Goal: Task Accomplishment & Management: Use online tool/utility

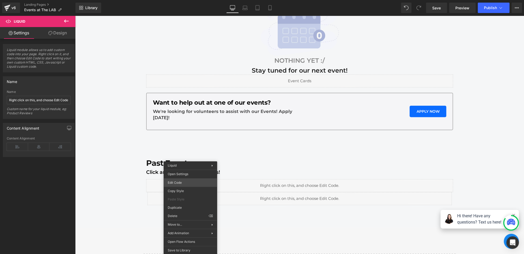
click at [181, 0] on div "Liquid You are previewing how the will restyle your page. You can not edit Elem…" at bounding box center [262, 0] width 524 height 0
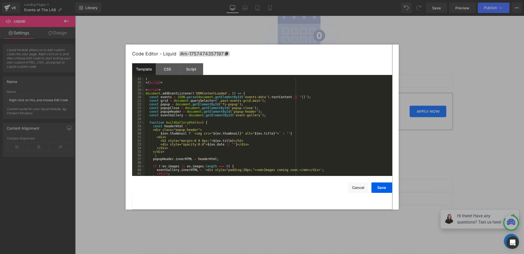
scroll to position [52, 0]
drag, startPoint x: 250, startPoint y: 94, endPoint x: 102, endPoint y: 94, distance: 147.5
click at [102, 94] on body "Liquid You are previewing how the will restyle your page. You can not edit Elem…" at bounding box center [262, 127] width 524 height 254
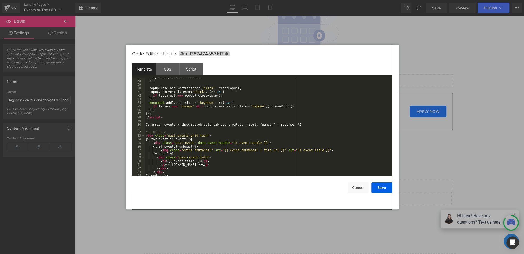
scroll to position [248, 0]
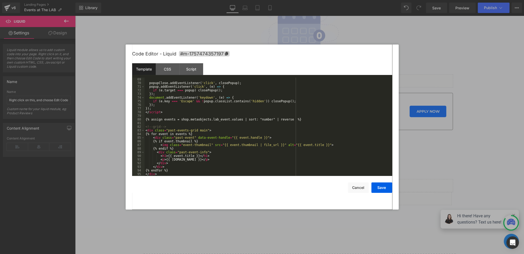
click at [152, 107] on div "popupClose . addEventListener ( 'click' , closePopup ) ; popup . addEventListen…" at bounding box center [268, 131] width 246 height 106
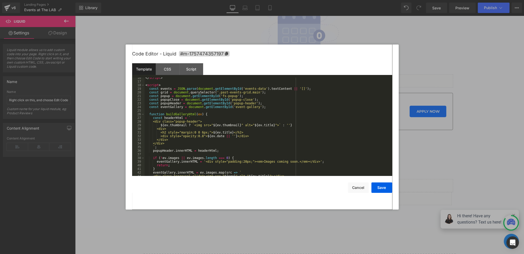
scroll to position [59, 0]
click at [261, 87] on div "< script > document . addEventListener ( 'DOMContentLoaded' , ( ) => { const ev…" at bounding box center [268, 129] width 246 height 106
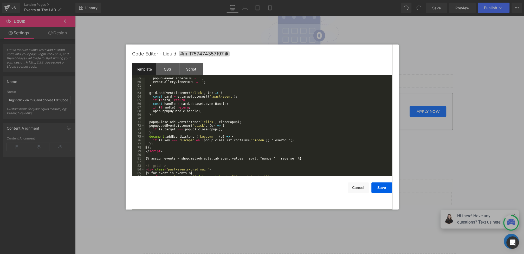
scroll to position [228, 0]
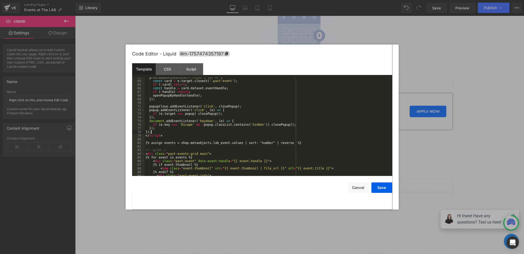
drag, startPoint x: 158, startPoint y: 131, endPoint x: 124, endPoint y: 131, distance: 33.8
click at [124, 131] on body "Liquid You are previewing how the will restyle your page. You can not edit Elem…" at bounding box center [262, 127] width 524 height 254
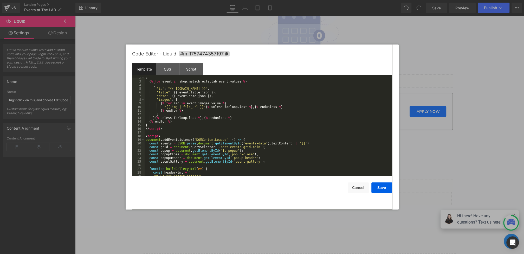
scroll to position [17, 0]
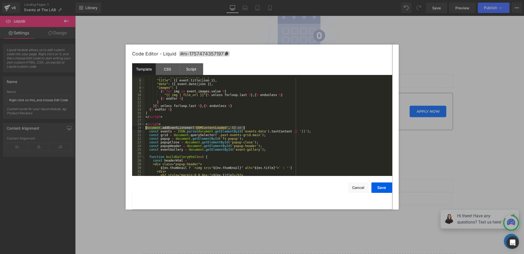
drag, startPoint x: 257, startPoint y: 128, endPoint x: 87, endPoint y: 127, distance: 169.6
click at [87, 127] on body "Liquid You are previewing how the will restyle your page. You can not edit Elem…" at bounding box center [262, 127] width 524 height 254
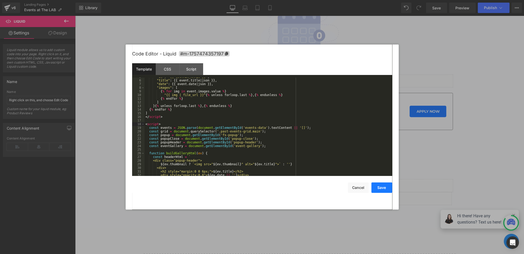
click at [384, 188] on button "Save" at bounding box center [381, 187] width 21 height 10
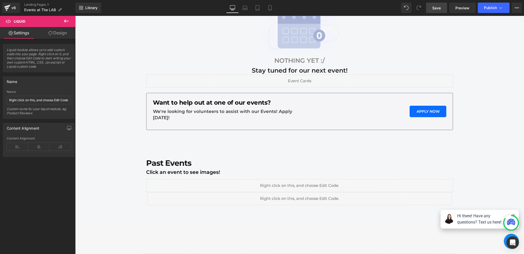
click at [438, 7] on span "Save" at bounding box center [436, 7] width 9 height 5
click at [506, 10] on button "Publish" at bounding box center [494, 8] width 32 height 10
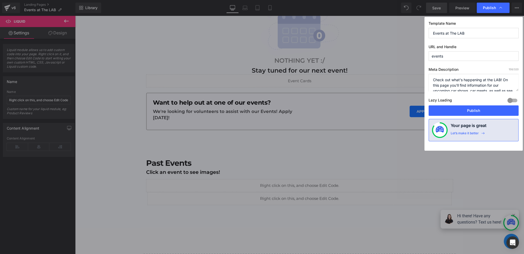
click at [455, 104] on div "Lazy Loading Build Upgrade plan to unlock" at bounding box center [474, 101] width 90 height 9
click at [454, 112] on button "Publish" at bounding box center [474, 110] width 90 height 10
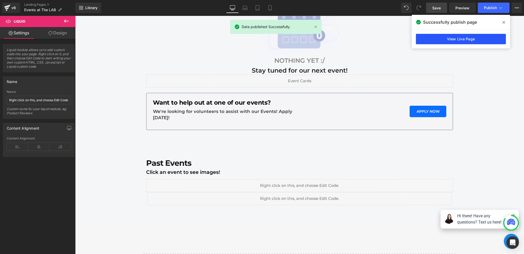
click at [459, 43] on link "View Live Page" at bounding box center [461, 39] width 90 height 10
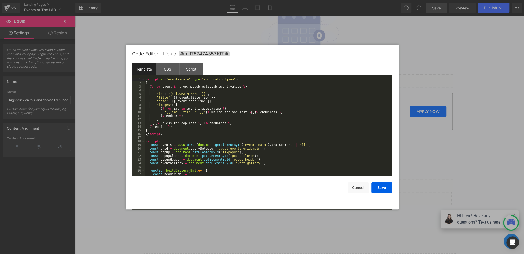
click at [187, 0] on div "Liquid You are previewing how the will restyle your page. You can not edit Elem…" at bounding box center [262, 0] width 524 height 0
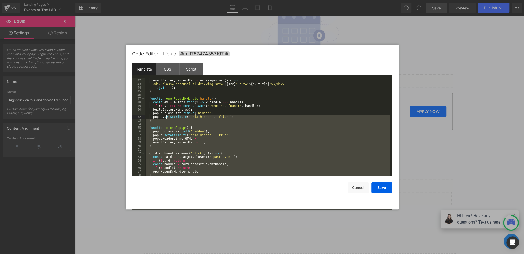
scroll to position [117, 0]
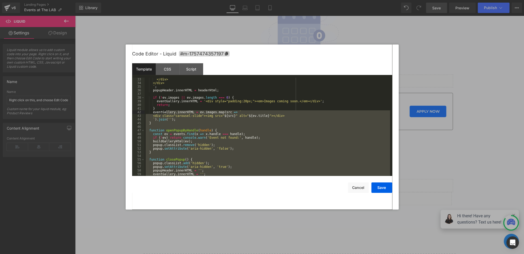
drag, startPoint x: 166, startPoint y: 151, endPoint x: 166, endPoint y: 113, distance: 38.0
click at [166, 113] on div "</div> </div> ` ; popupHeader . innerHTML = headerHtml ; if ( ! ev . images || …" at bounding box center [268, 131] width 246 height 106
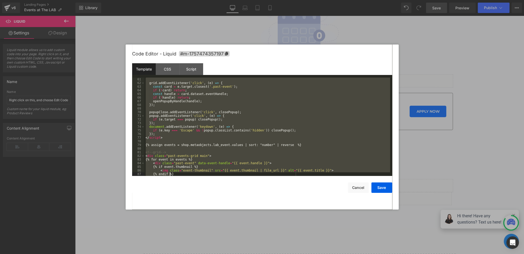
scroll to position [226, 0]
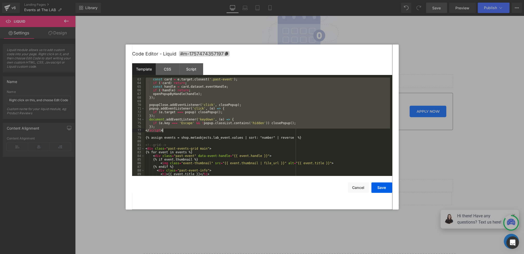
drag, startPoint x: 146, startPoint y: 91, endPoint x: 169, endPoint y: 131, distance: 46.5
click at [169, 131] on div "const card = e . target . closest ( '.past-event' ) ; if ( ! card ) return ; co…" at bounding box center [268, 131] width 246 height 106
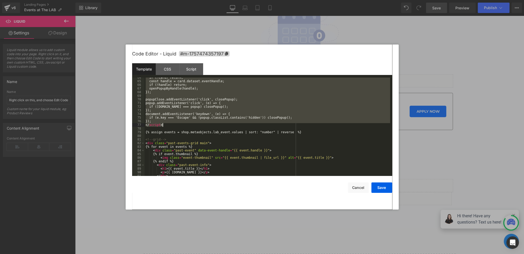
scroll to position [231, 0]
click at [172, 125] on div "if (!card) return; const handle = card.dataset.eventHandle; if (!handle) return…" at bounding box center [268, 129] width 246 height 106
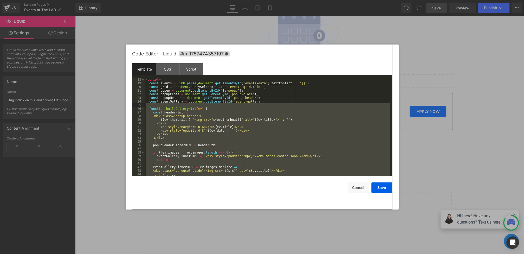
scroll to position [57, 0]
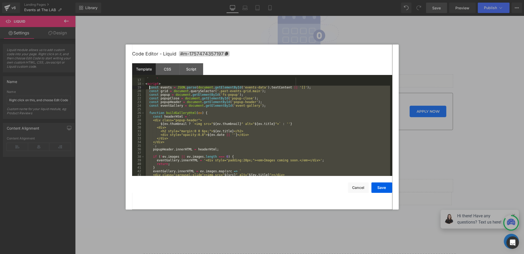
drag, startPoint x: 164, startPoint y: 121, endPoint x: 149, endPoint y: 88, distance: 35.6
click at [149, 88] on div "</ script > < script > const events = JSON . parse ( document . getElementById …" at bounding box center [268, 128] width 246 height 106
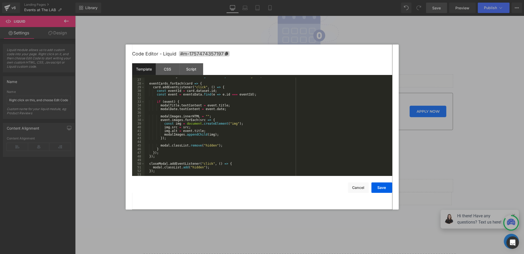
scroll to position [0, 0]
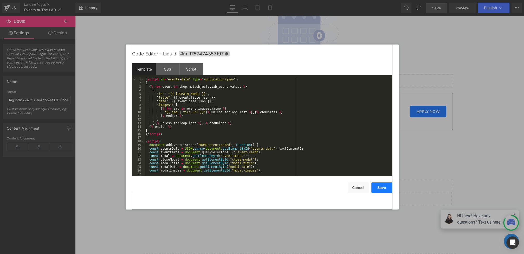
click at [382, 189] on button "Save" at bounding box center [381, 187] width 21 height 10
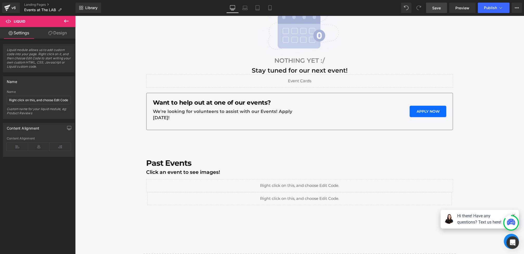
click at [431, 11] on link "Save" at bounding box center [436, 8] width 21 height 10
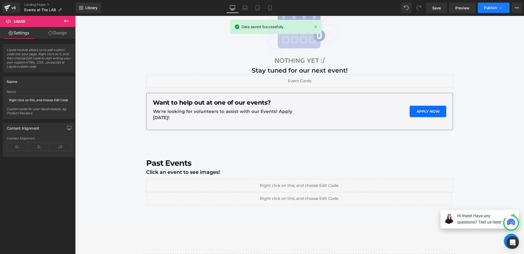
click at [490, 10] on button "Publish" at bounding box center [494, 8] width 32 height 10
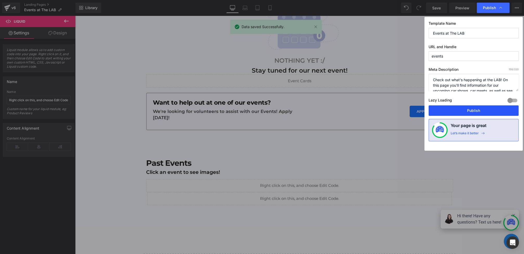
click at [455, 109] on button "Publish" at bounding box center [474, 110] width 90 height 10
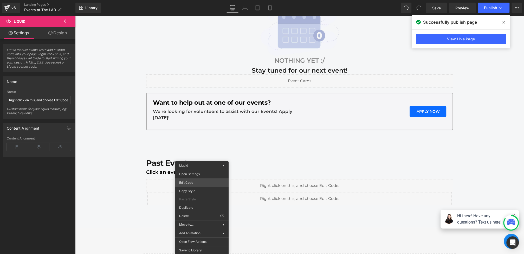
click at [193, 0] on div "Liquid You are previewing how the will restyle your page. You can not edit Elem…" at bounding box center [262, 0] width 524 height 0
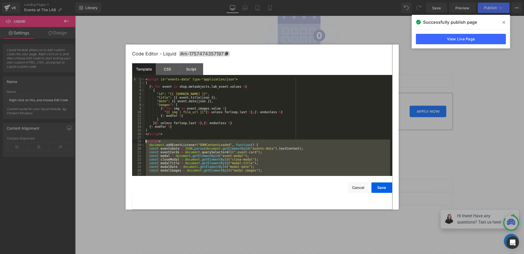
drag, startPoint x: 170, startPoint y: 138, endPoint x: 139, endPoint y: 140, distance: 31.3
click at [139, 140] on pre "1 2 3 4 5 6 7 8 9 10 11 12 13 14 15 16 17 18 19 20 21 22 23 24 25 26 27 28 < sc…" at bounding box center [262, 127] width 260 height 98
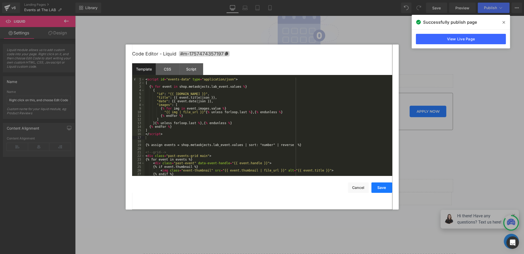
click at [377, 186] on button "Save" at bounding box center [381, 187] width 21 height 10
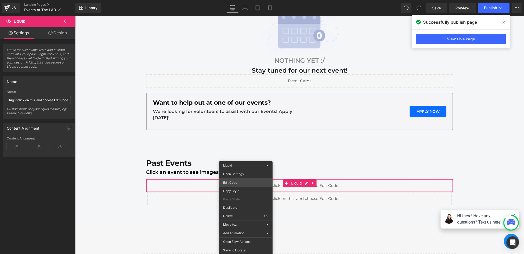
click at [240, 0] on div "Liquid You are previewing how the will restyle your page. You can not edit Elem…" at bounding box center [262, 0] width 524 height 0
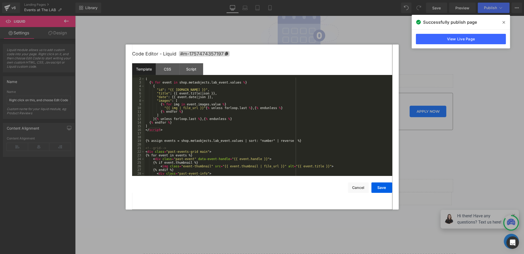
scroll to position [25, 0]
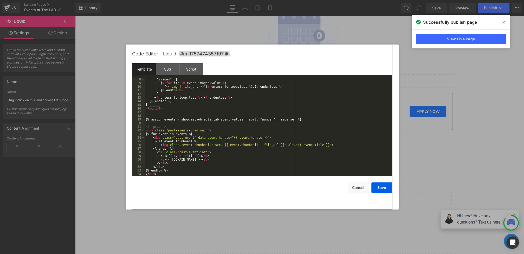
click at [181, 172] on div ""images" : [ { % for img in event . images . value % } "{{ img | file_url }}" {…" at bounding box center [268, 131] width 246 height 106
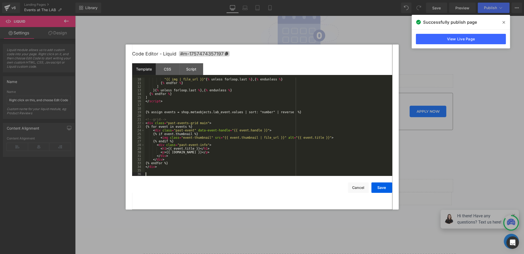
scroll to position [186, 0]
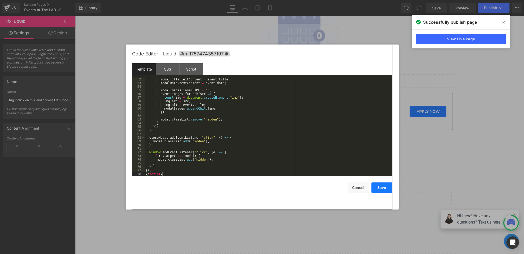
click at [380, 186] on button "Save" at bounding box center [381, 187] width 21 height 10
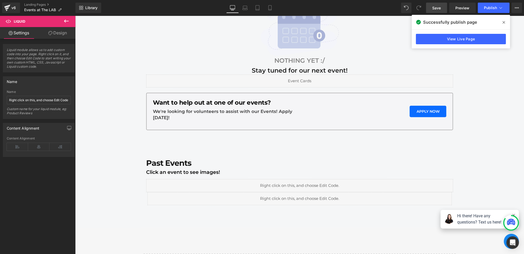
click at [434, 4] on link "Save" at bounding box center [436, 8] width 21 height 10
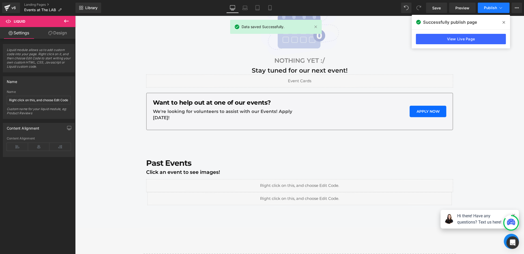
click at [484, 4] on button "Publish" at bounding box center [494, 8] width 32 height 10
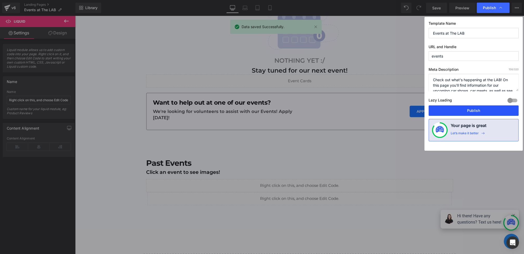
click at [460, 107] on button "Publish" at bounding box center [474, 110] width 90 height 10
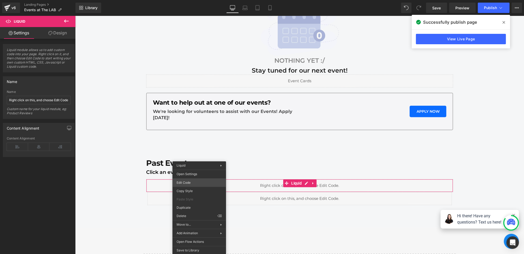
click at [191, 0] on div "Liquid You are previewing how the will restyle your page. You can not edit Elem…" at bounding box center [262, 0] width 524 height 0
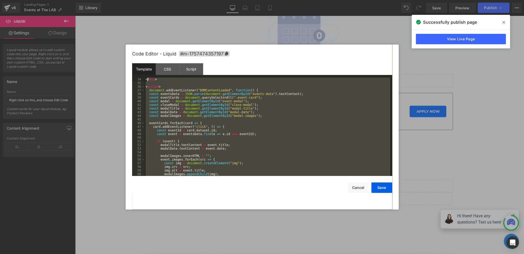
scroll to position [106, 0]
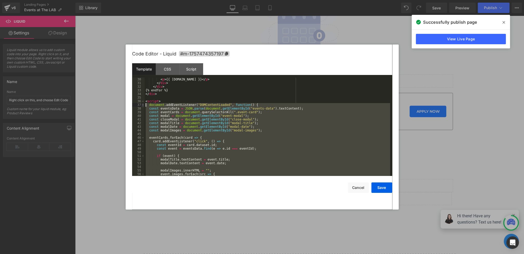
drag, startPoint x: 155, startPoint y: 171, endPoint x: 142, endPoint y: 106, distance: 66.2
click at [142, 106] on pre "30 31 32 33 34 35 36 37 38 39 40 41 42 43 44 45 46 47 48 49 50 51 52 53 54 55 5…" at bounding box center [262, 127] width 260 height 98
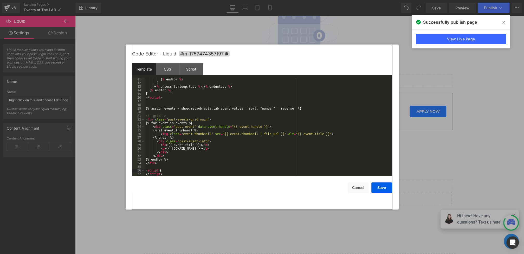
scroll to position [36, 0]
click at [187, 65] on div "Script" at bounding box center [191, 69] width 24 height 12
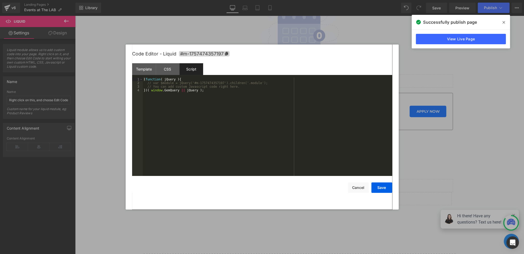
click at [189, 112] on div "( function ( jQuery ) { // var $module = jQuery('#m-1757474357197').children('.…" at bounding box center [267, 131] width 249 height 106
drag, startPoint x: 196, startPoint y: 100, endPoint x: 67, endPoint y: 30, distance: 146.9
click at [67, 30] on body "Liquid You are previewing how the will restyle your page. You can not edit Elem…" at bounding box center [262, 127] width 524 height 254
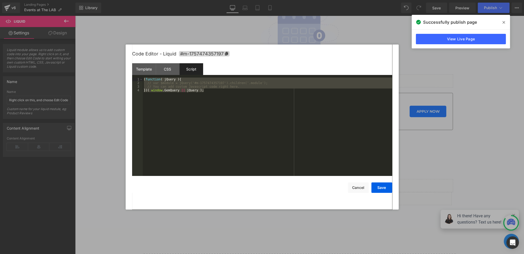
scroll to position [51, 0]
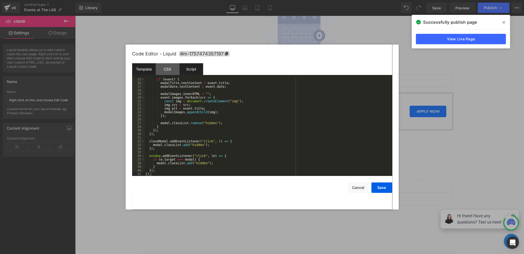
click at [145, 65] on div "Template" at bounding box center [144, 69] width 24 height 12
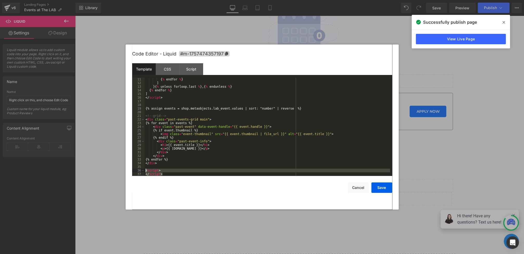
drag, startPoint x: 166, startPoint y: 173, endPoint x: 127, endPoint y: 171, distance: 38.8
click at [127, 171] on div "Code Editor - Liquid #m-1757474357197 Template CSS Script Data 11 12 13 14 15 1…" at bounding box center [262, 126] width 273 height 165
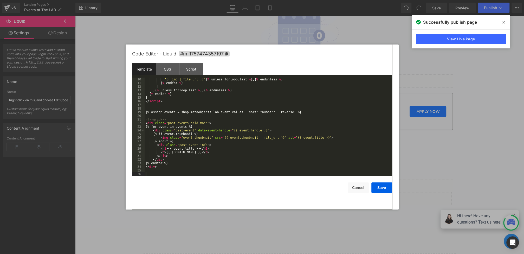
scroll to position [29, 0]
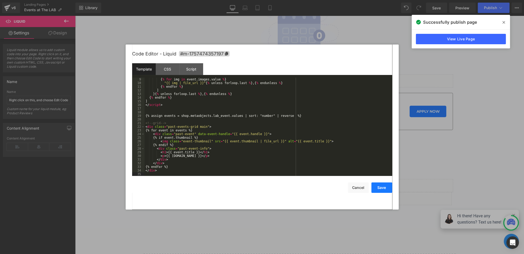
click at [382, 189] on button "Save" at bounding box center [381, 187] width 21 height 10
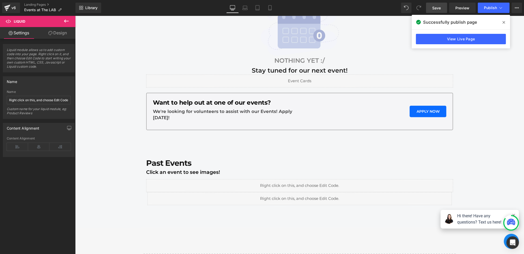
click at [442, 10] on link "Save" at bounding box center [436, 8] width 21 height 10
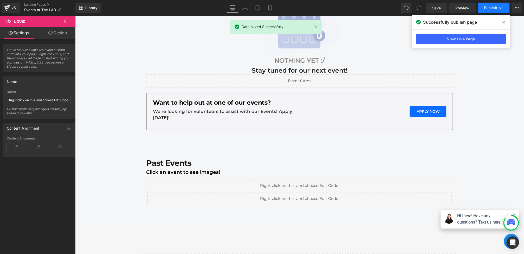
click at [489, 8] on span "Publish" at bounding box center [490, 8] width 13 height 4
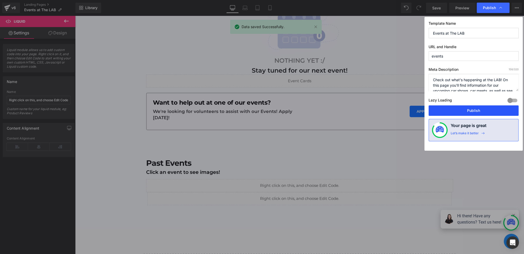
click at [464, 110] on button "Publish" at bounding box center [474, 110] width 90 height 10
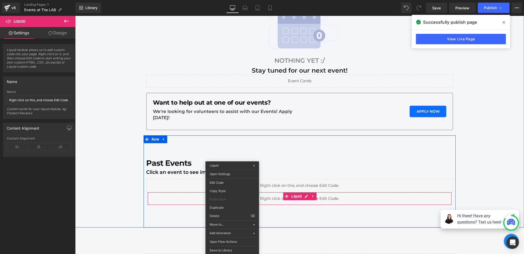
drag, startPoint x: 232, startPoint y: 197, endPoint x: 307, endPoint y: 212, distance: 76.5
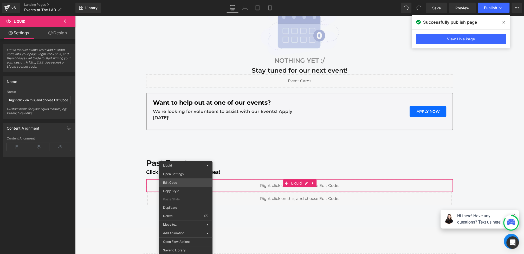
click at [177, 0] on div "Liquid You are previewing how the will restyle your page. You can not edit Elem…" at bounding box center [262, 0] width 524 height 0
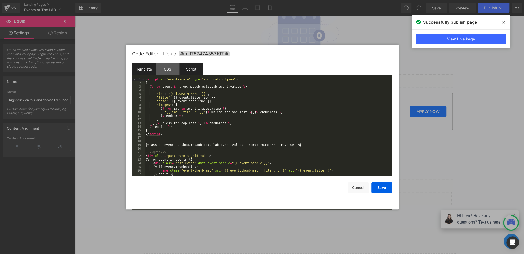
click at [192, 69] on div "Script" at bounding box center [191, 69] width 24 height 12
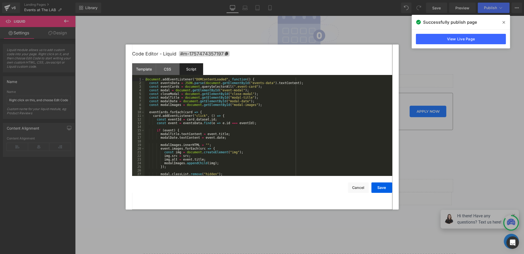
click at [243, 110] on div "document . addEventListener ( "DOMContentLoaded" , function ( ) { const eventsD…" at bounding box center [268, 131] width 246 height 106
click at [249, 113] on div "document . addEventListener ( "DOMContentLoaded" , function ( ) { const eventsD…" at bounding box center [268, 131] width 246 height 106
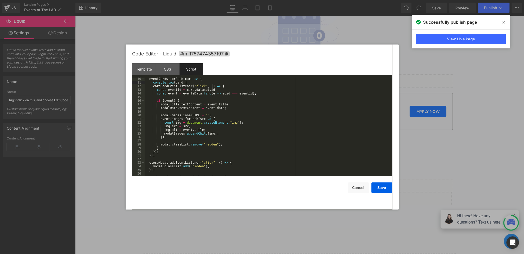
scroll to position [55, 0]
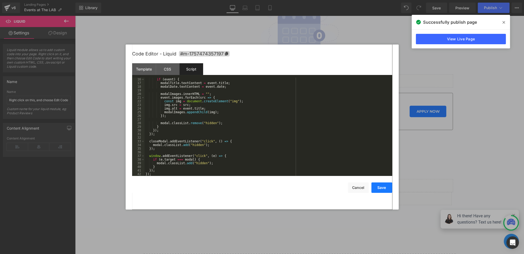
click at [382, 188] on button "Save" at bounding box center [381, 187] width 21 height 10
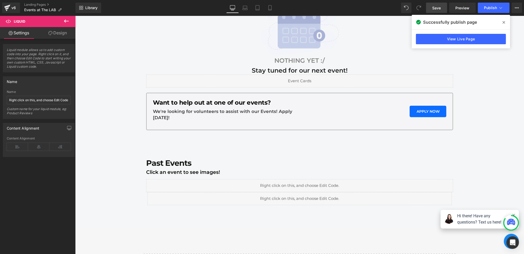
click at [438, 5] on link "Save" at bounding box center [436, 8] width 21 height 10
click at [493, 9] on span "Publish" at bounding box center [490, 8] width 13 height 4
click at [490, 7] on span "Publish" at bounding box center [490, 8] width 13 height 4
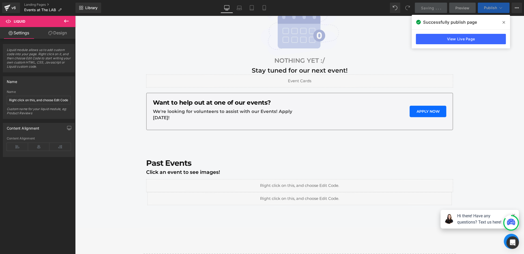
click at [488, 7] on span "Publish" at bounding box center [490, 8] width 13 height 4
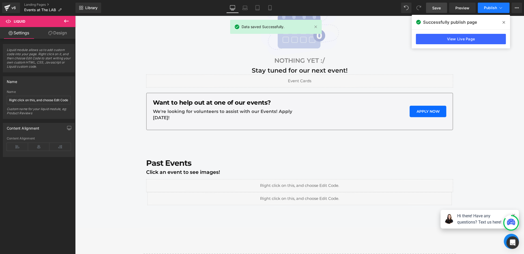
click at [486, 10] on button "Publish" at bounding box center [494, 8] width 32 height 10
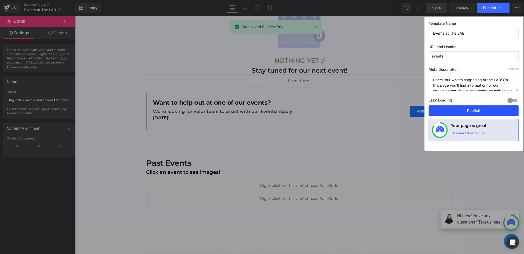
click at [463, 110] on button "Publish" at bounding box center [474, 110] width 90 height 10
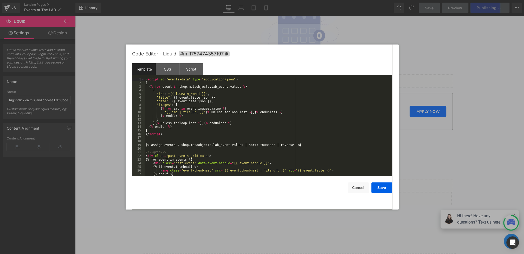
click at [210, 0] on div "Liquid You are previewing how the will restyle your page. You can not edit Elem…" at bounding box center [262, 0] width 524 height 0
click at [191, 71] on div "Script" at bounding box center [191, 69] width 24 height 12
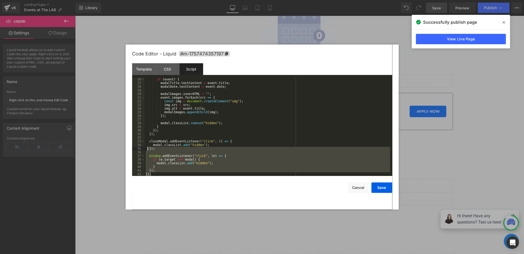
scroll to position [0, 0]
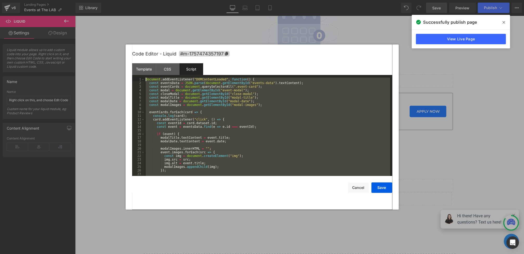
drag, startPoint x: 158, startPoint y: 175, endPoint x: 96, endPoint y: -15, distance: 199.6
click at [96, 0] on html "Liquid You are previewing how the will restyle your page. You can not edit Elem…" at bounding box center [262, 127] width 524 height 254
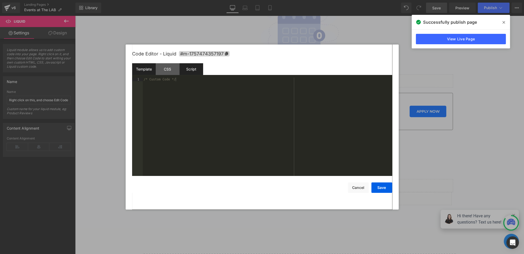
click at [144, 72] on div "Template" at bounding box center [144, 69] width 24 height 12
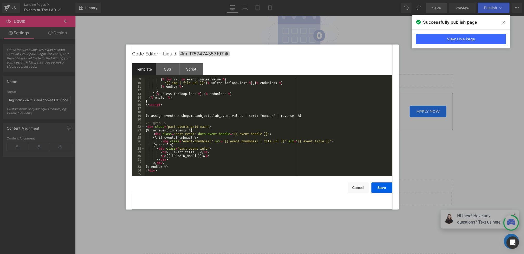
scroll to position [29, 0]
click at [162, 170] on div "{ % for img in event . images . value % } "{{ img | file_url }}" { % unless for…" at bounding box center [268, 131] width 246 height 106
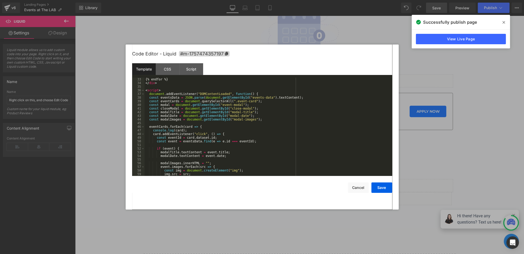
scroll to position [113, 0]
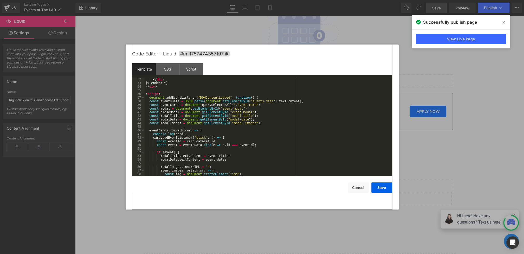
click at [159, 93] on div "</ div > {% endfor %} </ div > < script > document . addEventListener ( "DOMCon…" at bounding box center [268, 131] width 246 height 106
click at [381, 192] on button "Save" at bounding box center [381, 187] width 21 height 10
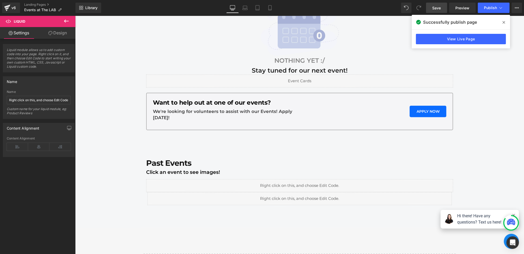
click at [439, 9] on span "Save" at bounding box center [436, 7] width 9 height 5
click at [493, 6] on span "Publish" at bounding box center [490, 8] width 13 height 4
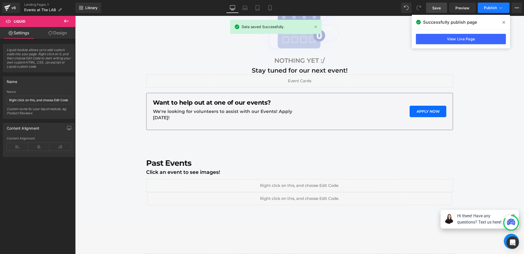
click at [493, 6] on span "Publish" at bounding box center [490, 8] width 13 height 4
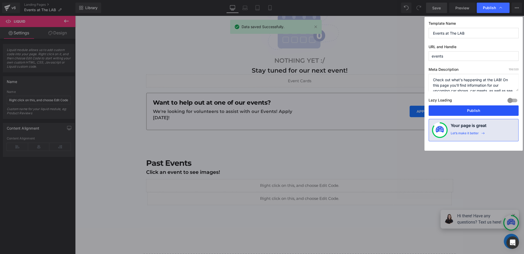
click at [468, 109] on button "Publish" at bounding box center [474, 110] width 90 height 10
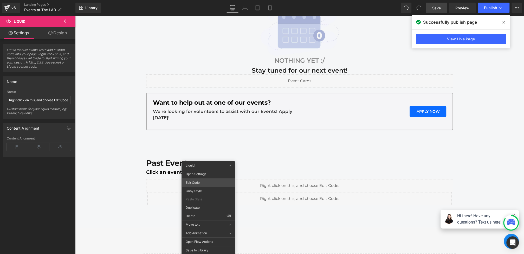
click at [200, 0] on div "Liquid You are previewing how the will restyle your page. You can not edit Elem…" at bounding box center [262, 0] width 524 height 0
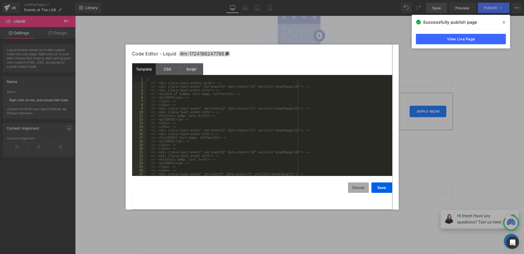
click at [355, 184] on button "Cancel" at bounding box center [358, 187] width 21 height 10
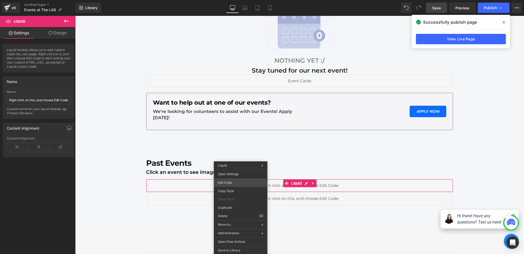
click at [230, 0] on div "Liquid You are previewing how the will restyle your page. You can not edit Elem…" at bounding box center [262, 0] width 524 height 0
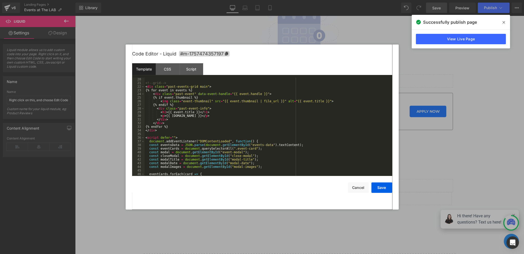
scroll to position [105, 0]
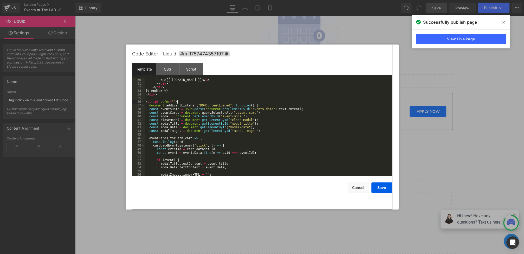
click at [269, 103] on div "< h1 > {{ event.title }} </ h1 > < p > {{ [DOMAIN_NAME] }} </ p > </ div > </ d…" at bounding box center [268, 127] width 246 height 106
click at [268, 106] on div "< h1 > {{ event.title }} </ h1 > < p > {{ [DOMAIN_NAME] }} </ p > </ div > </ d…" at bounding box center [268, 127] width 246 height 106
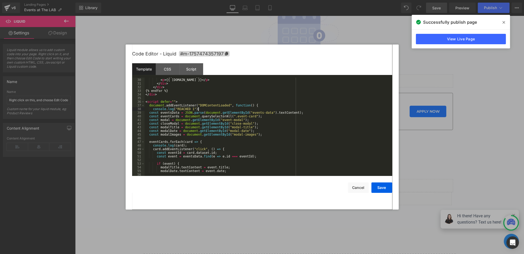
click at [211, 109] on div "< h1 > {{ event.title }} </ h1 > < p > {{ [DOMAIN_NAME] }} </ p > </ div > </ d…" at bounding box center [268, 127] width 246 height 106
drag, startPoint x: 213, startPoint y: 108, endPoint x: 153, endPoint y: 110, distance: 59.9
click at [153, 110] on div "< h1 > {{ event.title }} </ h1 > < p > {{ [DOMAIN_NAME] }} </ p > </ div > </ d…" at bounding box center [268, 127] width 246 height 106
click at [268, 135] on div "< h1 > {{ event.title }} </ h1 > < p > {{ [DOMAIN_NAME] }} </ p > </ div > </ d…" at bounding box center [268, 127] width 246 height 106
paste textarea
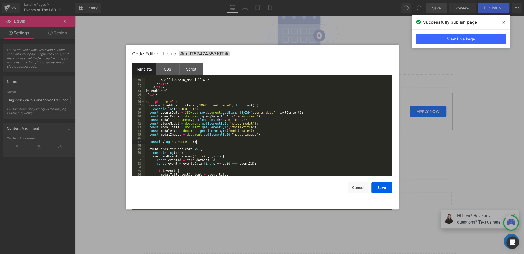
click at [191, 143] on div "< h1 > {{ event.title }} </ h1 > < p > {{ [DOMAIN_NAME] }} </ p > </ div > </ d…" at bounding box center [268, 127] width 246 height 106
drag, startPoint x: 201, startPoint y: 141, endPoint x: 150, endPoint y: 142, distance: 51.0
click at [150, 142] on div "< h1 > {{ event.title }} </ h1 > < p > {{ [DOMAIN_NAME] }} </ p > </ div > </ d…" at bounding box center [268, 127] width 246 height 106
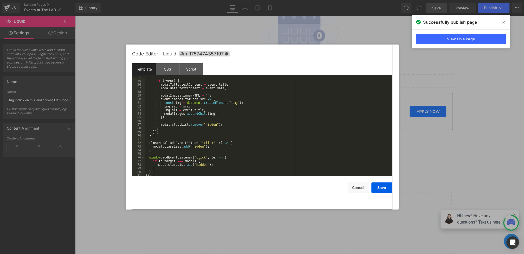
scroll to position [204, 0]
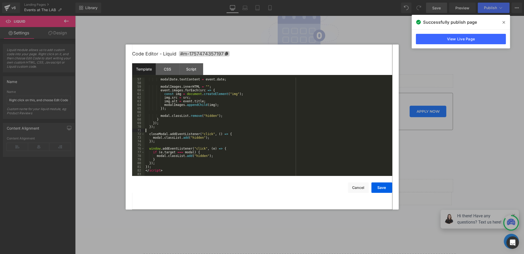
click at [176, 130] on div "modalDate . textContent = event . date ; modalImages . innerHTML = "" ; event .…" at bounding box center [268, 131] width 246 height 106
click at [234, 133] on div "modalDate . textContent = event . date ; modalImages . innerHTML = "" ; event .…" at bounding box center [268, 131] width 246 height 106
paste textarea
click at [194, 139] on div "modalDate . textContent = event . date ; modalImages . innerHTML = "" ; event .…" at bounding box center [268, 131] width 246 height 106
drag, startPoint x: 209, startPoint y: 138, endPoint x: 113, endPoint y: 138, distance: 95.7
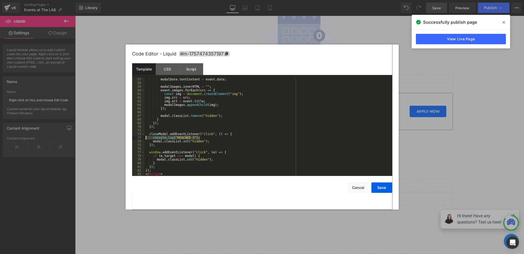
click at [113, 138] on body "Liquid You are previewing how the will restyle your page. You can not edit Elem…" at bounding box center [262, 127] width 524 height 254
click at [381, 187] on button "Save" at bounding box center [381, 187] width 21 height 10
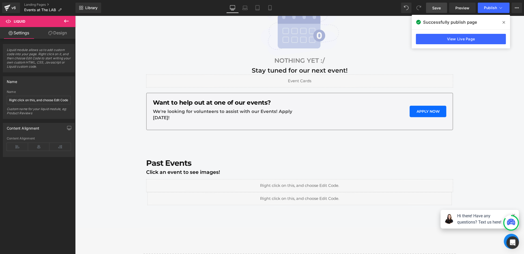
click at [434, 5] on span "Save" at bounding box center [436, 7] width 9 height 5
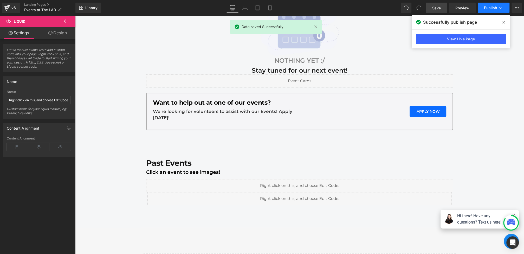
click at [483, 11] on button "Publish" at bounding box center [494, 8] width 32 height 10
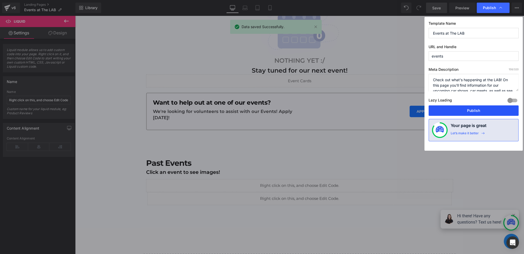
click at [464, 109] on button "Publish" at bounding box center [474, 110] width 90 height 10
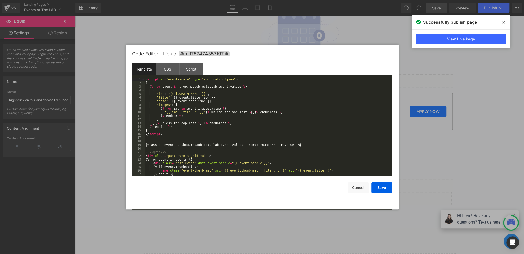
click at [206, 0] on div "Liquid You are previewing how the will restyle your page. You can not edit Elem…" at bounding box center [262, 0] width 524 height 0
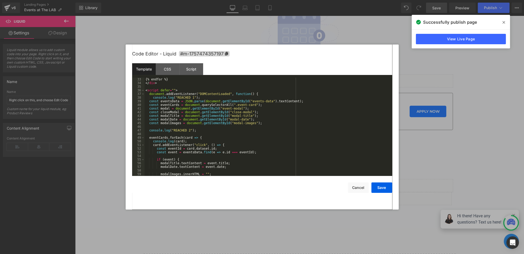
scroll to position [117, 0]
click at [219, 138] on div "{% endfor %} </ div > < script defer = "" > document . addEventListener ( "DOMC…" at bounding box center [268, 131] width 246 height 106
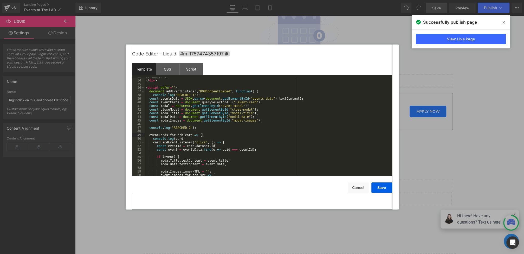
scroll to position [130, 0]
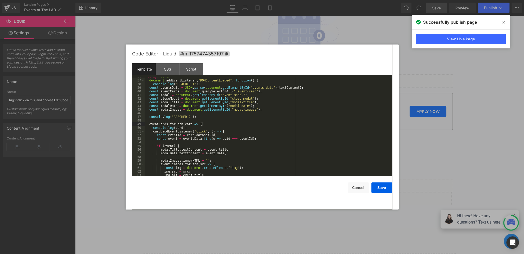
click at [270, 92] on div "< script defer = "" > document . addEventListener ( "DOMContentLoaded" , functi…" at bounding box center [268, 128] width 246 height 106
click at [241, 117] on div "< script defer = "" > document . addEventListener ( "DOMContentLoaded" , functi…" at bounding box center [268, 128] width 246 height 106
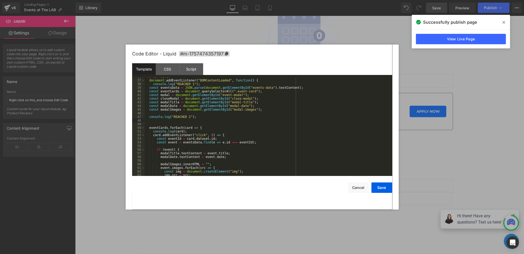
click at [307, 88] on div "< script defer = "" > document . addEventListener ( "DOMContentLoaded" , functi…" at bounding box center [268, 128] width 246 height 106
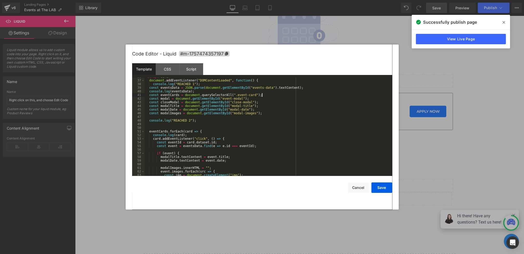
click at [266, 94] on div "< script defer = "" > document . addEventListener ( "DOMContentLoaded" , functi…" at bounding box center [268, 128] width 246 height 106
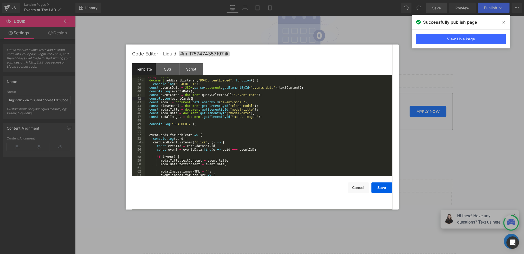
click at [260, 102] on div "< script defer = "" > document . addEventListener ( "DOMContentLoaded" , functi…" at bounding box center [268, 128] width 246 height 106
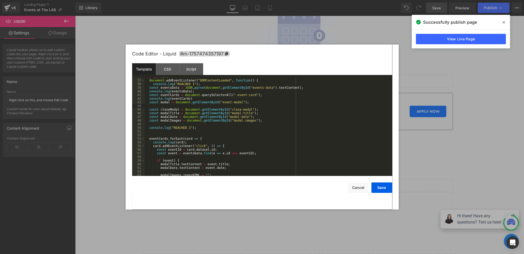
click at [228, 100] on div "< script defer = "" > document . addEventListener ( "DOMContentLoaded" , functi…" at bounding box center [268, 128] width 246 height 106
click at [193, 107] on div "< script defer = "" > document . addEventListener ( "DOMContentLoaded" , functi…" at bounding box center [268, 128] width 246 height 106
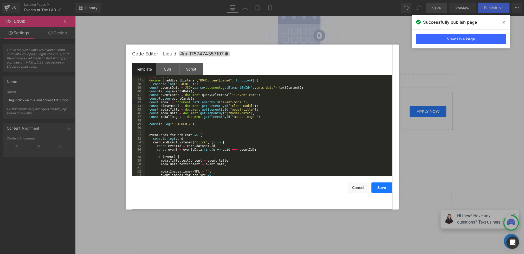
click at [382, 188] on button "Save" at bounding box center [381, 187] width 21 height 10
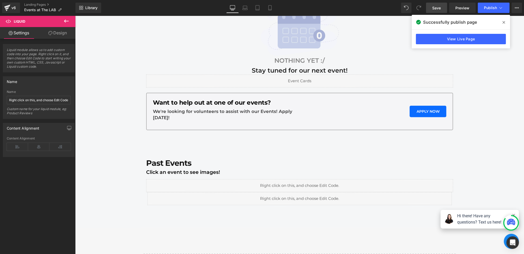
click at [435, 9] on span "Save" at bounding box center [436, 7] width 9 height 5
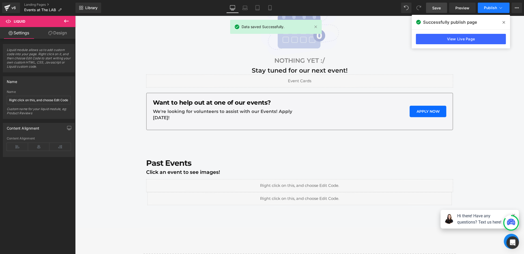
click at [501, 11] on button "Publish" at bounding box center [494, 8] width 32 height 10
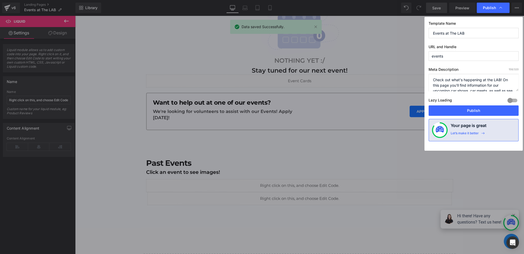
click at [464, 116] on div "Template Name Events at The LAB URL and Handle events Meta Description 158 /320…" at bounding box center [474, 84] width 98 height 134
click at [464, 107] on button "Publish" at bounding box center [474, 110] width 90 height 10
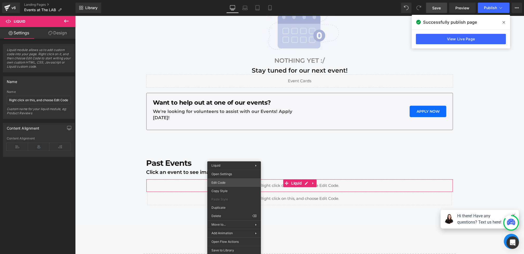
click at [224, 0] on div "Liquid You are previewing how the will restyle your page. You can not edit Elem…" at bounding box center [262, 0] width 524 height 0
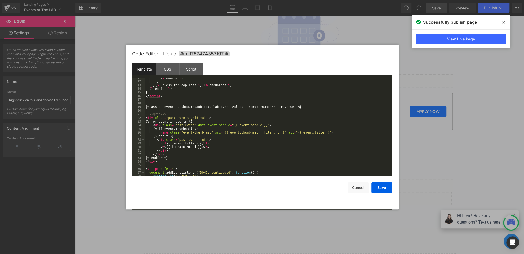
scroll to position [91, 0]
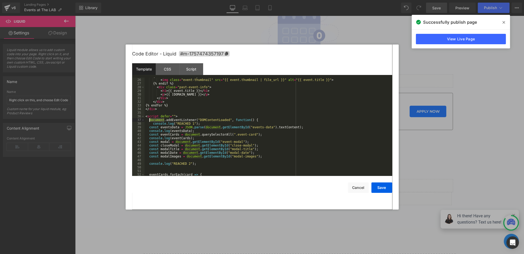
drag, startPoint x: 164, startPoint y: 120, endPoint x: 149, endPoint y: 120, distance: 14.8
click at [149, 120] on div "{% if event.thumbnail %} < img class = "event-thumbnail" src = "{{ event.thumbn…" at bounding box center [268, 127] width 246 height 106
drag, startPoint x: 196, startPoint y: 119, endPoint x: 226, endPoint y: 121, distance: 30.0
click at [226, 121] on div "{% if event.thumbnail %} < img class = "event-thumbnail" src = "{{ event.thumbn…" at bounding box center [268, 127] width 246 height 106
click at [389, 190] on button "Save" at bounding box center [381, 187] width 21 height 10
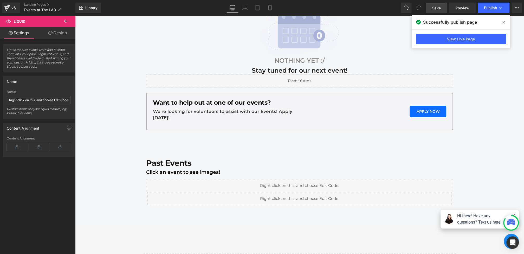
click at [436, 8] on span "Save" at bounding box center [436, 7] width 9 height 5
click at [492, 9] on span "Publish" at bounding box center [490, 8] width 13 height 4
click at [494, 7] on span "Publish" at bounding box center [490, 8] width 13 height 4
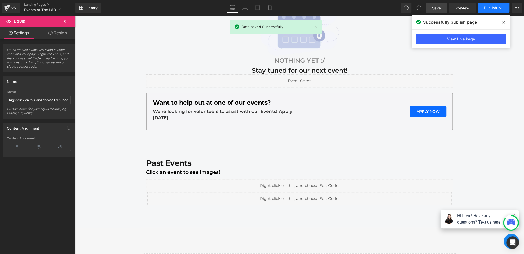
click at [490, 11] on button "Publish" at bounding box center [494, 8] width 32 height 10
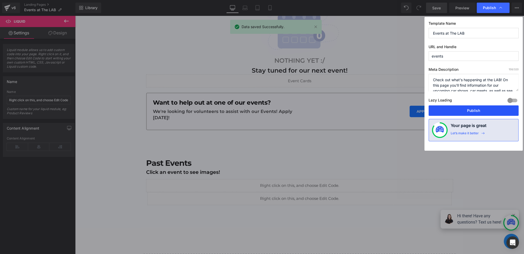
click at [471, 107] on button "Publish" at bounding box center [474, 110] width 90 height 10
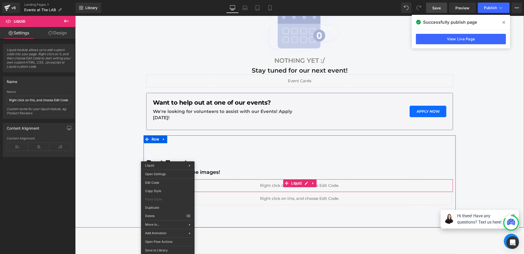
drag, startPoint x: 168, startPoint y: 184, endPoint x: 243, endPoint y: 200, distance: 76.5
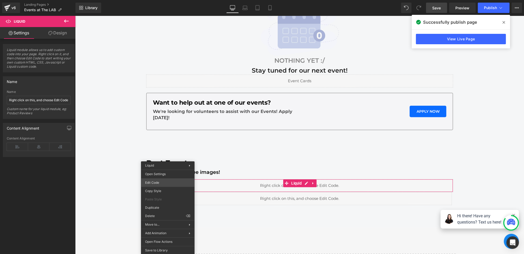
click at [158, 0] on div "Liquid You are previewing how the will restyle your page. You can not edit Elem…" at bounding box center [262, 0] width 524 height 0
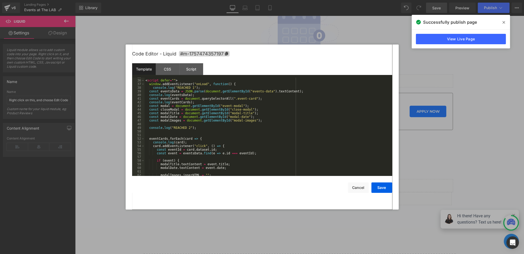
scroll to position [114, 0]
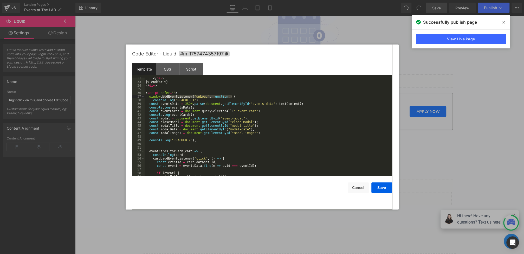
drag, startPoint x: 233, startPoint y: 96, endPoint x: 162, endPoint y: 96, distance: 70.8
click at [162, 96] on div "</ div > {% endfor %} </ div > < script defer = "" > window . addEventListener …" at bounding box center [268, 129] width 246 height 106
click at [197, 96] on div "</ div > {% endfor %} </ div > < script defer = "" > window . onLoad = function…" at bounding box center [268, 129] width 246 height 106
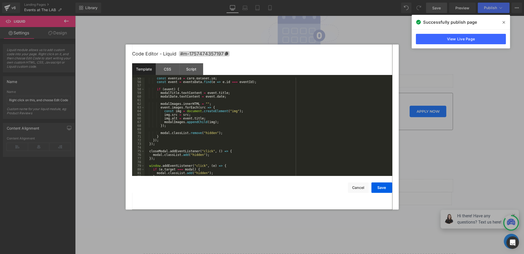
scroll to position [215, 0]
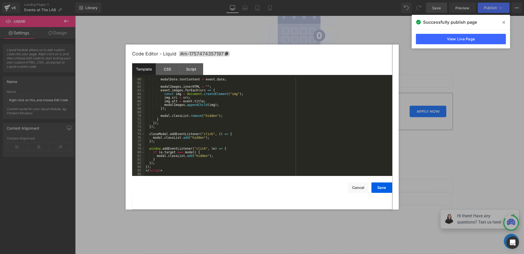
click at [149, 166] on div "modalDate . textContent = event . date ; modalImages . innerHTML = "" ; event .…" at bounding box center [268, 131] width 246 height 106
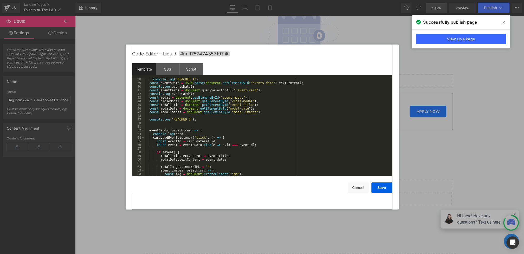
scroll to position [124, 0]
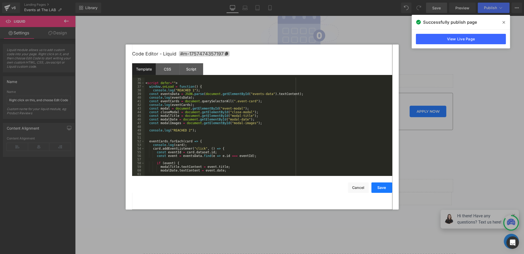
click at [377, 191] on button "Save" at bounding box center [381, 187] width 21 height 10
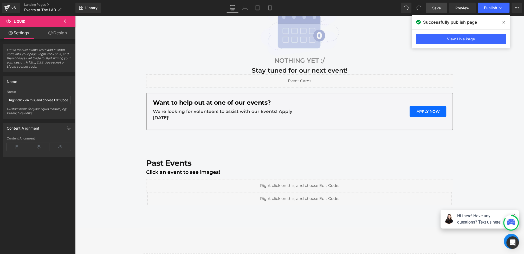
click at [435, 12] on link "Save" at bounding box center [436, 8] width 21 height 10
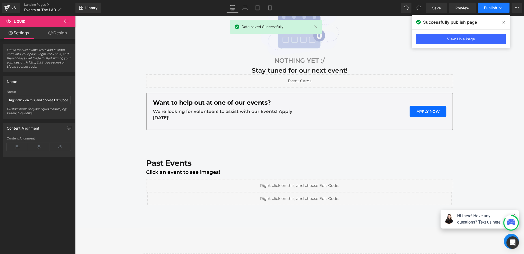
click at [491, 9] on span "Publish" at bounding box center [490, 8] width 13 height 4
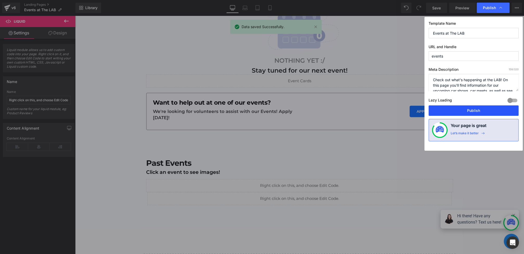
click at [465, 112] on button "Publish" at bounding box center [474, 110] width 90 height 10
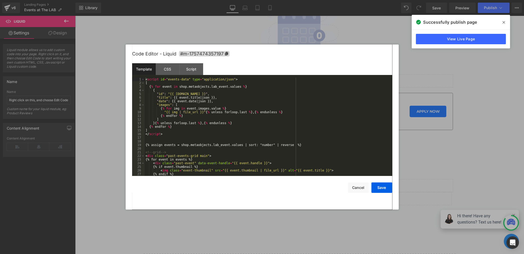
click at [203, 0] on div "Liquid You are previewing how the will restyle your page. You can not edit Elem…" at bounding box center [262, 0] width 524 height 0
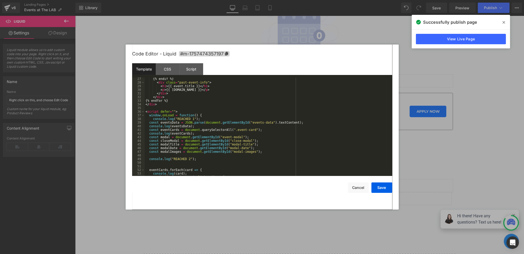
scroll to position [89, 0]
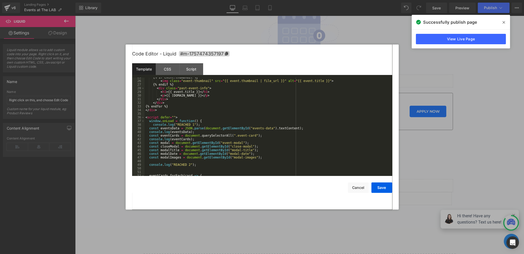
click at [206, 121] on div "{% if event.thumbnail %} < img class = "event-thumbnail" src = "{{ event.thumbn…" at bounding box center [268, 128] width 246 height 106
drag, startPoint x: 176, startPoint y: 117, endPoint x: 161, endPoint y: 117, distance: 14.8
click at [161, 117] on div "{% if event.thumbnail %} < img class = "event-thumbnail" src = "{{ event.thumbn…" at bounding box center [268, 128] width 246 height 106
click at [377, 191] on button "Save" at bounding box center [381, 187] width 21 height 10
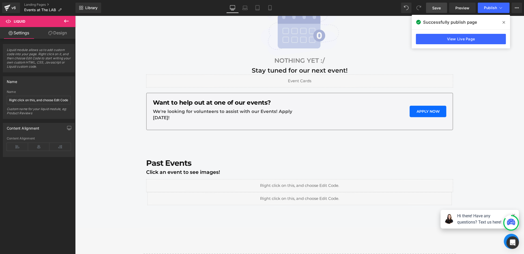
click at [442, 6] on link "Save" at bounding box center [436, 8] width 21 height 10
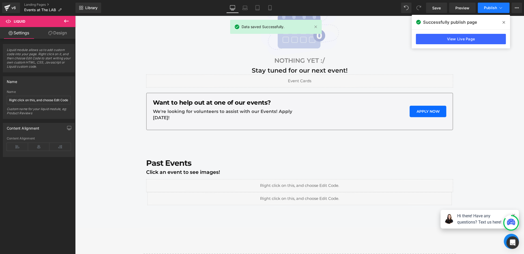
click at [491, 8] on span "Publish" at bounding box center [490, 8] width 13 height 4
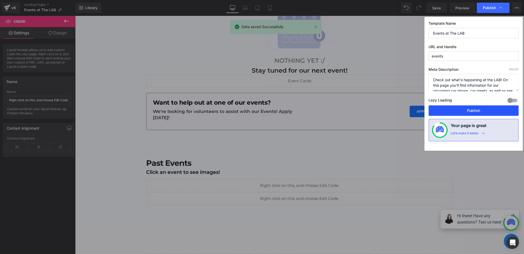
click at [475, 106] on button "Publish" at bounding box center [474, 110] width 90 height 10
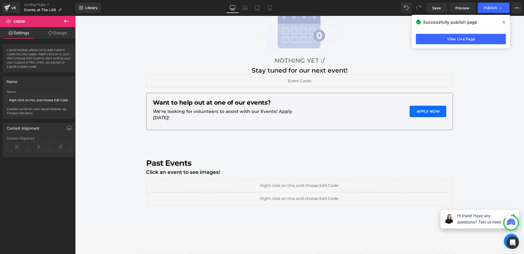
click at [196, 197] on div "Liquid" at bounding box center [299, 198] width 304 height 13
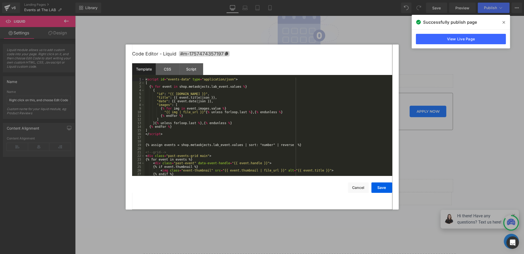
click at [223, 0] on div "Liquid You are previewing how the will restyle your page. You can not edit Elem…" at bounding box center [262, 0] width 524 height 0
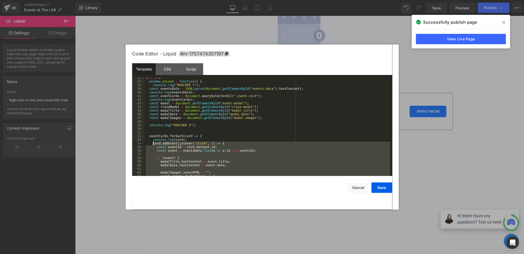
scroll to position [49, 0]
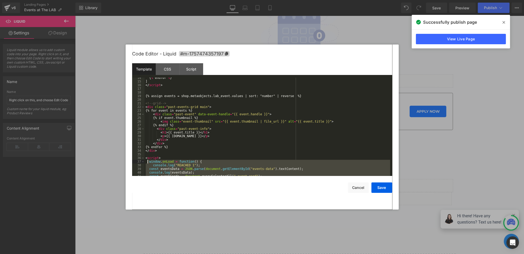
drag, startPoint x: 154, startPoint y: 167, endPoint x: 147, endPoint y: 163, distance: 8.4
click at [147, 163] on div "{ % endfor % } ] </ script > {% assign events = shop.metaobjects.lab_event.valu…" at bounding box center [268, 129] width 246 height 106
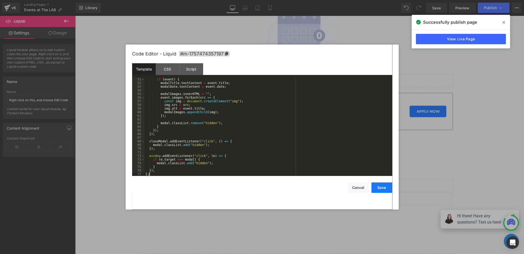
click at [381, 190] on button "Save" at bounding box center [381, 187] width 21 height 10
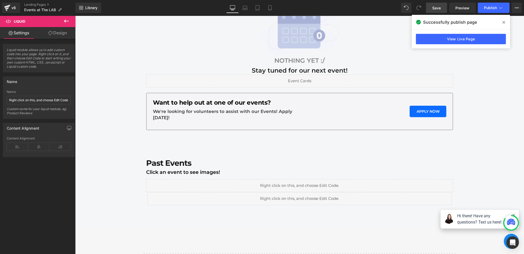
click at [437, 9] on span "Save" at bounding box center [436, 7] width 9 height 5
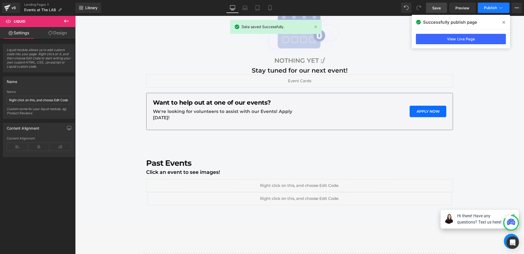
click at [483, 6] on button "Publish" at bounding box center [494, 8] width 32 height 10
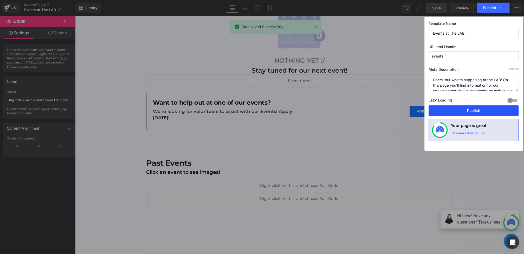
click at [461, 110] on button "Publish" at bounding box center [474, 110] width 90 height 10
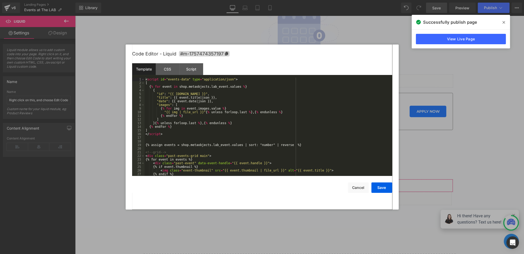
click at [197, 0] on div "Liquid You are previewing how the will restyle your page. You can not edit Elem…" at bounding box center [262, 0] width 524 height 0
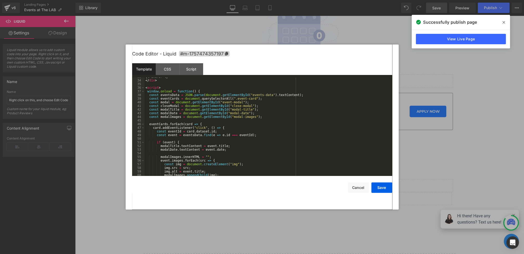
scroll to position [109, 0]
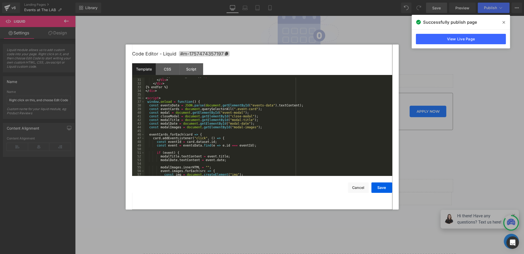
click at [210, 100] on div "< p > {{ [DOMAIN_NAME] }} </ p > </ div > </ div > {% endfor %} </ div > < scri…" at bounding box center [268, 127] width 246 height 106
click at [311, 106] on div "< p > {{ [DOMAIN_NAME] }} </ p > </ div > </ div > {% endfor %} </ div > < scri…" at bounding box center [268, 127] width 246 height 106
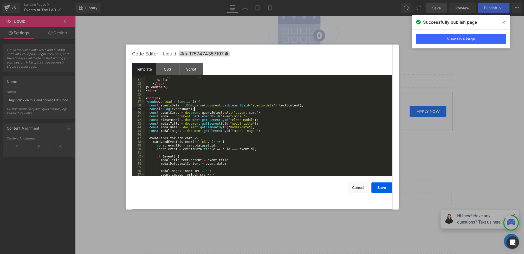
click at [287, 113] on div "< p > {{ [DOMAIN_NAME] }} </ p > </ div > </ div > {% endfor %} </ div > < scri…" at bounding box center [268, 127] width 246 height 106
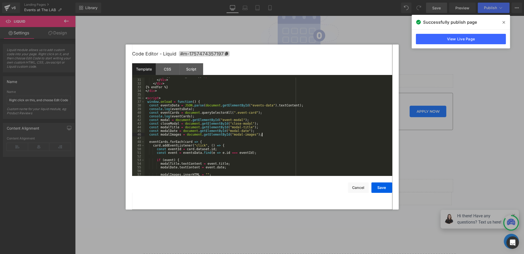
click at [274, 133] on div "< p > {{ [DOMAIN_NAME] }} </ p > </ div > </ div > {% endfor %} </ div > < scri…" at bounding box center [268, 127] width 246 height 106
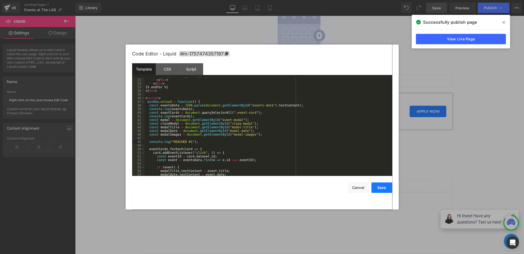
click at [382, 189] on button "Save" at bounding box center [381, 187] width 21 height 10
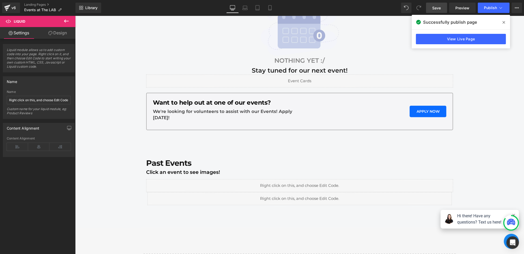
click at [434, 6] on span "Save" at bounding box center [436, 7] width 9 height 5
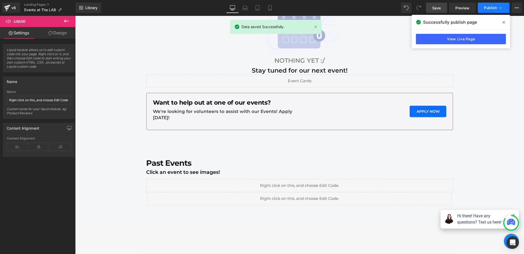
click at [490, 11] on button "Publish" at bounding box center [494, 8] width 32 height 10
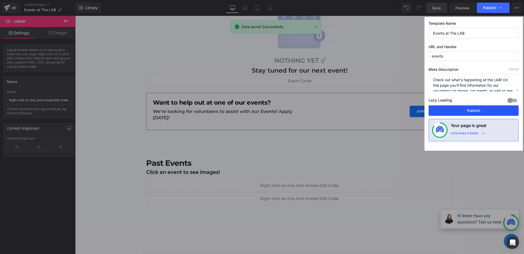
click at [471, 106] on button "Publish" at bounding box center [474, 110] width 90 height 10
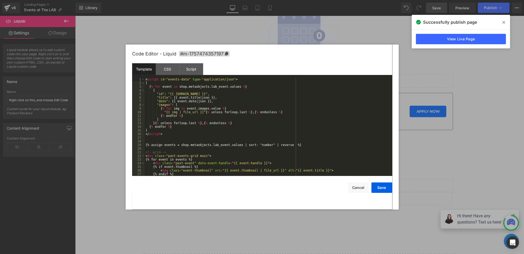
click at [223, 0] on div "Liquid You are previewing how the will restyle your page. You can not edit Elem…" at bounding box center [262, 0] width 524 height 0
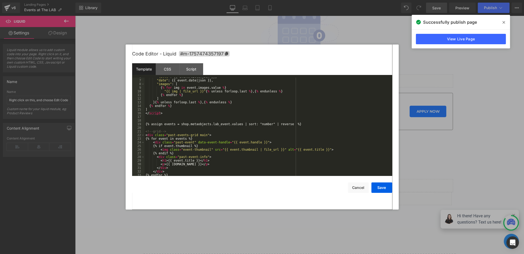
scroll to position [30, 0]
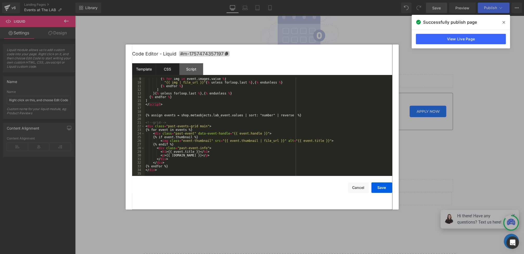
click at [170, 72] on div "CSS" at bounding box center [168, 69] width 24 height 12
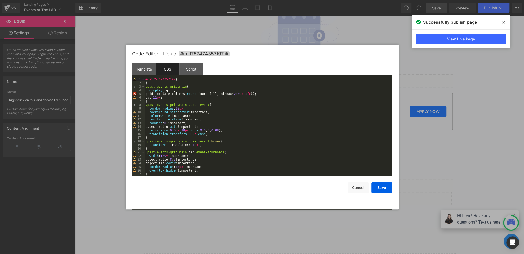
scroll to position [24, 0]
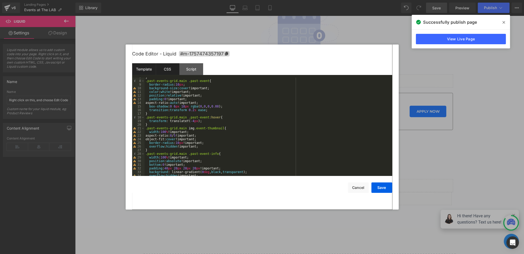
click at [152, 70] on div "Template" at bounding box center [144, 69] width 24 height 12
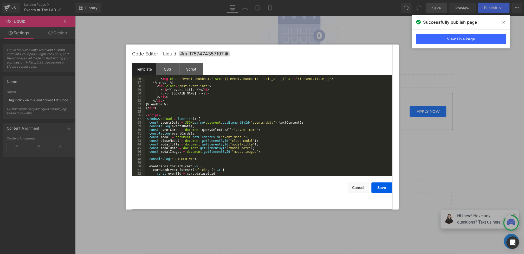
scroll to position [105, 0]
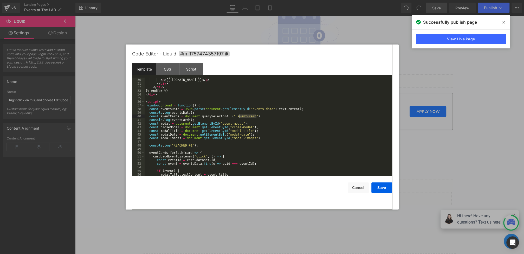
drag, startPoint x: 256, startPoint y: 117, endPoint x: 239, endPoint y: 117, distance: 17.2
click at [239, 117] on div "< h1 > {{ event.title }} </ h1 > < p > {{ [DOMAIN_NAME] }} </ p > </ div > </ d…" at bounding box center [268, 127] width 246 height 106
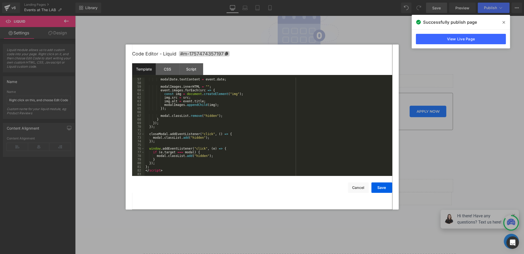
scroll to position [204, 0]
click at [378, 189] on button "Save" at bounding box center [381, 187] width 21 height 10
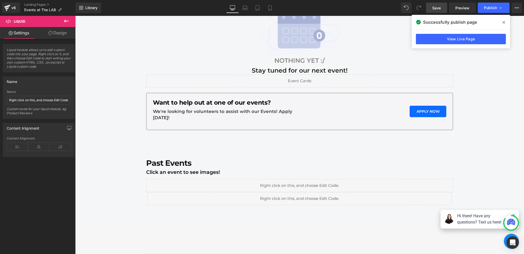
click at [429, 11] on link "Save" at bounding box center [436, 8] width 21 height 10
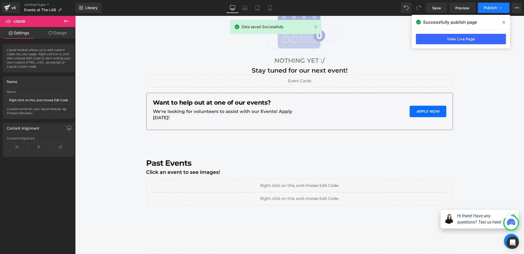
click at [485, 7] on span "Publish" at bounding box center [490, 8] width 13 height 4
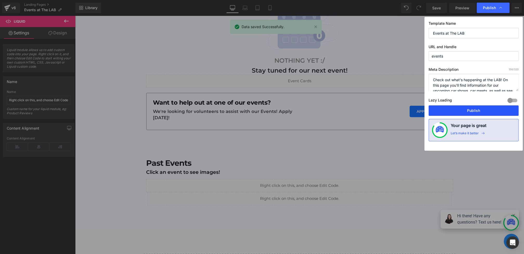
click at [465, 108] on button "Publish" at bounding box center [474, 110] width 90 height 10
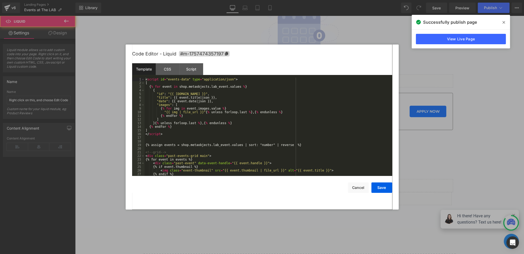
click at [210, 0] on div "Liquid You are previewing how the will restyle your page. You can not edit Elem…" at bounding box center [262, 0] width 524 height 0
click at [194, 72] on div "Script" at bounding box center [191, 69] width 24 height 12
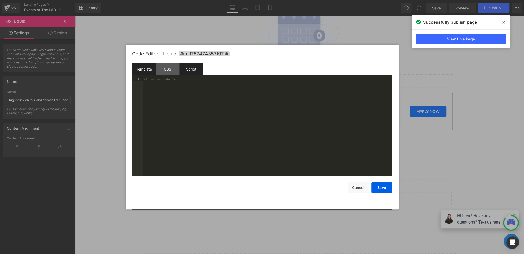
click at [147, 70] on div "Template" at bounding box center [144, 69] width 24 height 12
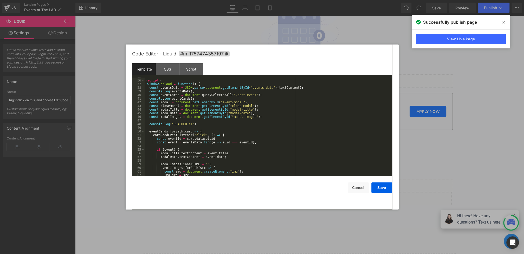
scroll to position [123, 0]
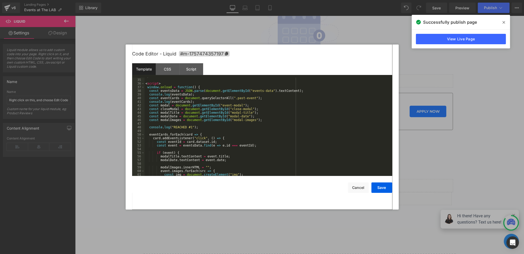
click at [255, 106] on div "</ div > < script > window . onload = function ( ) { const eventsData = JSON . …" at bounding box center [268, 127] width 246 height 106
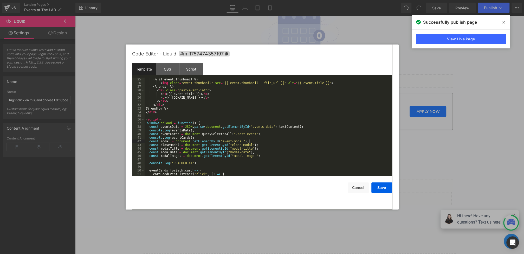
scroll to position [204, 0]
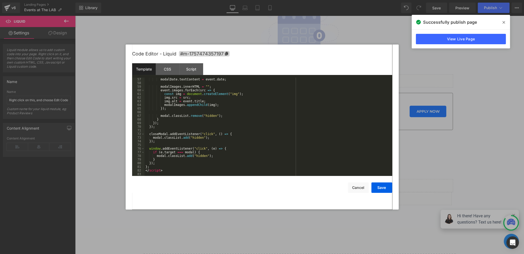
click at [382, 194] on div "Code Editor - Liquid #m-1757474357197 Template CSS Script Data 57 58 59 60 61 6…" at bounding box center [262, 126] width 260 height 165
click at [382, 190] on button "Save" at bounding box center [381, 187] width 21 height 10
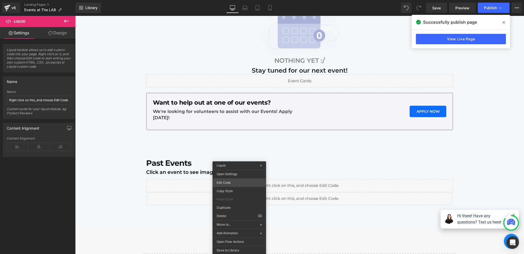
click at [227, 0] on div "Liquid You are previewing how the will restyle your page. You can not edit Elem…" at bounding box center [262, 0] width 524 height 0
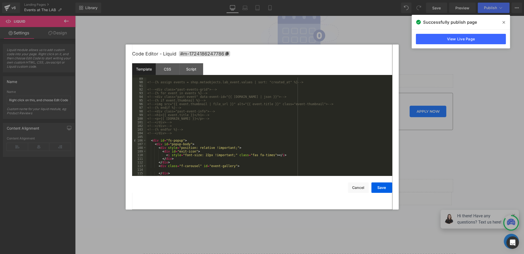
scroll to position [328, 0]
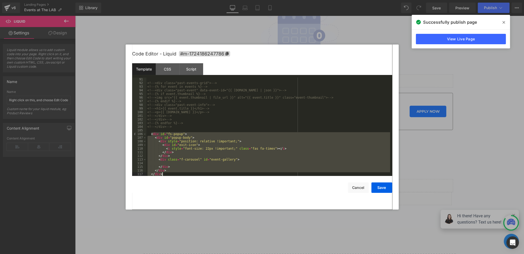
drag, startPoint x: 151, startPoint y: 134, endPoint x: 189, endPoint y: 173, distance: 54.6
click at [189, 173] on div "<!-- <div class="past-events-grid"> --> <!-- {% for event in events %} --> <!--…" at bounding box center [268, 131] width 244 height 106
click at [361, 190] on button "Cancel" at bounding box center [358, 187] width 21 height 10
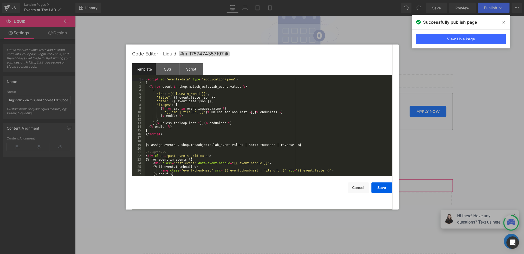
click at [229, 0] on div "Liquid You are previewing how the will restyle your page. You can not edit Elem…" at bounding box center [262, 0] width 524 height 0
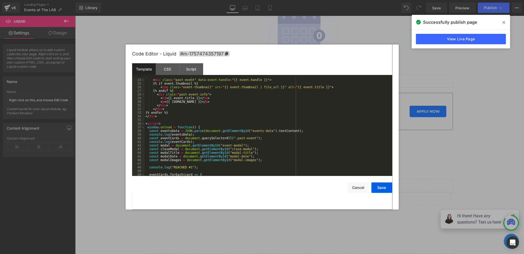
scroll to position [64, 0]
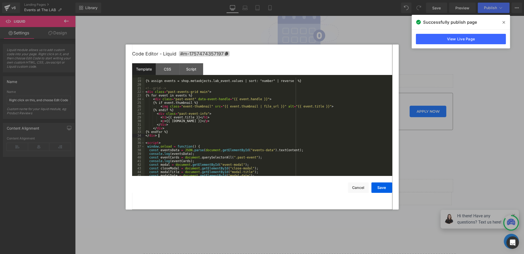
click at [166, 137] on div "{% assign events = shop.metaobjects.lab_event.values | sort: "number" | reverse…" at bounding box center [268, 128] width 246 height 106
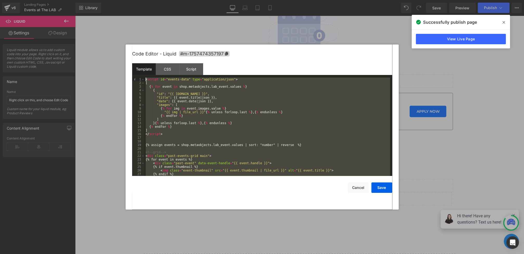
scroll to position [0, 0]
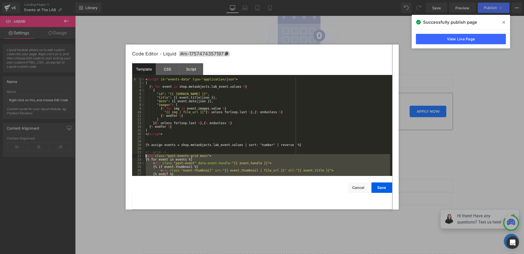
drag, startPoint x: 170, startPoint y: 157, endPoint x: 139, endPoint y: 155, distance: 31.5
click at [139, 155] on pre "1 2 3 4 5 6 7 8 9 10 11 12 13 14 15 16 17 18 19 20 21 22 23 24 25 26 27 28 < sc…" at bounding box center [262, 127] width 260 height 98
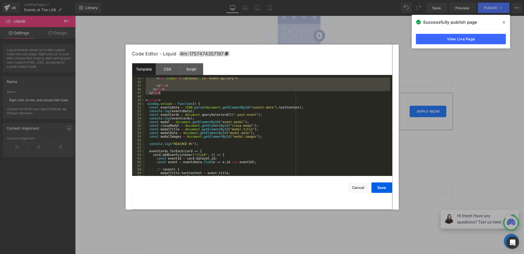
click at [184, 147] on div "< div class = "f-carousel" id = "event-gallery" > </ div > </ div > </ div > < …" at bounding box center [268, 129] width 246 height 106
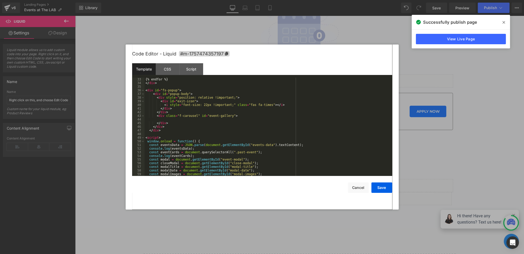
scroll to position [79, 0]
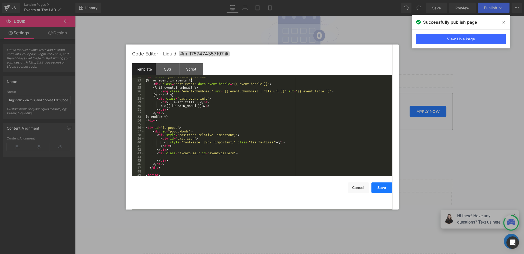
click at [380, 189] on button "Save" at bounding box center [381, 187] width 21 height 10
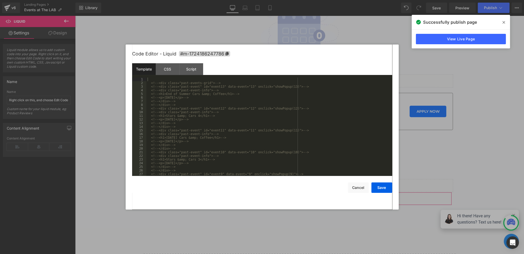
click at [249, 0] on div "Liquid You are previewing how the will restyle your page. You can not edit Elem…" at bounding box center [262, 0] width 524 height 0
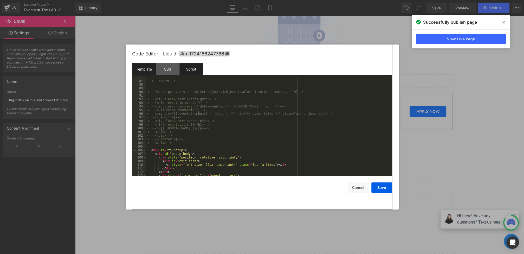
click at [191, 74] on div "Script" at bounding box center [191, 69] width 24 height 12
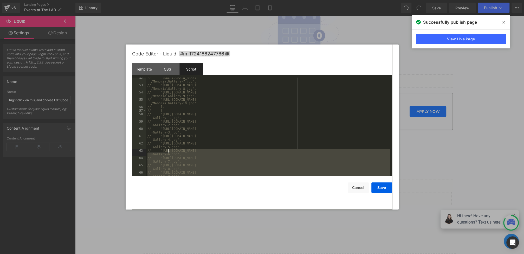
scroll to position [0, 0]
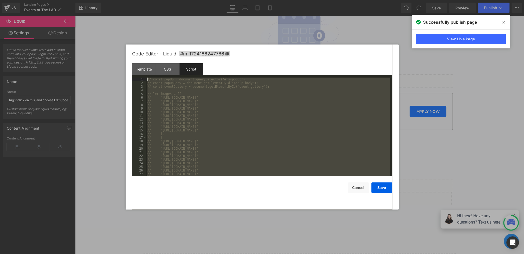
drag, startPoint x: 159, startPoint y: 174, endPoint x: 143, endPoint y: 80, distance: 95.3
click at [143, 80] on pre "1 2 3 4 5 6 7 8 9 10 11 12 13 14 15 16 17 18 19 20 21 22 23 24 25 26 27 28 // c…" at bounding box center [262, 127] width 260 height 98
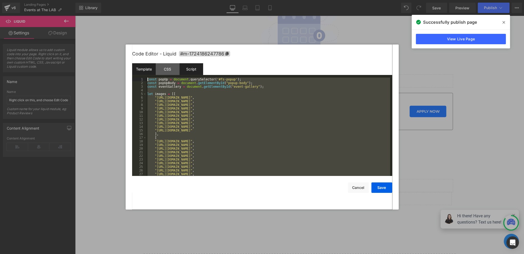
click at [149, 70] on div "Template" at bounding box center [144, 69] width 24 height 12
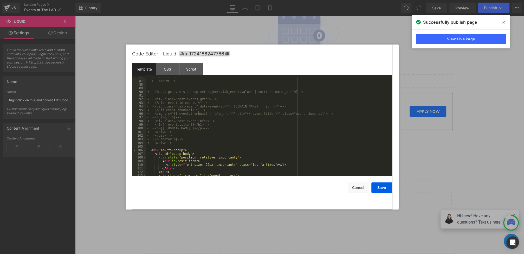
scroll to position [328, 0]
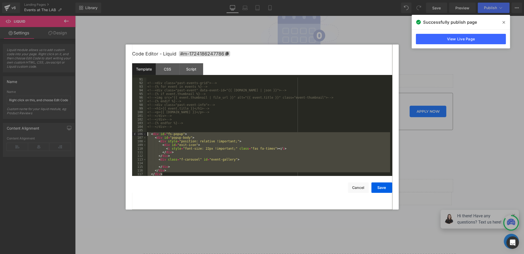
drag, startPoint x: 167, startPoint y: 175, endPoint x: 139, endPoint y: 133, distance: 50.8
click at [139, 133] on pre "91 92 93 94 95 96 97 98 99 100 101 102 103 104 105 106 107 108 109 110 111 112 …" at bounding box center [262, 127] width 260 height 98
click at [192, 70] on div "Script" at bounding box center [191, 69] width 24 height 12
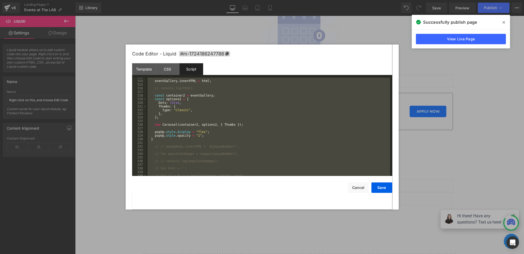
scroll to position [1428, 0]
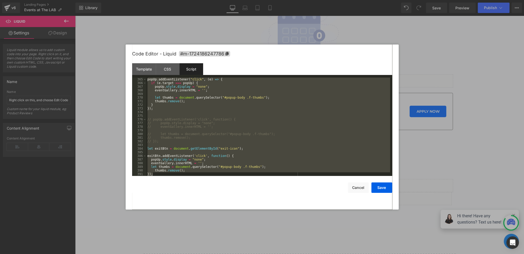
click at [165, 175] on div "popUp . addEventListener ( "click" , ( e ) => { if ( e . target === popUp ) { p…" at bounding box center [268, 131] width 244 height 106
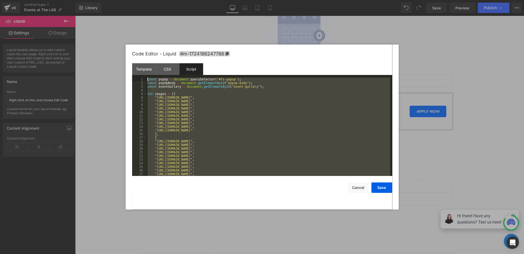
scroll to position [0, 0]
drag, startPoint x: 170, startPoint y: 175, endPoint x: 68, endPoint y: -18, distance: 217.2
click at [68, 0] on html "Liquid You are previewing how the will restyle your page. You can not edit Elem…" at bounding box center [262, 127] width 524 height 254
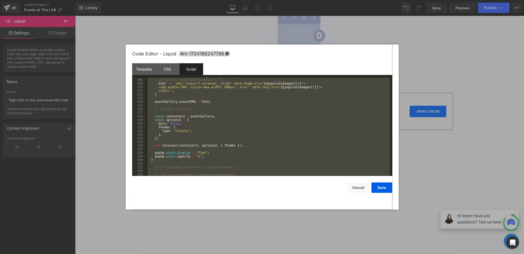
click at [279, 129] on div "for ( i = 0 ; i < populateImages . length ; i ++ ) { // console.log(populateIma…" at bounding box center [268, 127] width 244 height 106
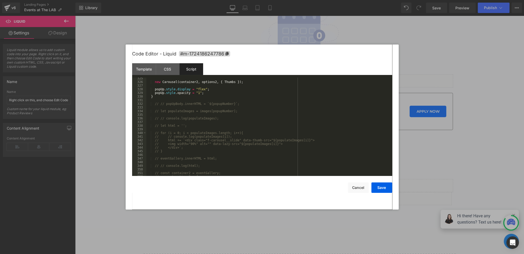
scroll to position [1266, 0]
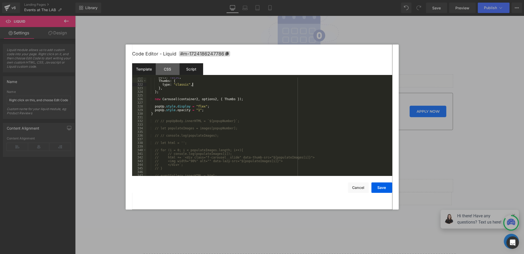
click at [132, 70] on div "Template" at bounding box center [144, 69] width 24 height 12
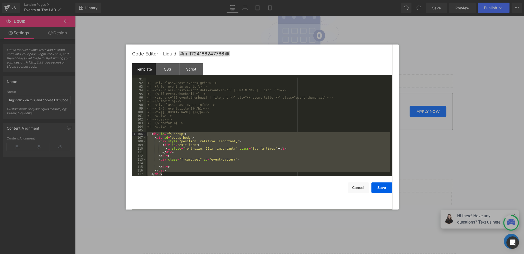
scroll to position [328, 0]
click at [192, 66] on div "Script" at bounding box center [191, 69] width 24 height 12
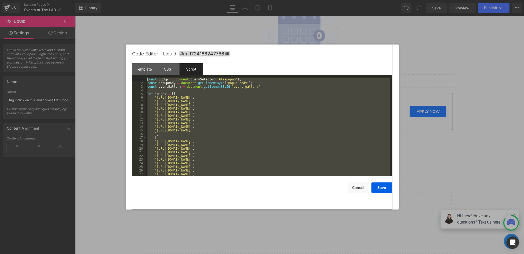
scroll to position [0, 0]
drag, startPoint x: 167, startPoint y: 174, endPoint x: 110, endPoint y: -41, distance: 222.9
click at [110, 0] on html "Liquid You are previewing how the will restyle your page. You can not edit Elem…" at bounding box center [262, 127] width 524 height 254
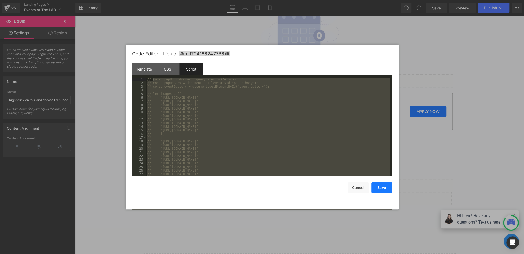
click at [380, 185] on button "Save" at bounding box center [381, 187] width 21 height 10
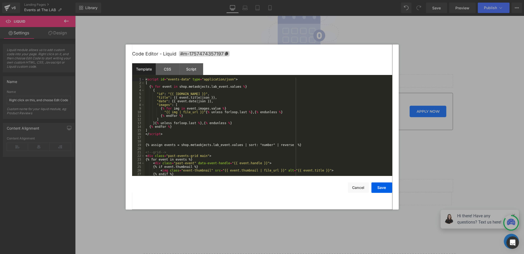
click at [233, 0] on div "Liquid You are previewing how the will restyle your page. You can not edit Elem…" at bounding box center [262, 0] width 524 height 0
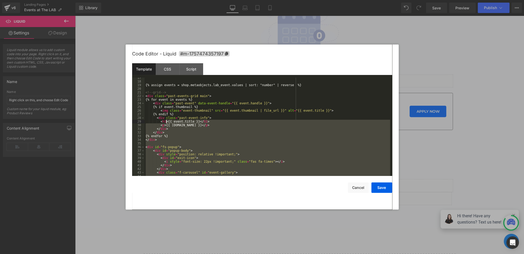
scroll to position [60, 0]
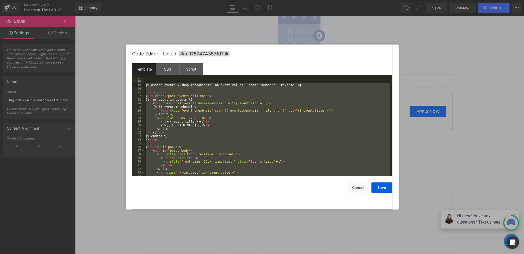
drag, startPoint x: 173, startPoint y: 149, endPoint x: 136, endPoint y: 85, distance: 73.9
click at [136, 85] on pre "17 18 19 20 21 22 23 24 25 26 27 28 29 30 31 32 33 34 35 36 37 38 39 40 41 42 4…" at bounding box center [262, 127] width 260 height 98
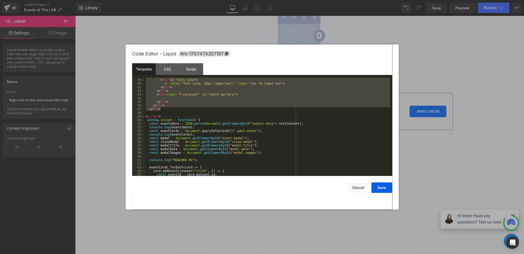
scroll to position [142, 0]
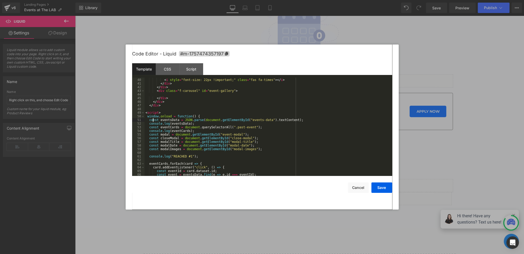
click at [152, 119] on div "< div id = "exit-icon" > < i style = "font-size: 22px !important;" class = "fas…" at bounding box center [268, 127] width 246 height 106
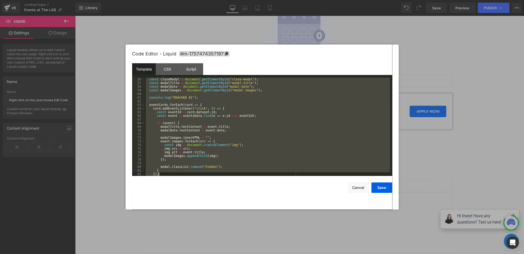
scroll to position [251, 0]
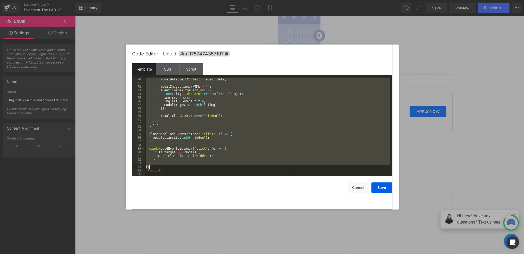
drag, startPoint x: 147, startPoint y: 118, endPoint x: 233, endPoint y: 168, distance: 99.6
click at [233, 168] on div "modalDate . textContent = event . date ; modalImages . innerHTML = "" ; event .…" at bounding box center [268, 131] width 246 height 106
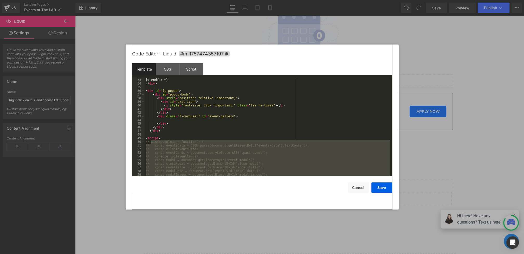
scroll to position [132, 0]
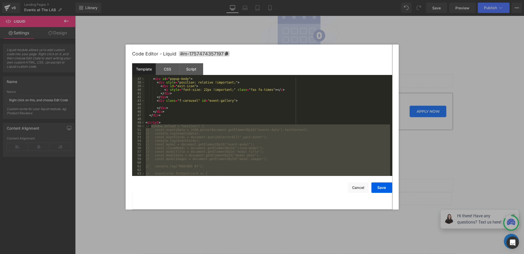
click at [176, 123] on div "< div id = "popup-body" > < div style = "position: relative !important;" > < di…" at bounding box center [268, 130] width 246 height 106
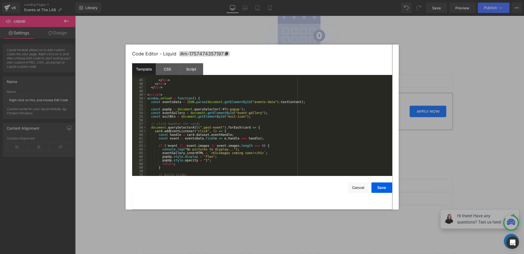
scroll to position [159, 0]
click at [375, 185] on button "Save" at bounding box center [381, 187] width 21 height 10
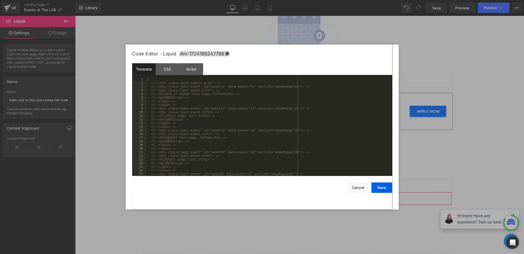
click at [226, 0] on div "Liquid You are previewing how the will restyle your page. You can not edit Elem…" at bounding box center [262, 0] width 524 height 0
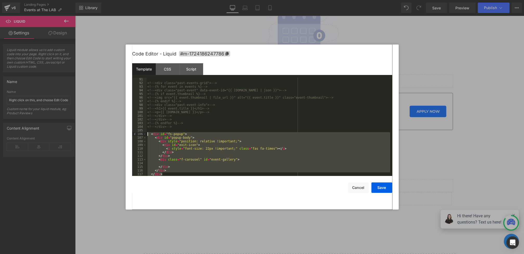
drag, startPoint x: 169, startPoint y: 174, endPoint x: 114, endPoint y: 134, distance: 68.3
click at [114, 134] on body "Liquid You are previewing how the will restyle your page. You can not edit Elem…" at bounding box center [262, 127] width 524 height 254
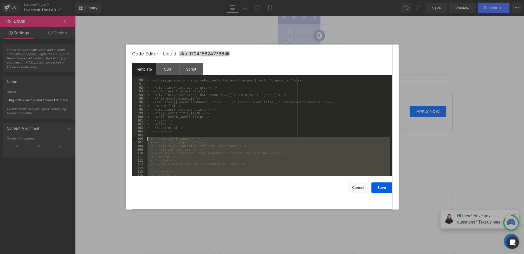
scroll to position [0, 0]
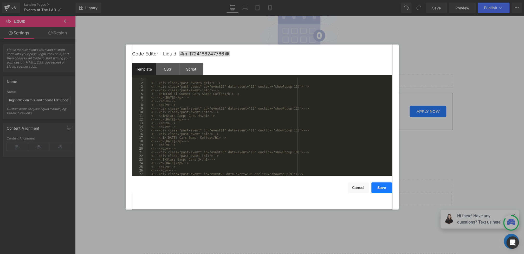
click at [379, 185] on button "Save" at bounding box center [381, 187] width 21 height 10
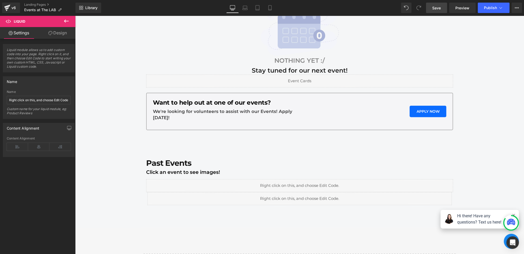
click at [438, 9] on span "Save" at bounding box center [436, 7] width 9 height 5
click at [490, 7] on span "Publish" at bounding box center [490, 8] width 13 height 4
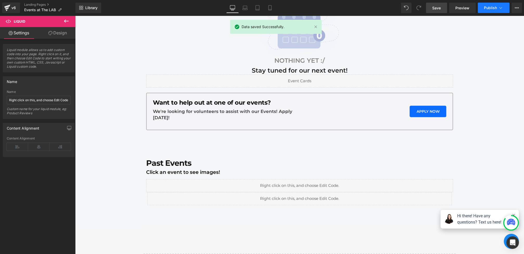
click at [488, 6] on span "Publish" at bounding box center [490, 8] width 13 height 4
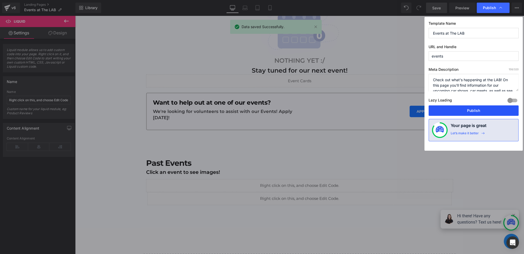
click at [462, 108] on button "Publish" at bounding box center [474, 110] width 90 height 10
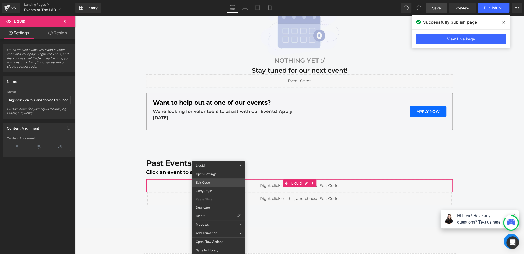
click at [212, 0] on div "Liquid You are previewing how the will restyle your page. You can not edit Elem…" at bounding box center [262, 0] width 524 height 0
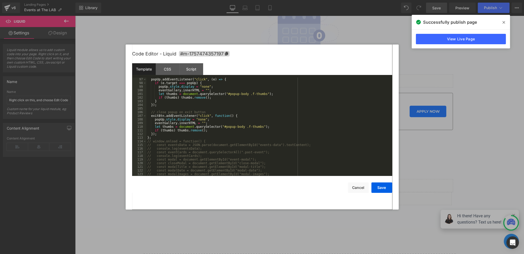
scroll to position [352, 0]
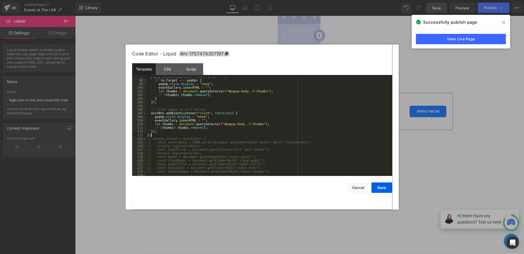
click at [177, 136] on div "popUp . addEventListener ( "click" , ( e ) => { if ( e . target === popUp ) { p…" at bounding box center [268, 128] width 244 height 106
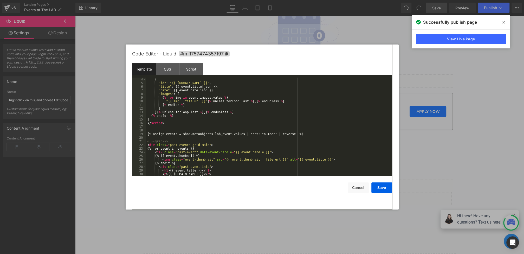
scroll to position [20, 0]
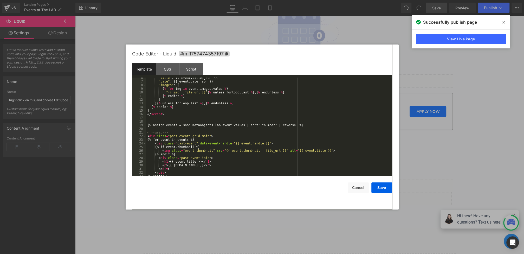
click at [264, 143] on div ""title" : {{ event . title | json }} , "date" : {{ event . date | json }} , "im…" at bounding box center [268, 129] width 244 height 106
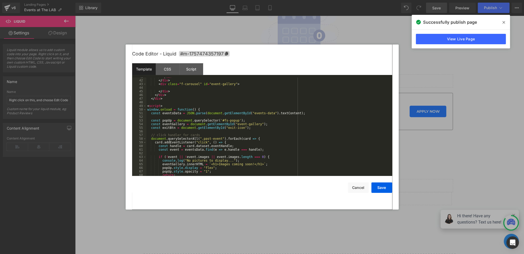
scroll to position [148, 0]
click at [378, 186] on button "Save" at bounding box center [381, 187] width 21 height 10
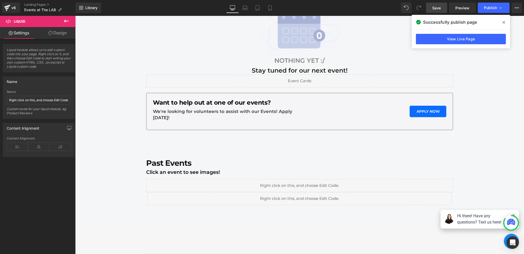
click at [433, 11] on link "Save" at bounding box center [436, 8] width 21 height 10
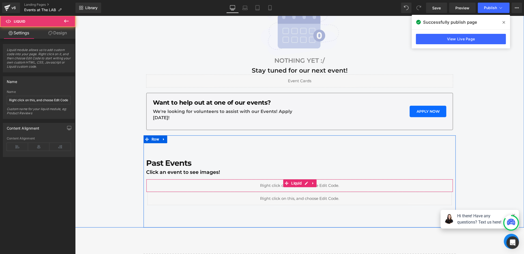
click at [186, 187] on div "Liquid" at bounding box center [299, 185] width 307 height 13
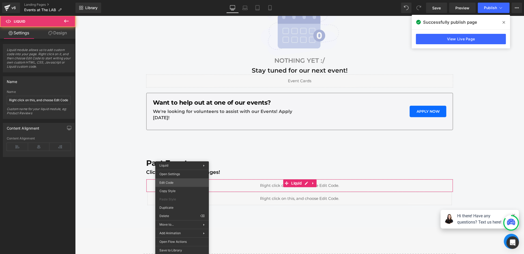
click at [176, 0] on div "Liquid You are previewing how the will restyle your page. You can not edit Elem…" at bounding box center [262, 0] width 524 height 0
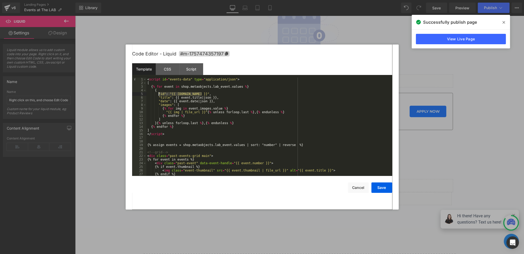
drag, startPoint x: 205, startPoint y: 94, endPoint x: 159, endPoint y: 94, distance: 46.3
click at [159, 94] on div "< script id = "events-data" type = "application/json" > [ { % for event in shop…" at bounding box center [268, 131] width 244 height 106
click at [163, 93] on div "< script id = "events-data" type = "application/json" > [ { % for event in shop…" at bounding box center [268, 131] width 244 height 106
drag, startPoint x: 177, startPoint y: 94, endPoint x: 215, endPoint y: 94, distance: 37.5
click at [215, 94] on div "< script id = "events-data" type = "application/json" > [ { % for event in shop…" at bounding box center [268, 131] width 244 height 106
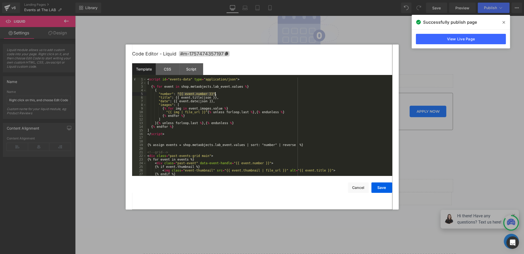
click at [180, 94] on div "< script id = "events-data" type = "application/json" > [ { % for event in shop…" at bounding box center [268, 131] width 244 height 106
click at [214, 93] on div "< script id = "events-data" type = "application/json" > [ { % for event in shop…" at bounding box center [268, 131] width 244 height 106
click at [383, 191] on button "Save" at bounding box center [381, 187] width 21 height 10
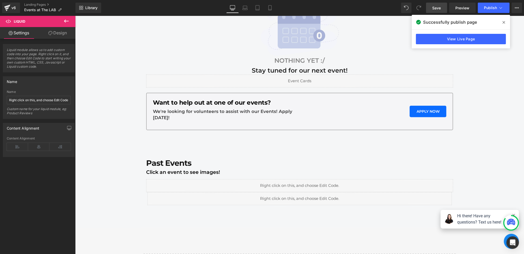
click at [434, 5] on span "Save" at bounding box center [436, 7] width 9 height 5
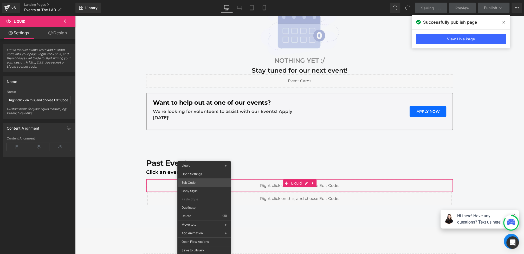
click at [196, 0] on div "Liquid You are previewing how the will restyle your page. You can not edit Elem…" at bounding box center [262, 0] width 524 height 0
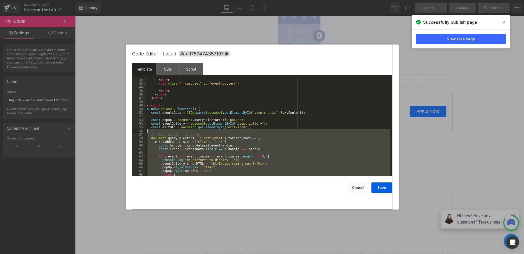
scroll to position [149, 0]
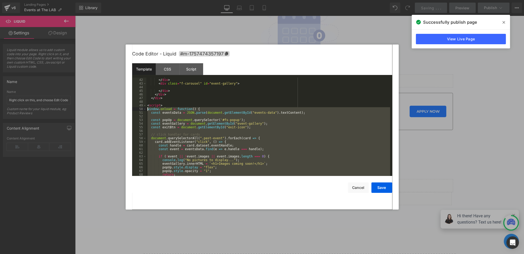
drag, startPoint x: 158, startPoint y: 128, endPoint x: 141, endPoint y: 110, distance: 25.0
click at [141, 110] on pre "41 42 43 44 45 46 47 48 49 50 51 52 53 54 55 56 57 58 59 60 61 62 63 64 65 66 6…" at bounding box center [262, 127] width 260 height 98
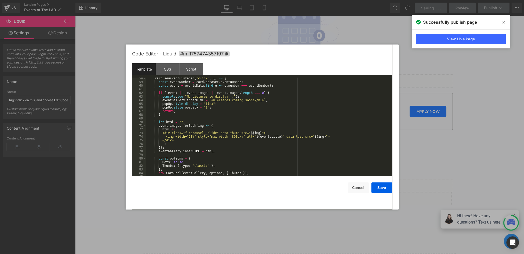
scroll to position [208, 0]
click at [382, 187] on button "Save" at bounding box center [381, 187] width 21 height 10
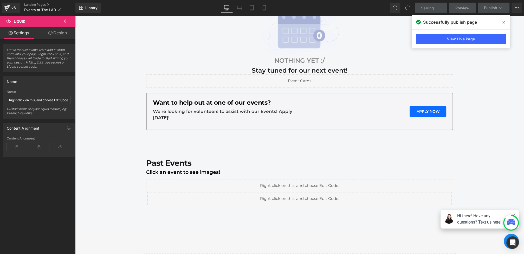
click at [435, 9] on div "Saving . . ." at bounding box center [431, 7] width 20 height 5
click at [503, 22] on icon at bounding box center [504, 22] width 3 height 4
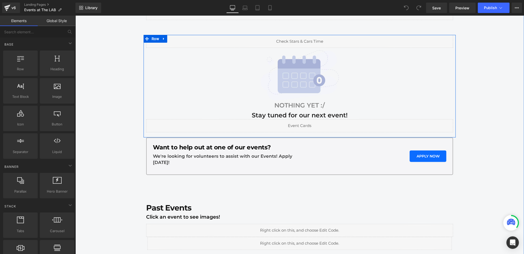
scroll to position [127, 0]
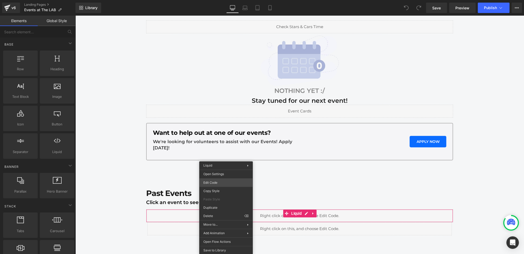
click at [216, 0] on div "You are previewing how the will restyle your page. You can not edit Elements in…" at bounding box center [262, 0] width 524 height 0
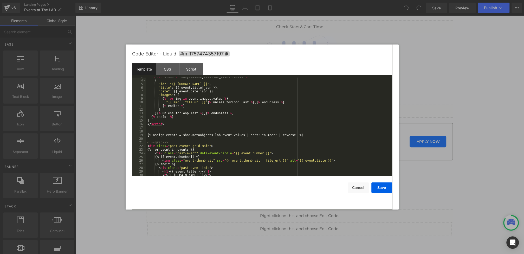
scroll to position [0, 0]
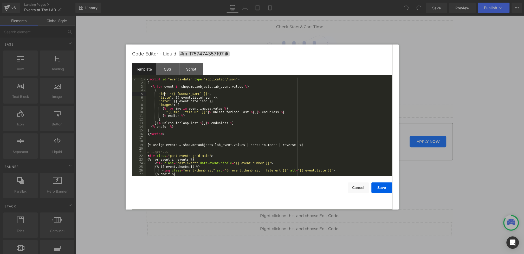
click at [165, 94] on div "< script id = "events-data" type = "application/json" > [ { % for event in shop…" at bounding box center [268, 131] width 244 height 106
click at [180, 93] on div "< script id = "events-data" type = "application/json" > [ { % for event in shop…" at bounding box center [268, 131] width 244 height 106
click at [206, 94] on div "< script id = "events-data" type = "application/json" > [ { % for event in shop…" at bounding box center [268, 131] width 244 height 106
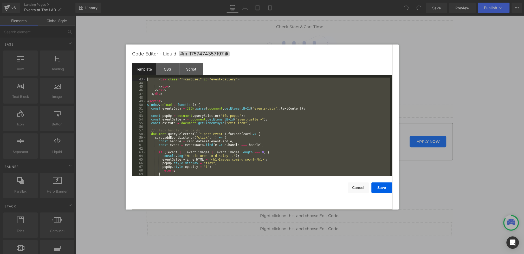
scroll to position [102, 0]
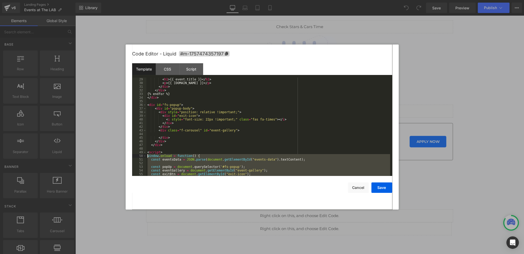
drag, startPoint x: 155, startPoint y: 125, endPoint x: 142, endPoint y: 157, distance: 33.9
click at [142, 157] on pre "29 30 31 32 33 34 35 36 37 38 39 40 41 42 43 44 45 46 47 48 49 50 51 52 53 54 5…" at bounding box center [262, 127] width 260 height 98
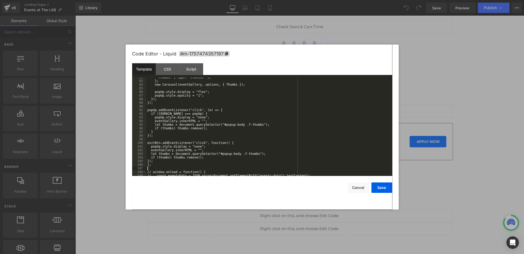
scroll to position [317, 0]
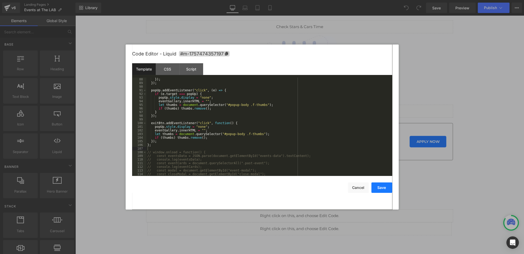
click at [380, 184] on button "Save" at bounding box center [381, 187] width 21 height 10
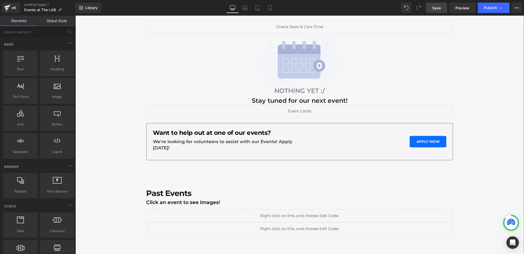
click at [440, 9] on span "Save" at bounding box center [436, 7] width 9 height 5
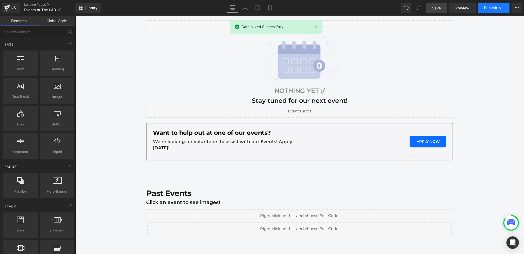
click at [493, 8] on span "Publish" at bounding box center [490, 8] width 13 height 4
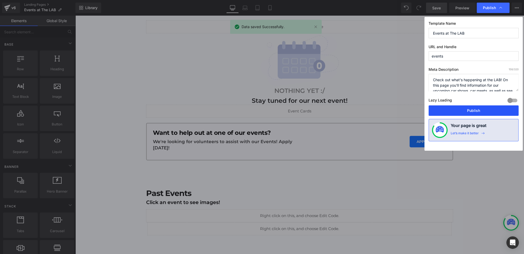
click at [463, 108] on button "Publish" at bounding box center [474, 110] width 90 height 10
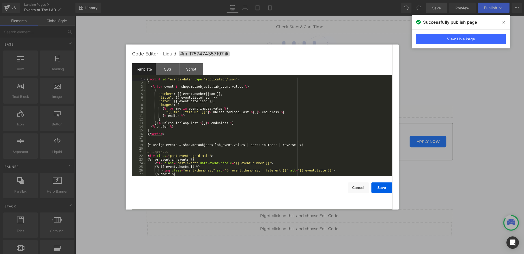
click at [197, 0] on div "You are previewing how the will restyle your page. You can not edit Elements in…" at bounding box center [262, 0] width 524 height 0
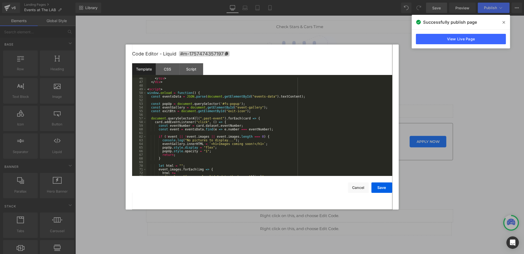
scroll to position [165, 0]
click at [250, 128] on div "</ div > </ div > < script > window . onload = function ( ) { const eventsData …" at bounding box center [268, 129] width 244 height 106
click at [251, 127] on div "</ div > </ div > < script > window . onload = function ( ) { const eventsData …" at bounding box center [268, 129] width 244 height 106
click at [279, 135] on div "</ div > </ div > < script > window . onload = function ( ) { const eventsData …" at bounding box center [268, 129] width 244 height 106
click at [279, 133] on div "</ div > </ div > < script > window . onload = function ( ) { const eventsData …" at bounding box center [268, 129] width 244 height 106
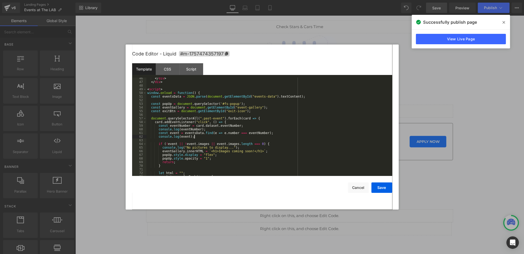
click at [182, 129] on div "</ div > </ div > < script > window . onload = function ( ) { const eventsData …" at bounding box center [268, 129] width 244 height 106
click at [181, 136] on div "</ div > </ div > < script > window . onload = function ( ) { const eventsData …" at bounding box center [268, 129] width 244 height 106
click at [383, 185] on button "Save" at bounding box center [381, 187] width 21 height 10
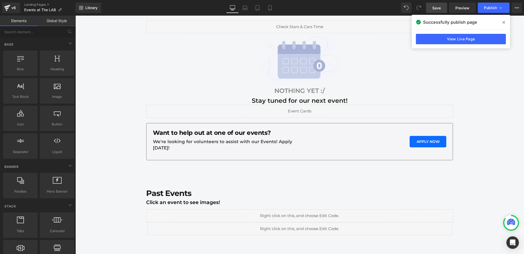
click at [434, 6] on span "Save" at bounding box center [436, 7] width 9 height 5
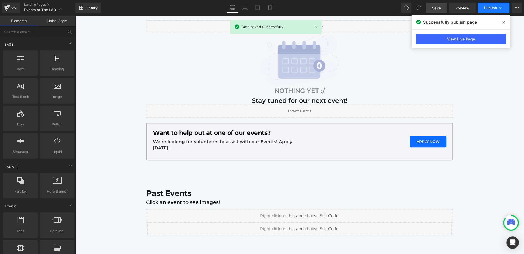
click at [496, 7] on span "Publish" at bounding box center [490, 8] width 13 height 4
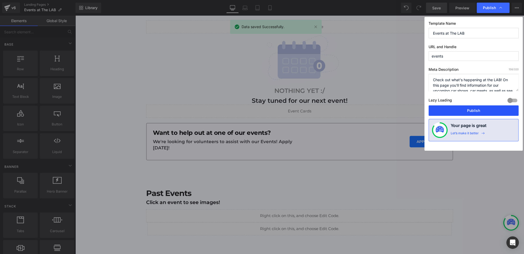
click at [470, 109] on button "Publish" at bounding box center [474, 110] width 90 height 10
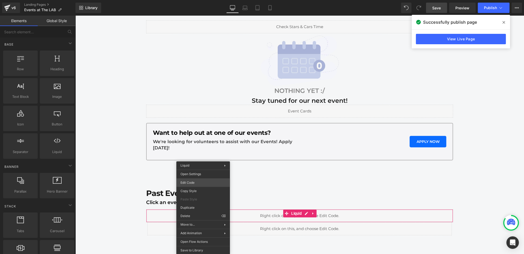
click at [193, 0] on div "You are previewing how the will restyle your page. You can not edit Elements in…" at bounding box center [262, 0] width 524 height 0
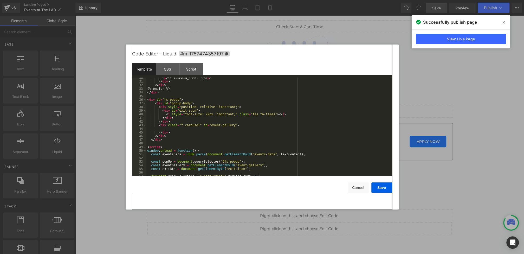
scroll to position [108, 0]
click at [166, 69] on div "CSS" at bounding box center [168, 69] width 24 height 12
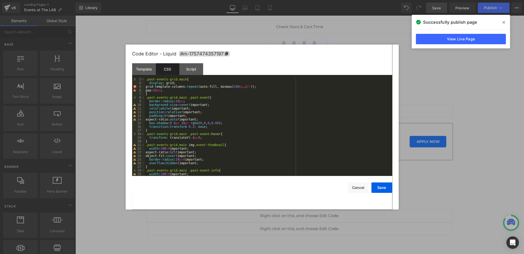
scroll to position [10, 0]
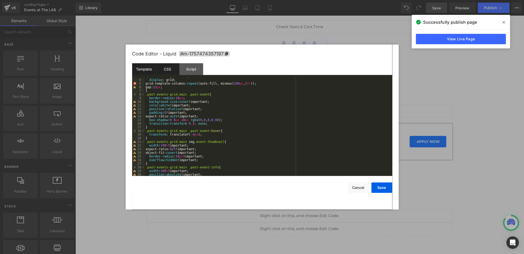
click at [155, 70] on div "Template" at bounding box center [144, 69] width 24 height 12
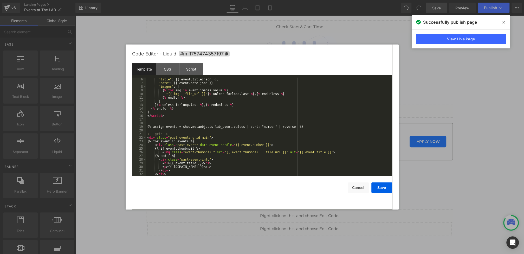
scroll to position [36, 0]
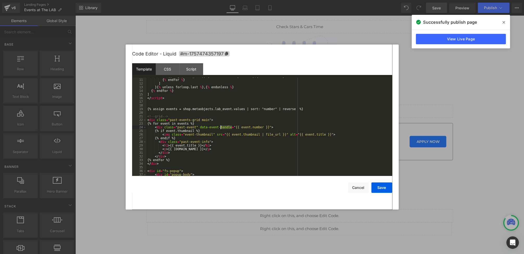
drag, startPoint x: 232, startPoint y: 127, endPoint x: 220, endPoint y: 127, distance: 11.2
click at [220, 127] on div ""{{ img | file_url }}" { % unless forloop . last % } , { % endunless % } { % en…" at bounding box center [268, 127] width 244 height 106
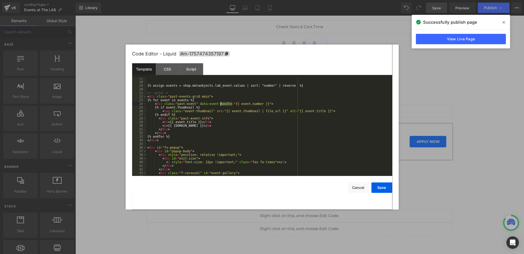
scroll to position [48, 0]
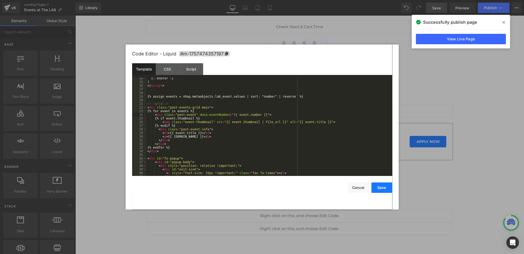
click at [383, 186] on button "Save" at bounding box center [381, 187] width 21 height 10
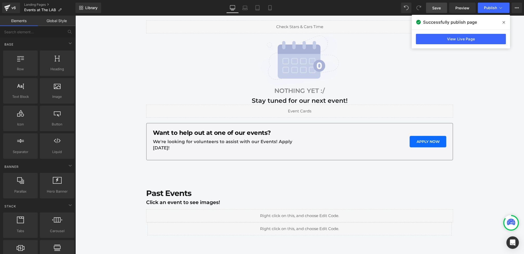
click at [431, 8] on link "Save" at bounding box center [436, 8] width 21 height 10
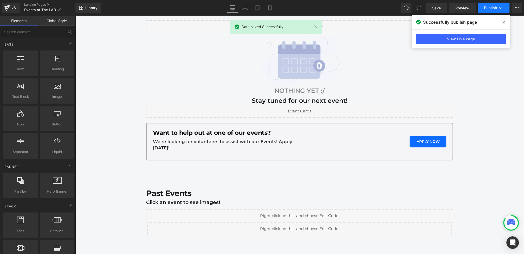
click at [501, 8] on icon at bounding box center [500, 7] width 5 height 5
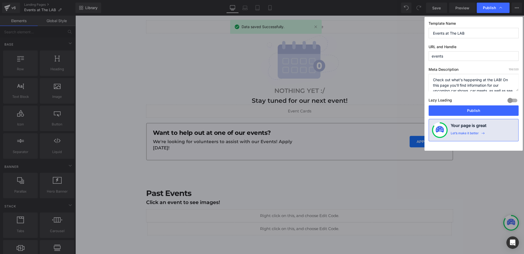
click at [474, 103] on div "Lazy Loading Build Upgrade plan to unlock" at bounding box center [474, 101] width 90 height 9
click at [472, 106] on button "Publish" at bounding box center [474, 110] width 90 height 10
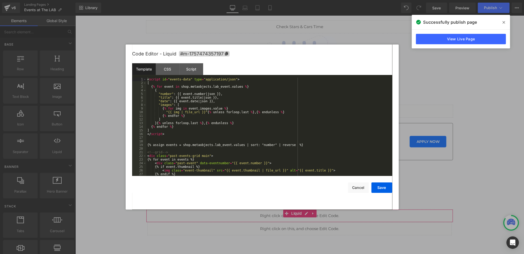
click at [172, 0] on div "You are previewing how the will restyle your page. You can not edit Elements in…" at bounding box center [262, 0] width 524 height 0
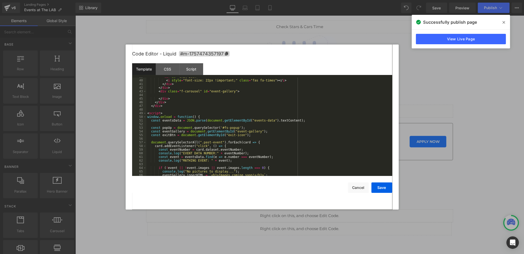
scroll to position [161, 0]
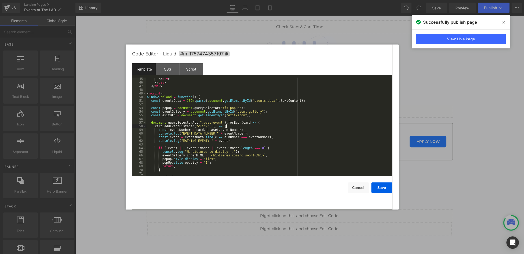
click at [231, 126] on div "</ div > </ div > </ div > < script > window . onload = function ( ) { const ev…" at bounding box center [268, 130] width 244 height 106
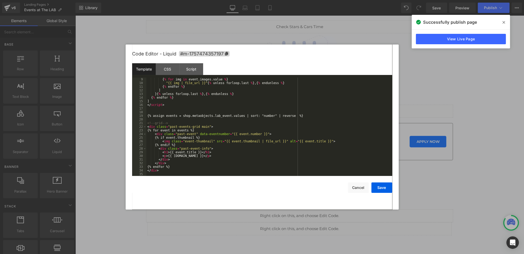
scroll to position [28, 0]
click at [220, 135] on div ""images" : [ { % for img in event . images . value % } "{{ img | file_url }}" {…" at bounding box center [268, 128] width 244 height 106
click at [259, 141] on div ""images" : [ { % for img in event . images . value % } "{{ img | file_url }}" {…" at bounding box center [268, 128] width 244 height 106
click at [375, 185] on button "Save" at bounding box center [381, 187] width 21 height 10
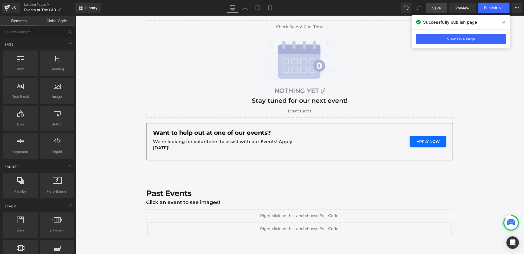
click at [436, 11] on link "Save" at bounding box center [436, 8] width 21 height 10
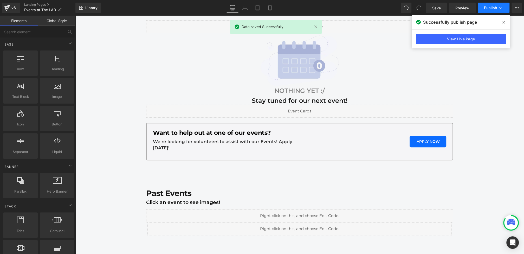
click at [491, 6] on span "Publish" at bounding box center [490, 8] width 13 height 4
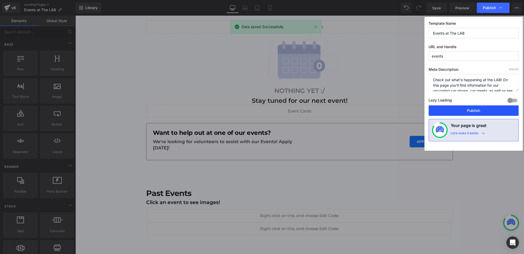
click at [475, 106] on button "Publish" at bounding box center [474, 110] width 90 height 10
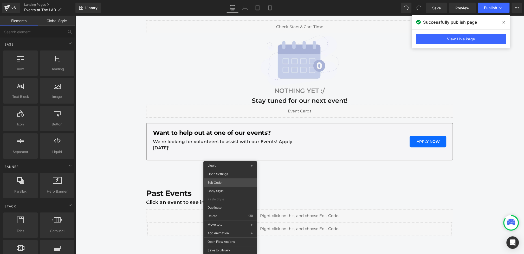
click at [217, 0] on div "You are previewing how the will restyle your page. You can not edit Elements in…" at bounding box center [262, 0] width 524 height 0
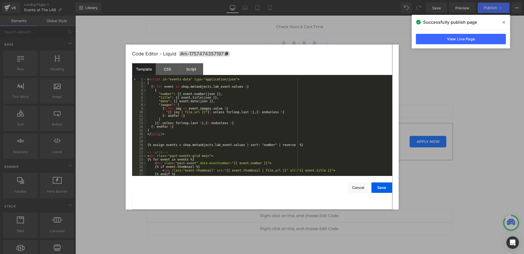
scroll to position [15, 0]
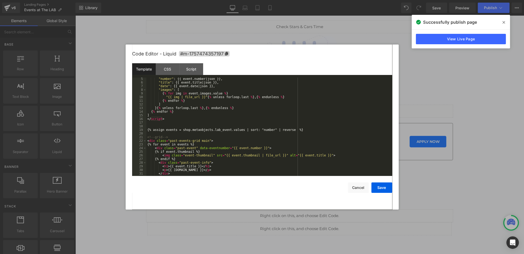
click at [218, 148] on div ""number" : {{ event . number | json }} , "title" : {{ event . title | json }} ,…" at bounding box center [268, 130] width 244 height 106
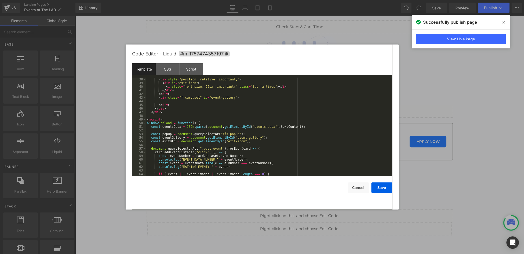
scroll to position [146, 0]
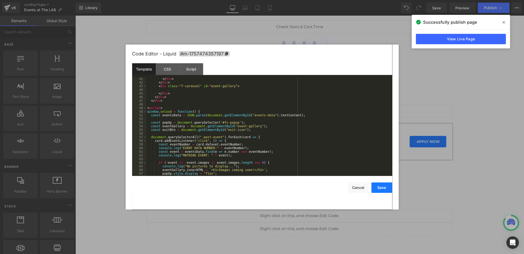
click at [374, 187] on button "Save" at bounding box center [381, 187] width 21 height 10
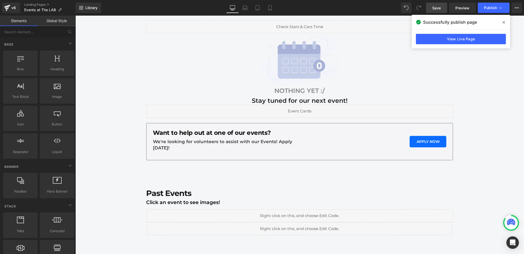
click at [433, 8] on span "Save" at bounding box center [436, 7] width 9 height 5
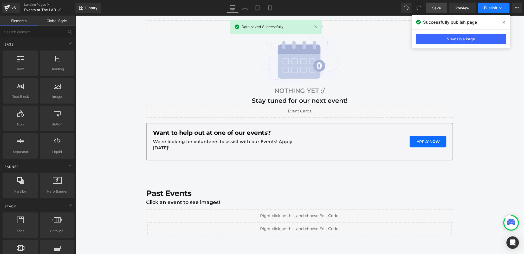
click at [484, 7] on button "Publish" at bounding box center [494, 8] width 32 height 10
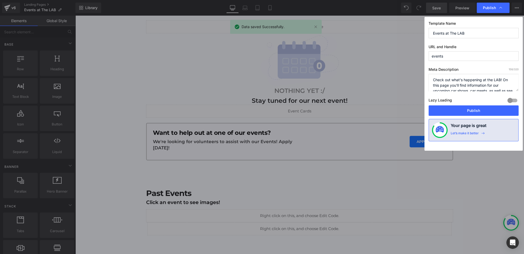
click at [470, 105] on div "Lazy Loading Build Upgrade plan to unlock" at bounding box center [474, 101] width 90 height 9
click at [470, 109] on button "Publish" at bounding box center [474, 110] width 90 height 10
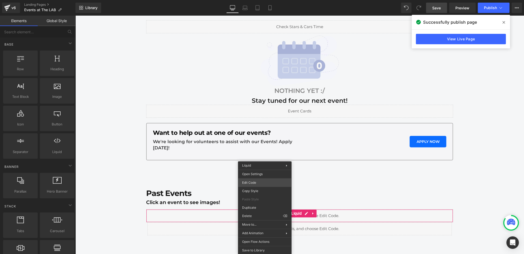
click at [254, 0] on div "You are previewing how the will restyle your page. You can not edit Elements in…" at bounding box center [262, 0] width 524 height 0
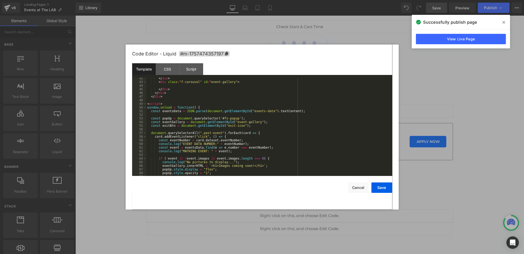
scroll to position [156, 0]
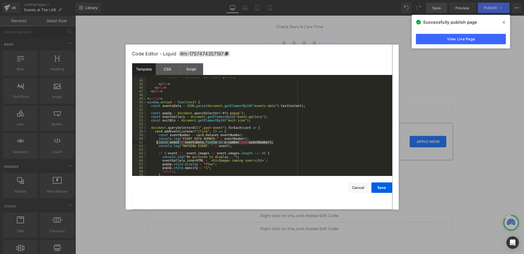
drag, startPoint x: 274, startPoint y: 142, endPoint x: 156, endPoint y: 143, distance: 118.6
click at [156, 143] on div "< div class = "f-carousel" id = "event-gallery" > </ div > </ div > </ div > < …" at bounding box center [268, 128] width 244 height 106
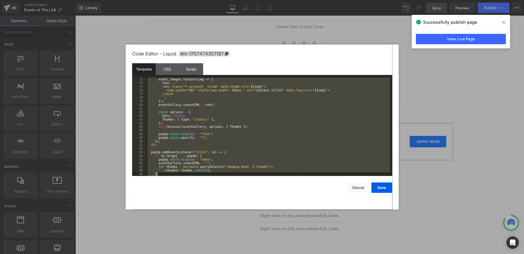
scroll to position [357, 0]
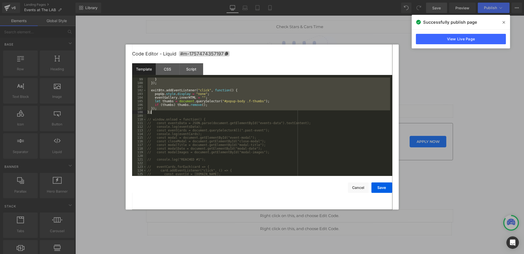
drag, startPoint x: 147, startPoint y: 102, endPoint x: 193, endPoint y: 112, distance: 46.9
click at [193, 112] on div "} }) ; exitBtn . addEventListener ( "click" , function ( ) { popUp . style . di…" at bounding box center [268, 131] width 244 height 106
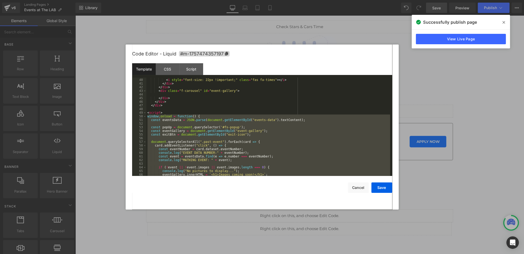
scroll to position [146, 0]
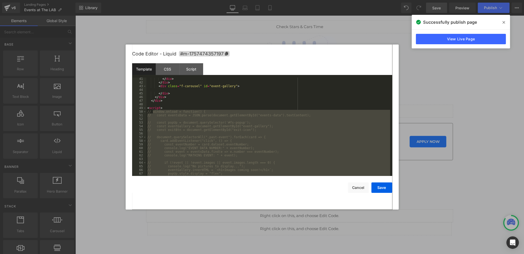
click at [180, 108] on div "</ div > </ div > < div class = "f-carousel" id = "event-gallery" > </ div > </…" at bounding box center [268, 130] width 244 height 106
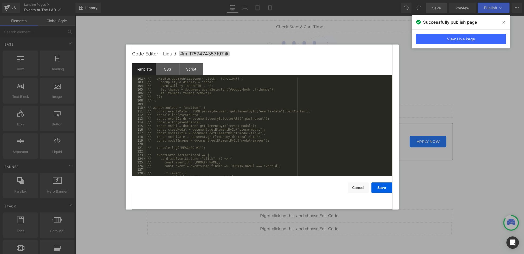
scroll to position [374, 0]
click at [167, 98] on div "// popUp.style.display = "none"; // eventGallery.innerHTML = ""; // let thumbs …" at bounding box center [268, 128] width 244 height 106
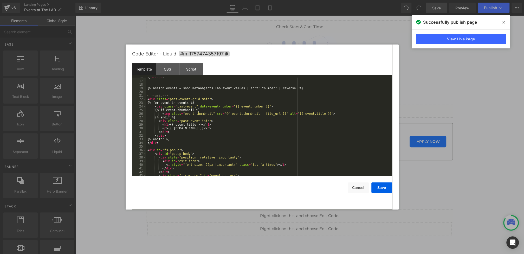
scroll to position [113, 0]
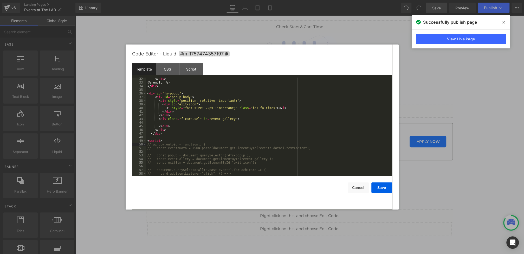
click at [173, 143] on div "</ div > {% endfor %} </ div > < div id = "fs-popup" > < div id = "popup-body" …" at bounding box center [268, 130] width 244 height 106
click at [170, 141] on div "</ div > {% endfor %} </ div > < div id = "fs-popup" > < div id = "popup-body" …" at bounding box center [268, 130] width 244 height 106
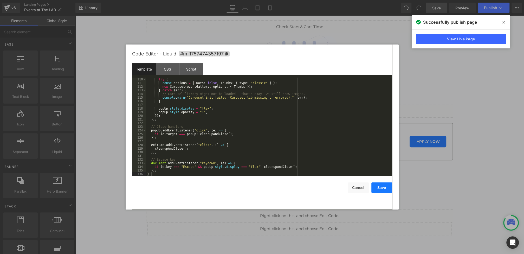
click at [383, 189] on button "Save" at bounding box center [381, 187] width 21 height 10
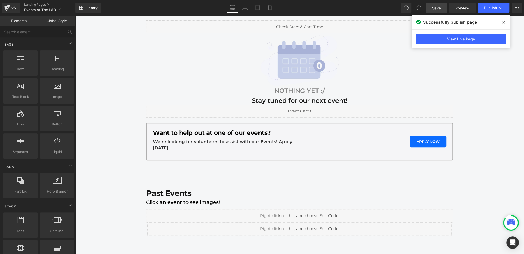
click at [444, 5] on link "Save" at bounding box center [436, 8] width 21 height 10
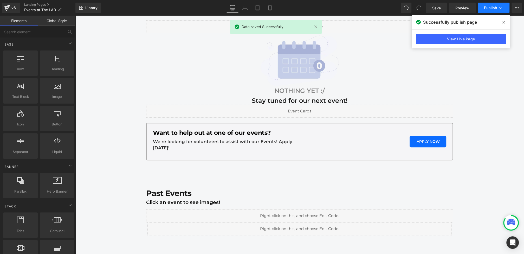
click at [486, 12] on button "Publish" at bounding box center [494, 8] width 32 height 10
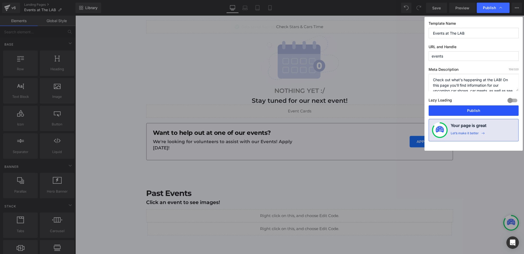
click at [466, 113] on button "Publish" at bounding box center [474, 110] width 90 height 10
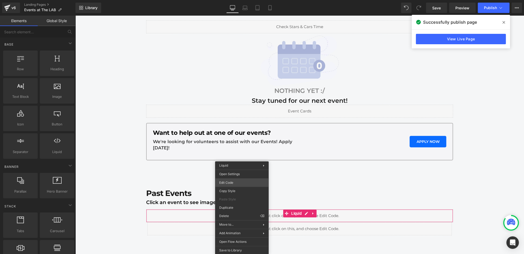
click at [229, 0] on div "You are previewing how the will restyle your page. You can not edit Elements in…" at bounding box center [262, 0] width 524 height 0
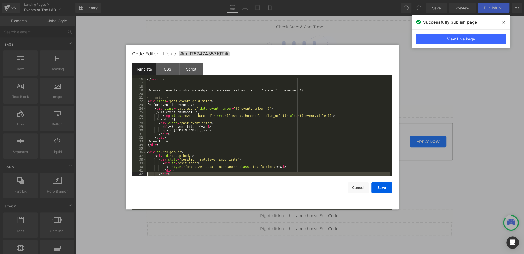
scroll to position [149, 0]
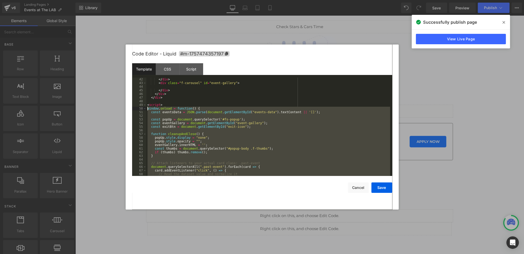
drag, startPoint x: 162, startPoint y: 108, endPoint x: 134, endPoint y: 109, distance: 27.6
click at [134, 109] on pre "42 43 44 45 46 47 48 49 50 51 52 53 54 55 56 57 58 59 60 61 62 63 64 65 66 67 6…" at bounding box center [262, 127] width 260 height 98
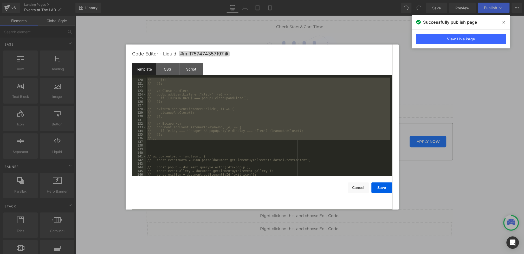
scroll to position [445, 0]
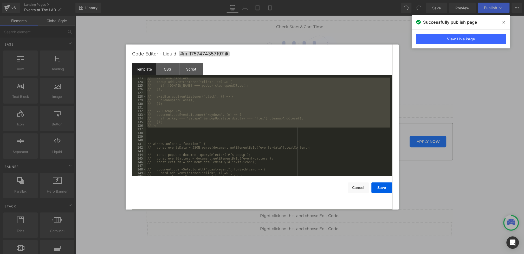
click at [168, 136] on div "// // Close handlers // popUp.addEventListener("click", (e) => { // if (e.targe…" at bounding box center [268, 129] width 244 height 106
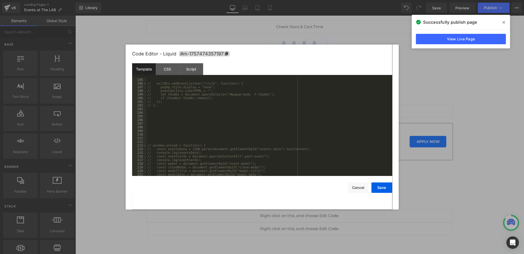
scroll to position [703, 0]
click at [167, 106] on div "// }); // exitBtn.addEventListener("click", function() { // popUp.style.display…" at bounding box center [268, 130] width 244 height 106
click at [166, 106] on div "// }); // exitBtn.addEventListener("click", function() { // popUp.style.display…" at bounding box center [268, 130] width 244 height 106
click at [164, 107] on div "// }); // exitBtn.addEventListener("click", function() { // popUp.style.display…" at bounding box center [268, 130] width 244 height 106
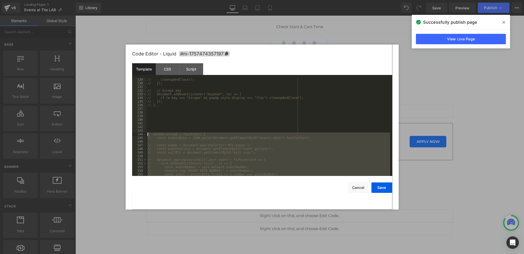
click at [147, 134] on div "// exitBtn.addEventListener("click", () => { // cleanupAndClose(); // }); // //…" at bounding box center [268, 127] width 244 height 106
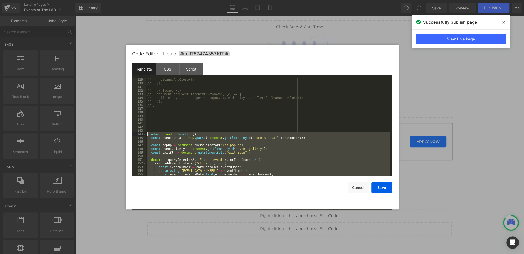
click at [203, 119] on div "// exitBtn.addEventListener("click", () => { // cleanupAndClose(); // }); // //…" at bounding box center [268, 127] width 244 height 106
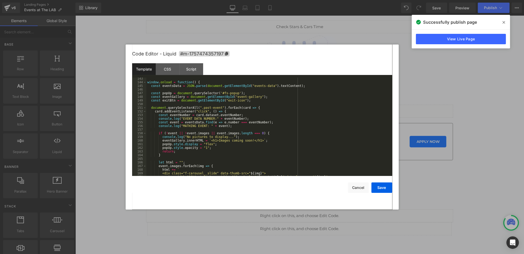
scroll to position [516, 0]
click at [247, 117] on div "window . onload = function ( ) { const eventsData = JSON . parse ( document . g…" at bounding box center [268, 128] width 244 height 106
click at [252, 120] on div "window . onload = function ( ) { const eventsData = JSON . parse ( document . g…" at bounding box center [268, 128] width 244 height 106
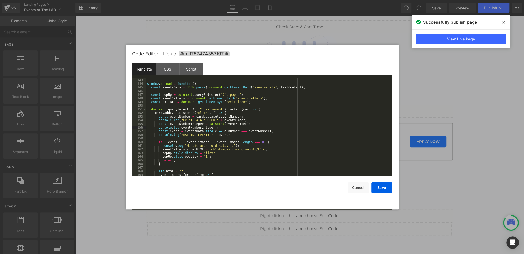
click at [269, 131] on div "window . onload = function ( ) { const eventsData = JSON . parse ( document . g…" at bounding box center [268, 128] width 244 height 106
click at [191, 134] on div "window . onload = function ( ) { const eventsData = JSON . parse ( document . g…" at bounding box center [268, 128] width 244 height 106
click at [386, 187] on button "Save" at bounding box center [381, 187] width 21 height 10
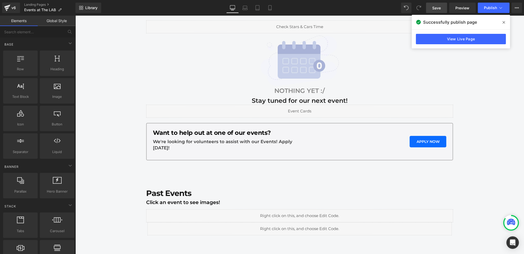
click at [439, 10] on span "Save" at bounding box center [436, 7] width 9 height 5
click at [495, 8] on span "Publish" at bounding box center [490, 8] width 13 height 4
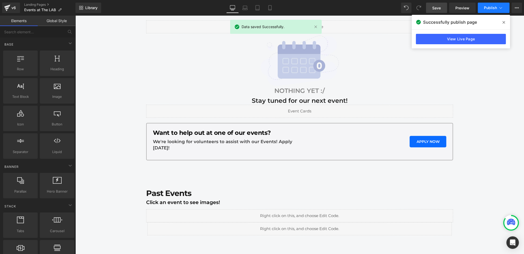
click at [486, 11] on button "Publish" at bounding box center [494, 8] width 32 height 10
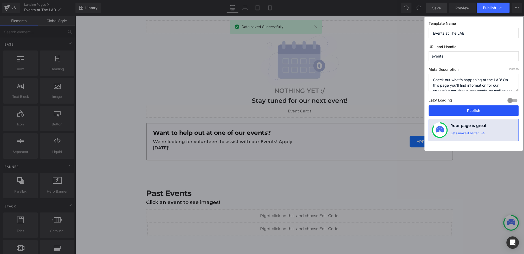
click at [466, 107] on button "Publish" at bounding box center [474, 110] width 90 height 10
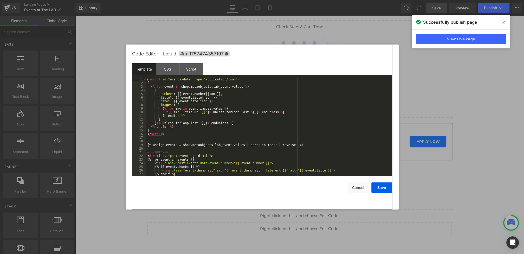
click at [210, 0] on div "You are previewing how the will restyle your page. You can not edit Elements in…" at bounding box center [262, 0] width 524 height 0
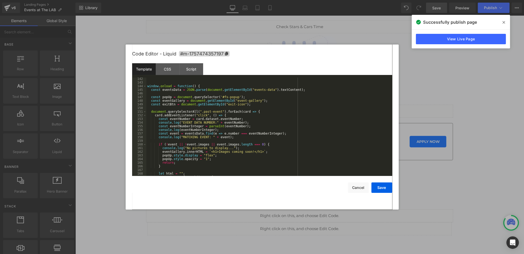
scroll to position [514, 0]
click at [232, 116] on div "window . onload = function ( ) { const eventsData = JSON . parse ( document . g…" at bounding box center [268, 130] width 244 height 106
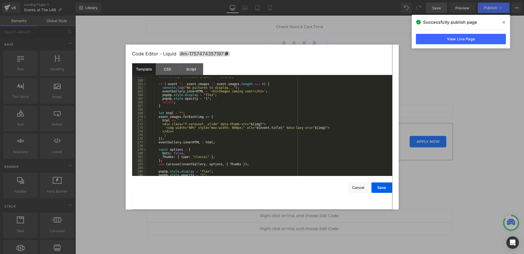
scroll to position [579, 0]
click at [377, 185] on button "Save" at bounding box center [381, 187] width 21 height 10
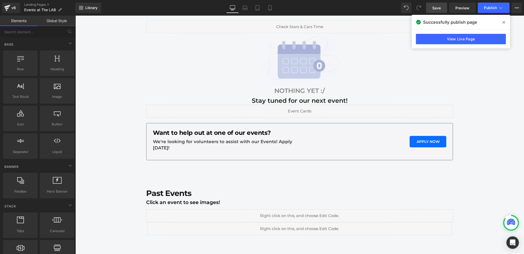
click at [439, 7] on span "Save" at bounding box center [436, 7] width 9 height 5
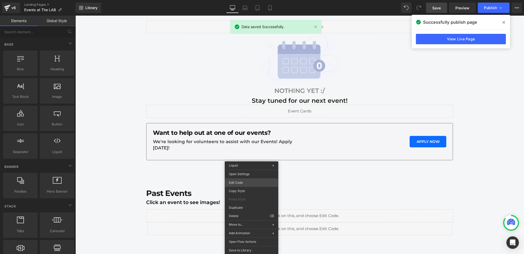
click at [242, 0] on div "You are previewing how the will restyle your page. You can not edit Elements in…" at bounding box center [262, 0] width 524 height 0
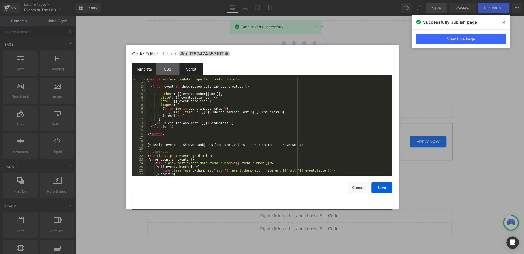
click at [194, 69] on div "Script" at bounding box center [191, 69] width 24 height 12
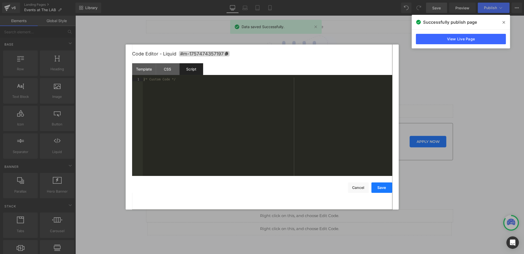
click at [379, 190] on button "Save" at bounding box center [381, 187] width 21 height 10
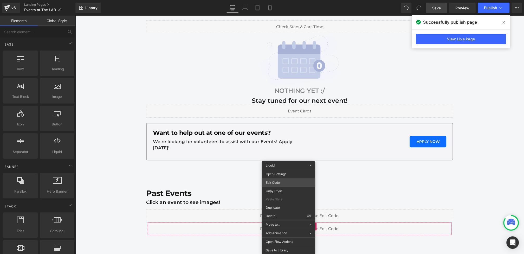
click at [272, 0] on div "You are previewing how the will restyle your page. You can not edit Elements in…" at bounding box center [262, 0] width 524 height 0
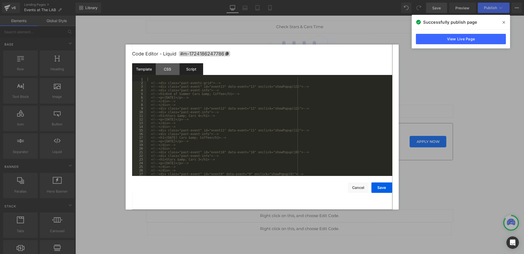
click at [198, 69] on div "Script" at bounding box center [191, 69] width 24 height 12
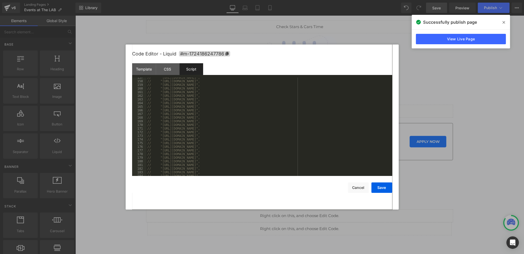
scroll to position [672, 0]
click at [379, 186] on button "Save" at bounding box center [381, 187] width 21 height 10
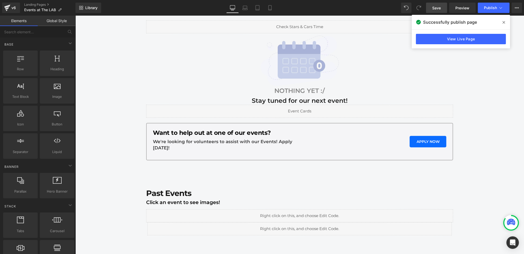
click at [441, 8] on link "Save" at bounding box center [436, 8] width 21 height 10
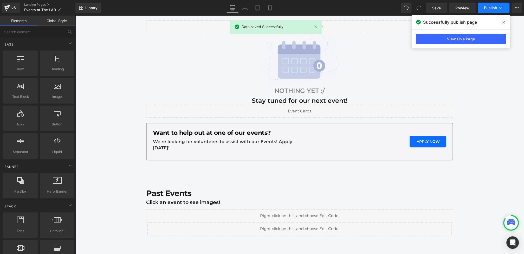
click at [486, 6] on span "Publish" at bounding box center [490, 8] width 13 height 4
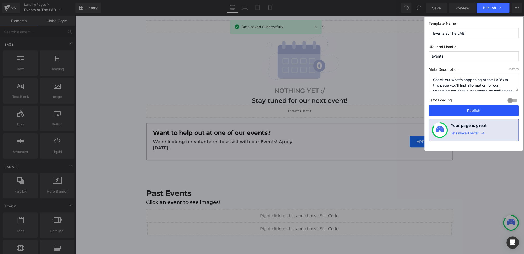
click at [469, 114] on button "Publish" at bounding box center [474, 110] width 90 height 10
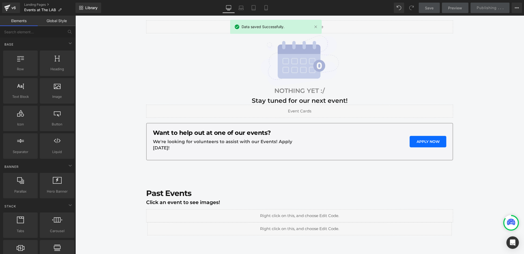
click at [468, 110] on div "Upcoming Events at The LAB Heading Get tickets for our upcoming events ahead of…" at bounding box center [299, 97] width 449 height 322
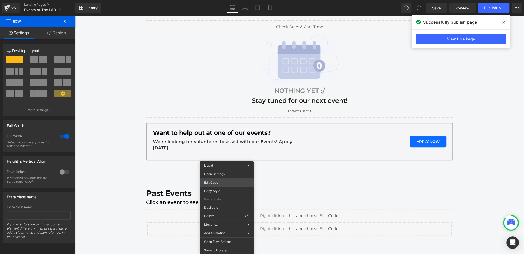
click at [210, 0] on div "You are previewing how the will restyle your page. You can not edit Elements in…" at bounding box center [262, 0] width 524 height 0
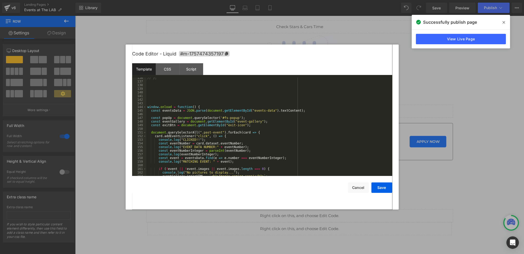
scroll to position [503, 0]
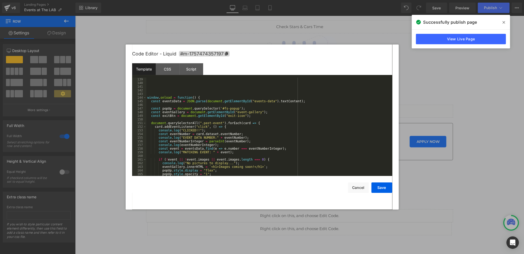
click at [316, 102] on div "window . onload = function ( ) { const eventsData = JSON . parse ( document . g…" at bounding box center [268, 131] width 244 height 106
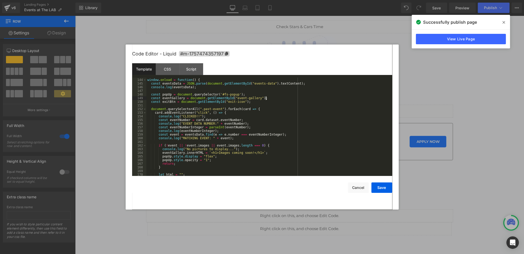
click at [265, 100] on div "window . onload = function ( ) { const eventsData = JSON . parse ( document . g…" at bounding box center [268, 127] width 244 height 106
click at [261, 102] on div "window . onload = function ( ) { const eventsData = JSON . parse ( document . g…" at bounding box center [268, 127] width 244 height 106
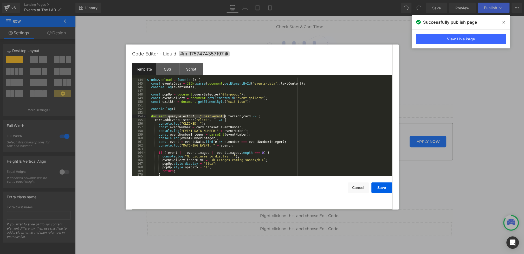
drag, startPoint x: 151, startPoint y: 116, endPoint x: 225, endPoint y: 116, distance: 74.7
click at [225, 116] on div "window . onload = function ( ) { const eventsData = JSON . parse ( document . g…" at bounding box center [268, 127] width 244 height 106
click at [174, 108] on div "window . onload = function ( ) { const eventsData = JSON . parse ( document . g…" at bounding box center [268, 127] width 244 height 106
click at [377, 188] on button "Save" at bounding box center [381, 187] width 21 height 10
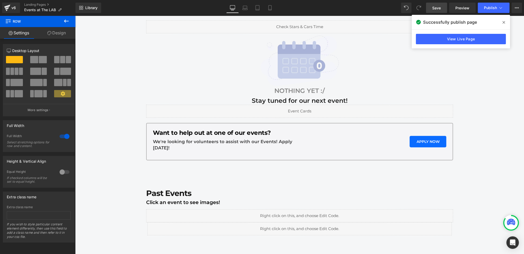
click at [438, 4] on link "Save" at bounding box center [436, 8] width 21 height 10
click at [498, 8] on icon at bounding box center [500, 7] width 5 height 5
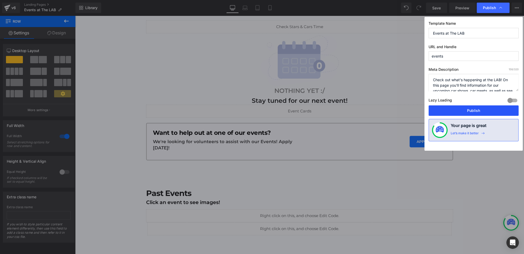
click at [466, 107] on button "Publish" at bounding box center [474, 110] width 90 height 10
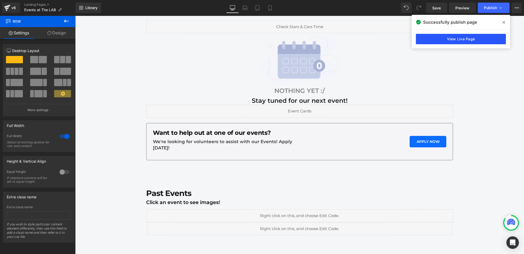
click at [478, 40] on link "View Live Page" at bounding box center [461, 39] width 90 height 10
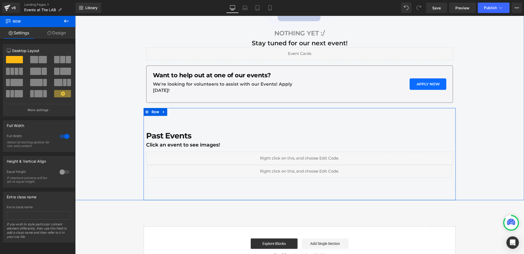
scroll to position [199, 0]
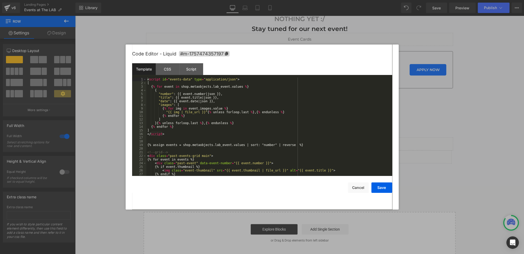
click at [182, 0] on div "You are previewing how the will restyle your page. You can not edit Elements in…" at bounding box center [262, 0] width 524 height 0
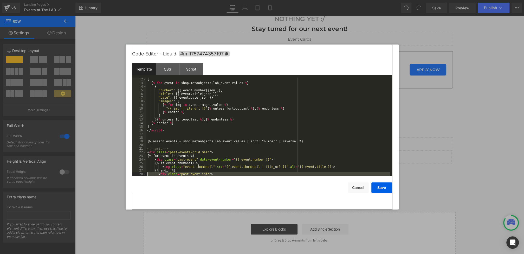
scroll to position [109, 0]
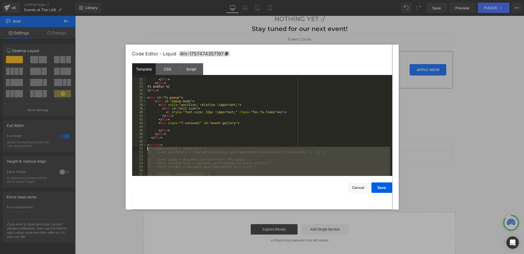
drag, startPoint x: 170, startPoint y: 126, endPoint x: 129, endPoint y: 149, distance: 47.0
click at [129, 149] on div "Code Editor - Liquid #m-1757474357197 Template CSS Script Data 31 32 33 34 35 3…" at bounding box center [262, 126] width 273 height 165
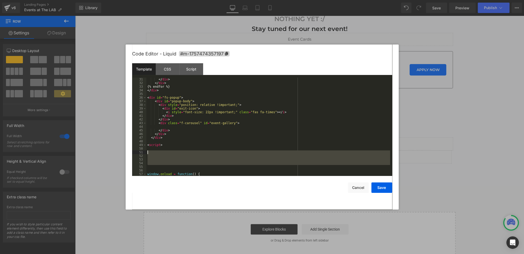
drag, startPoint x: 157, startPoint y: 166, endPoint x: 150, endPoint y: 149, distance: 18.7
click at [150, 149] on div "</ div > </ div > {% endfor %} </ div > < div id = "fs-popup" > < div id = "pop…" at bounding box center [268, 131] width 244 height 106
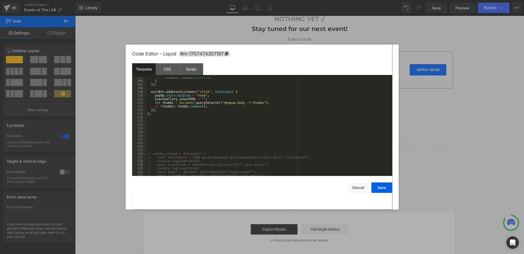
scroll to position [386, 0]
click at [177, 137] on div "}) ; exitBtn . addEventListener ( "click" , function ( ) { popUp . style . disp…" at bounding box center [268, 131] width 244 height 106
click at [377, 186] on button "Save" at bounding box center [381, 187] width 21 height 10
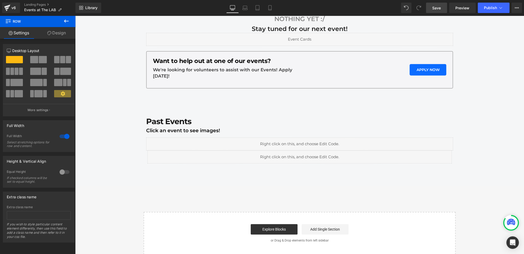
click at [440, 10] on span "Save" at bounding box center [436, 7] width 9 height 5
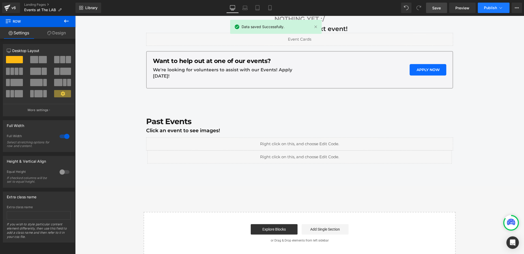
click at [484, 8] on button "Publish" at bounding box center [494, 8] width 32 height 10
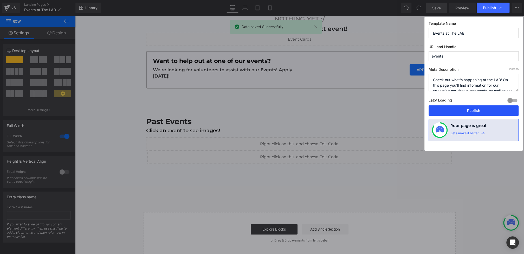
click at [460, 109] on button "Publish" at bounding box center [474, 110] width 90 height 10
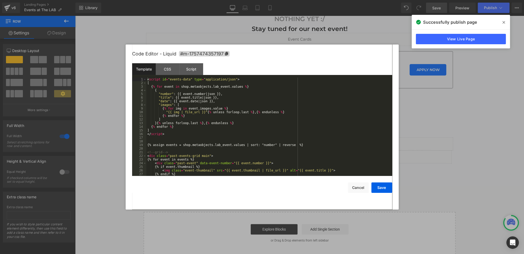
click at [192, 0] on div "You are previewing how the will restyle your page. You can not edit Elements in…" at bounding box center [262, 0] width 524 height 0
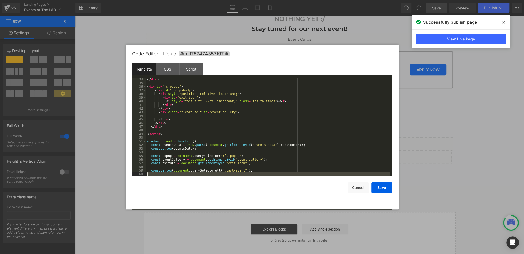
scroll to position [138, 0]
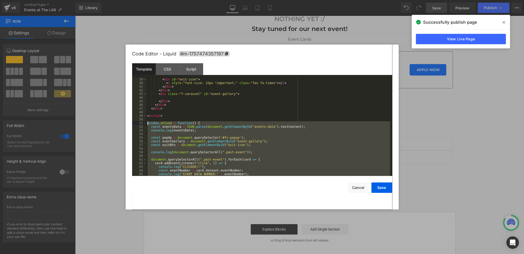
drag, startPoint x: 173, startPoint y: 123, endPoint x: 137, endPoint y: 122, distance: 35.7
click at [137, 122] on pre "39 40 41 42 43 44 45 46 47 48 49 50 51 52 53 54 55 56 57 58 59 60 61 62 63 64 6…" at bounding box center [262, 127] width 260 height 98
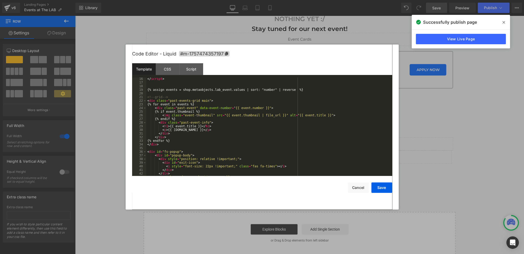
scroll to position [55, 0]
click at [255, 119] on div "</ script > {% assign events = shop.metaobjects.lab_event.values | sort: "numbe…" at bounding box center [268, 130] width 244 height 106
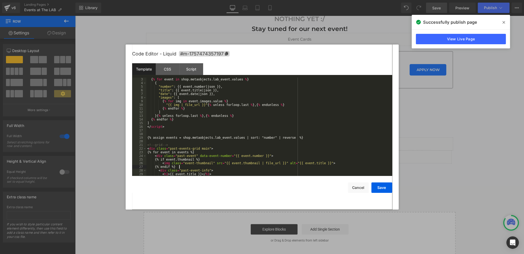
scroll to position [0, 0]
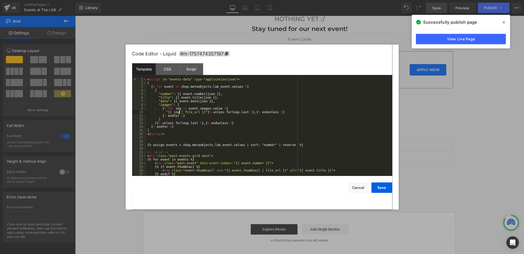
click at [178, 113] on div "< script id = "events-data" type = "application/json" > [ { % for event in shop…" at bounding box center [268, 131] width 244 height 106
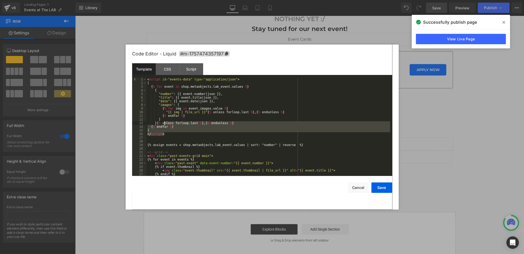
drag, startPoint x: 173, startPoint y: 136, endPoint x: 118, endPoint y: 41, distance: 109.7
click at [118, 41] on body "You are previewing how the will restyle your page. You can not edit Elements in…" at bounding box center [262, 127] width 524 height 254
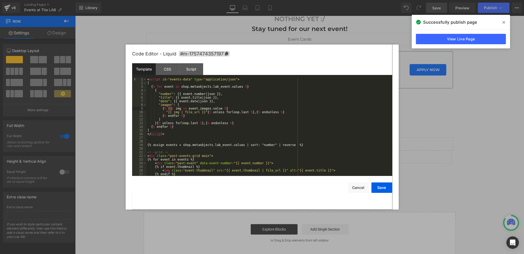
drag, startPoint x: 277, startPoint y: 107, endPoint x: 171, endPoint y: 110, distance: 105.7
click at [168, 110] on div "< script id = "events-data" type = "application/json" > [ { % for event in shop…" at bounding box center [268, 131] width 244 height 106
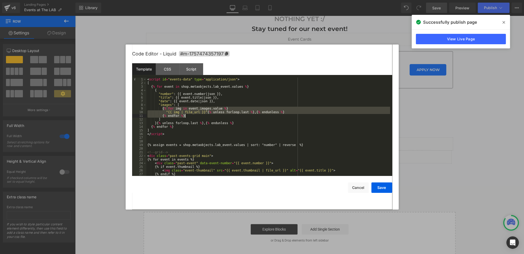
drag, startPoint x: 162, startPoint y: 108, endPoint x: 202, endPoint y: 115, distance: 40.7
click at [202, 115] on div "< script id = "events-data" type = "application/json" > [ { % for event in shop…" at bounding box center [268, 131] width 244 height 106
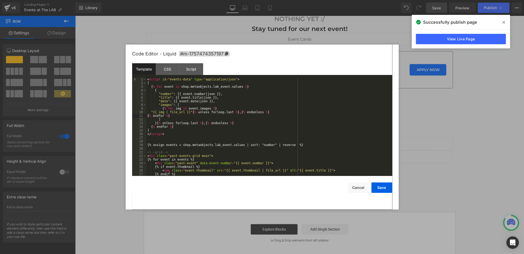
click at [150, 111] on div "< script id = "events-data" type = "application/json" > [ { % for event in shop…" at bounding box center [268, 131] width 244 height 106
click at [147, 115] on div "< script id = "events-data" type = "application/json" > [ { % for event in shop…" at bounding box center [268, 131] width 244 height 106
click at [381, 188] on button "Save" at bounding box center [381, 187] width 21 height 10
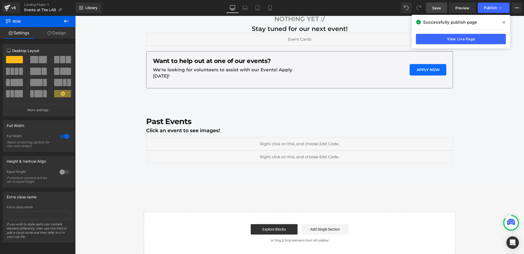
click at [438, 7] on span "Save" at bounding box center [436, 7] width 9 height 5
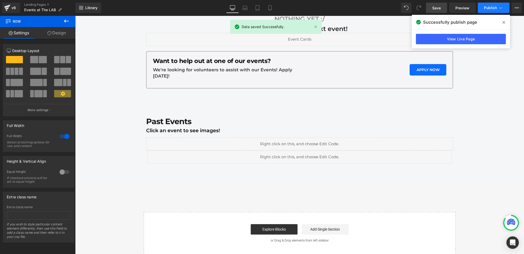
click at [491, 8] on span "Publish" at bounding box center [490, 8] width 13 height 4
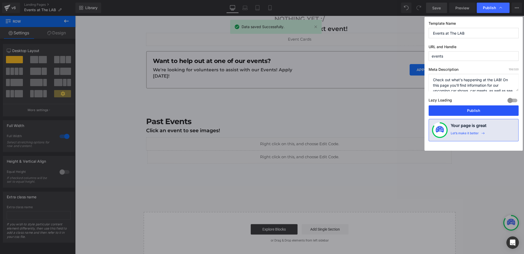
click at [465, 105] on button "Publish" at bounding box center [474, 110] width 90 height 10
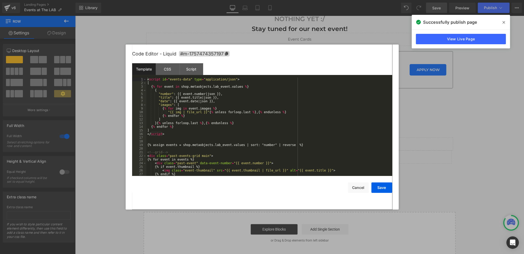
click at [204, 0] on div "You are previewing how the will restyle your page. You can not edit Elements in…" at bounding box center [262, 0] width 524 height 0
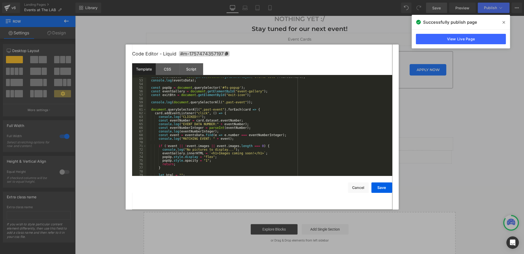
scroll to position [204, 0]
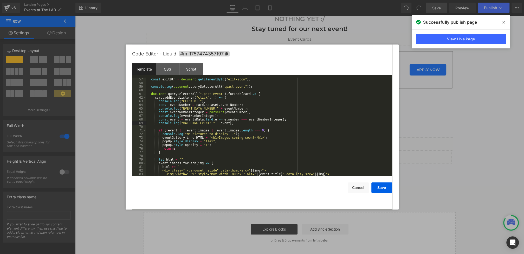
click at [230, 124] on div "const exitBtn = document . getElementById ( "exit-icon" ) ; console . log ( doc…" at bounding box center [268, 131] width 244 height 106
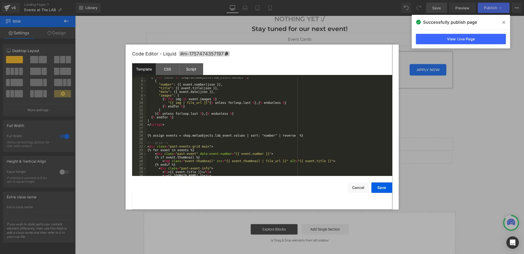
scroll to position [0, 0]
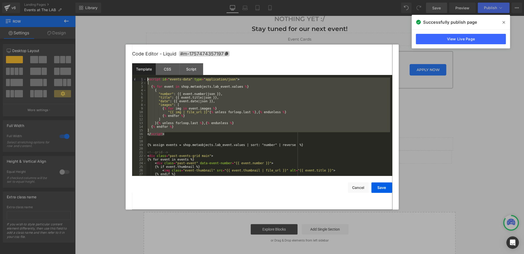
drag, startPoint x: 169, startPoint y: 134, endPoint x: 132, endPoint y: 64, distance: 79.5
click at [132, 64] on div "Template CSS Script Data 1 2 3 4 5 6 7 8 9 10 11 12 13 14 15 16 17 18 19 20 21 …" at bounding box center [262, 119] width 260 height 113
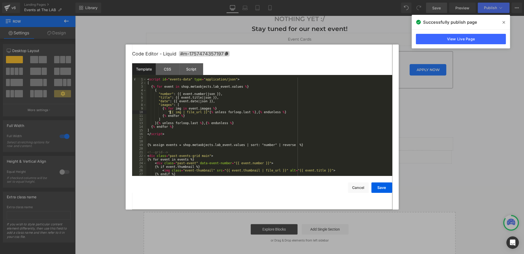
drag, startPoint x: 250, startPoint y: 111, endPoint x: 171, endPoint y: 114, distance: 79.6
click at [170, 112] on div "< script id = "events-data" type = "application/json" > [ { % for event in shop…" at bounding box center [268, 131] width 244 height 106
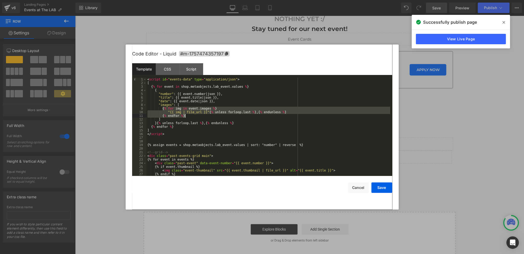
drag, startPoint x: 162, startPoint y: 109, endPoint x: 211, endPoint y: 116, distance: 49.5
click at [211, 116] on div "< script id = "events-data" type = "application/json" > [ { % for event in shop…" at bounding box center [268, 131] width 244 height 106
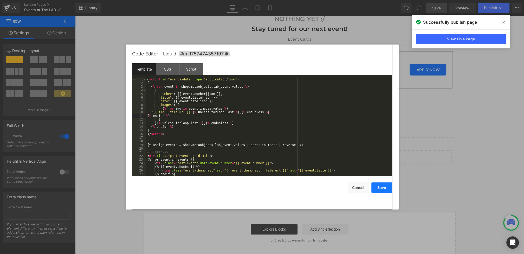
click at [381, 188] on button "Save" at bounding box center [381, 187] width 21 height 10
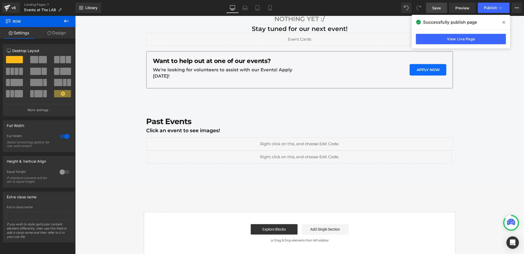
click at [437, 9] on span "Save" at bounding box center [436, 7] width 9 height 5
click at [489, 5] on button "Publish" at bounding box center [494, 8] width 32 height 10
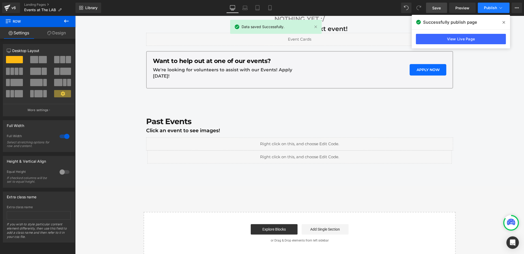
click at [488, 6] on span "Publish" at bounding box center [490, 8] width 13 height 4
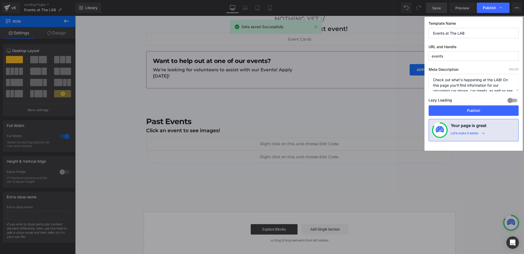
click at [488, 6] on span "Publish" at bounding box center [489, 7] width 13 height 5
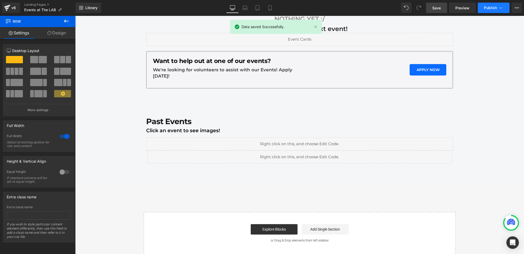
click at [484, 8] on button "Publish" at bounding box center [494, 8] width 32 height 10
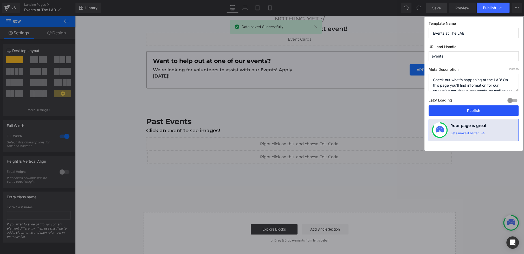
click at [462, 113] on button "Publish" at bounding box center [474, 110] width 90 height 10
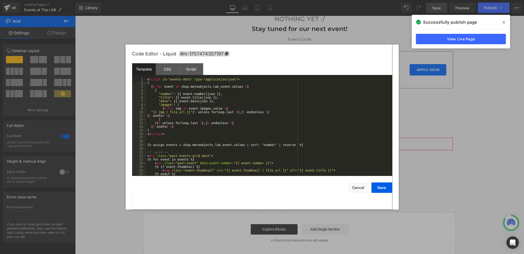
click at [183, 0] on div "You are previewing how the will restyle your page. You can not edit Elements in…" at bounding box center [262, 0] width 524 height 0
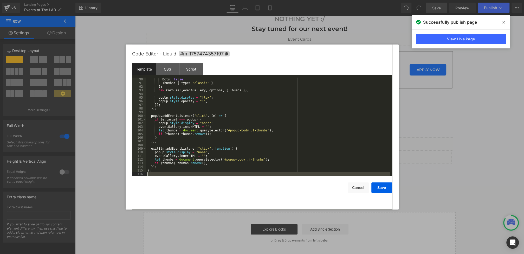
scroll to position [404, 0]
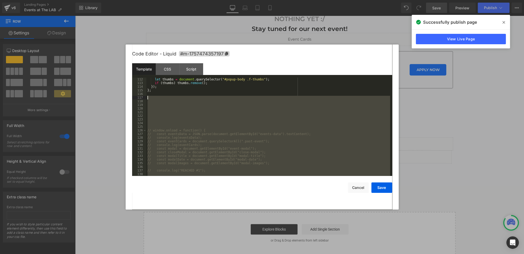
drag, startPoint x: 163, startPoint y: 168, endPoint x: 141, endPoint y: 98, distance: 73.3
click at [141, 98] on pre "112 113 114 115 116 117 118 119 120 121 122 123 124 125 126 127 128 129 130 131…" at bounding box center [262, 127] width 260 height 98
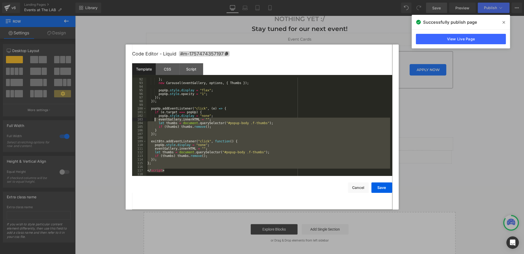
scroll to position [0, 0]
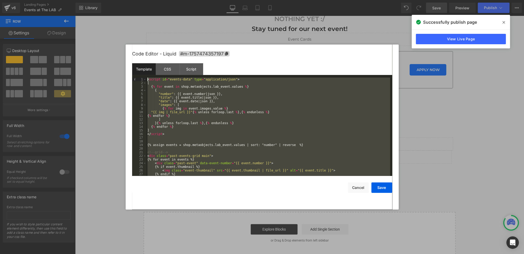
drag, startPoint x: 172, startPoint y: 172, endPoint x: 114, endPoint y: -11, distance: 192.0
click at [114, 0] on html "You are previewing how the will restyle your page. You can not edit Elements in…" at bounding box center [262, 127] width 524 height 254
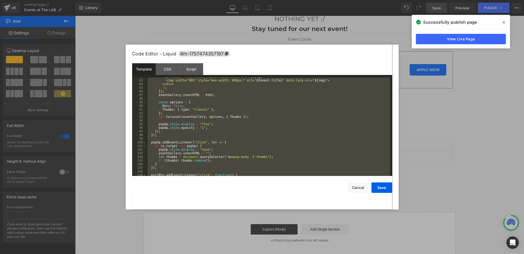
scroll to position [331, 0]
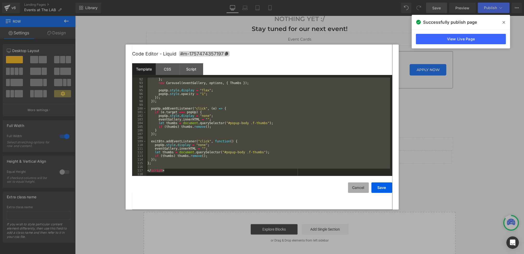
drag, startPoint x: 357, startPoint y: 189, endPoint x: 272, endPoint y: 173, distance: 86.5
click at [357, 189] on button "Cancel" at bounding box center [358, 187] width 21 height 10
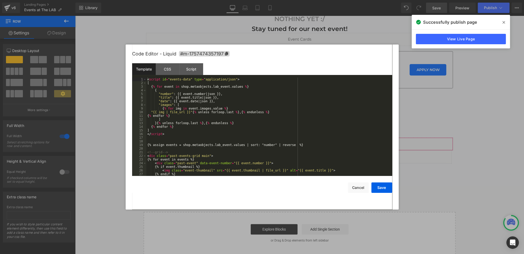
click at [185, 0] on div "You are previewing how the will restyle your page. You can not edit Elements in…" at bounding box center [262, 0] width 524 height 0
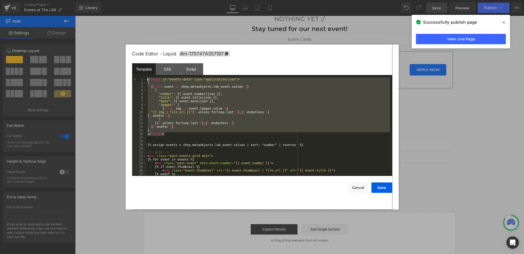
drag, startPoint x: 177, startPoint y: 134, endPoint x: 132, endPoint y: 63, distance: 84.1
click at [132, 63] on div "Code Editor - Liquid #m-1757474357197 Template CSS Script Data 1 2 3 4 5 6 7 8 …" at bounding box center [262, 126] width 260 height 165
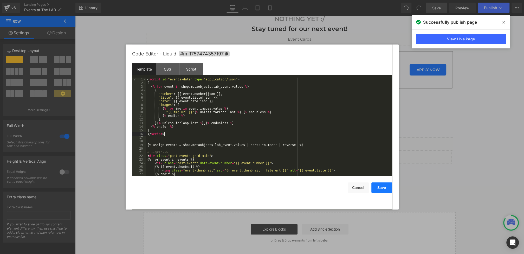
click at [384, 189] on button "Save" at bounding box center [381, 187] width 21 height 10
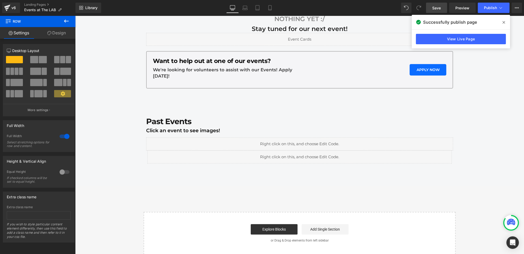
click at [433, 10] on link "Save" at bounding box center [436, 8] width 21 height 10
drag, startPoint x: 501, startPoint y: 20, endPoint x: 426, endPoint y: 0, distance: 77.7
click at [501, 20] on span at bounding box center [504, 22] width 8 height 8
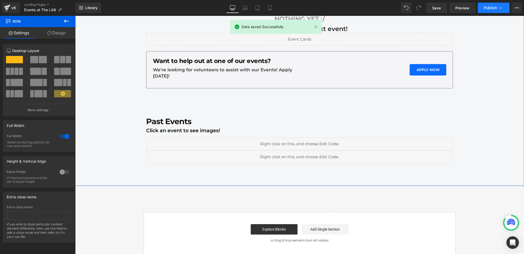
click at [499, 8] on icon at bounding box center [500, 8] width 3 height 2
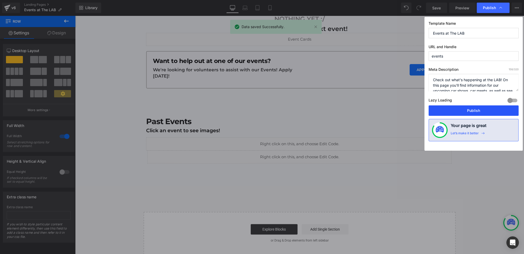
click at [468, 108] on button "Publish" at bounding box center [474, 110] width 90 height 10
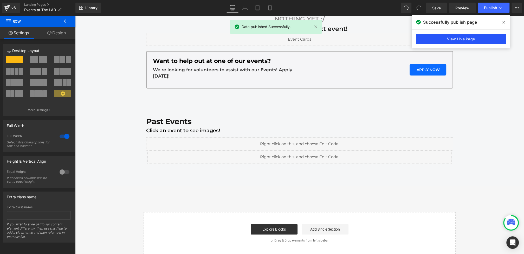
click at [435, 37] on link "View Live Page" at bounding box center [461, 39] width 90 height 10
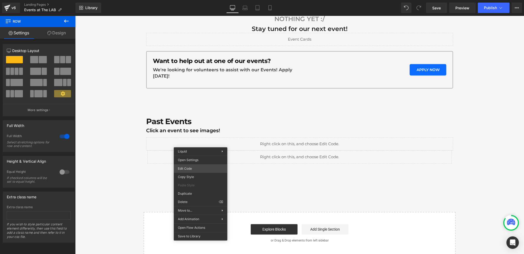
click at [189, 0] on div "You are previewing how the will restyle your page. You can not edit Elements in…" at bounding box center [262, 0] width 524 height 0
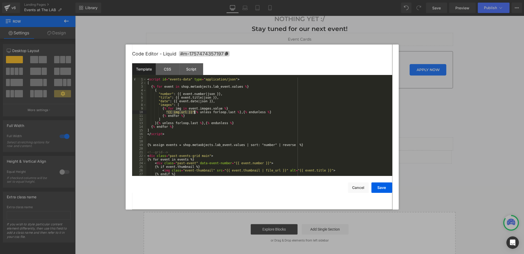
drag, startPoint x: 166, startPoint y: 112, endPoint x: 194, endPoint y: 113, distance: 28.1
click at [194, 113] on div "< script id = "events-data" type = "application/json" > [ { % for event in shop…" at bounding box center [268, 131] width 244 height 106
click at [177, 112] on div "< script id = "events-data" type = "application/json" > [ { % for event in shop…" at bounding box center [268, 131] width 244 height 106
drag, startPoint x: 173, startPoint y: 112, endPoint x: 187, endPoint y: 112, distance: 13.8
click at [187, 112] on div "< script id = "events-data" type = "application/json" > [ { % for event in shop…" at bounding box center [268, 131] width 244 height 106
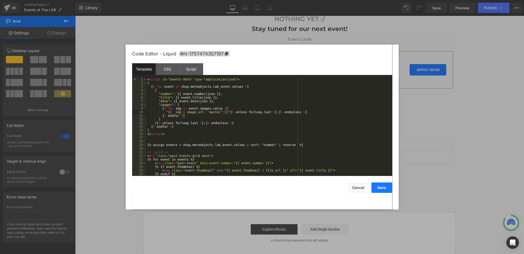
click at [378, 185] on button "Save" at bounding box center [381, 187] width 21 height 10
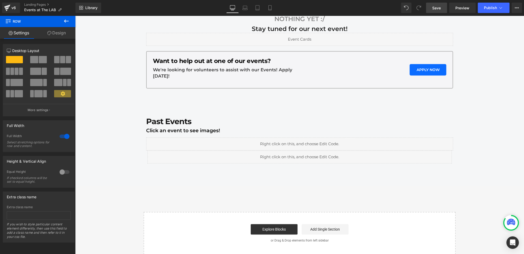
click at [441, 6] on link "Save" at bounding box center [436, 8] width 21 height 10
click at [484, 9] on span "Publish" at bounding box center [490, 8] width 13 height 4
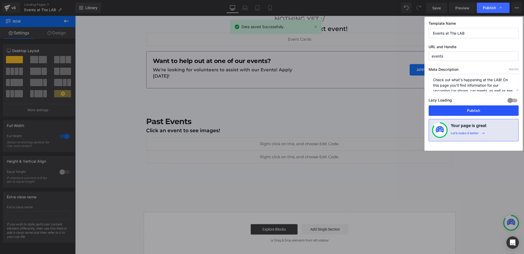
click at [461, 110] on button "Publish" at bounding box center [474, 110] width 90 height 10
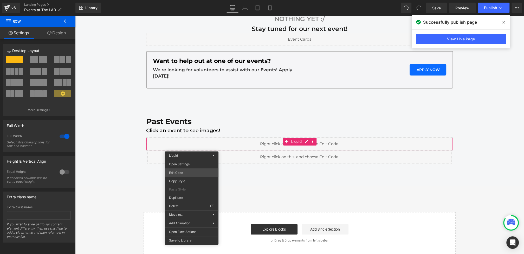
click at [181, 0] on div "You are previewing how the will restyle your page. You can not edit Elements in…" at bounding box center [262, 0] width 524 height 0
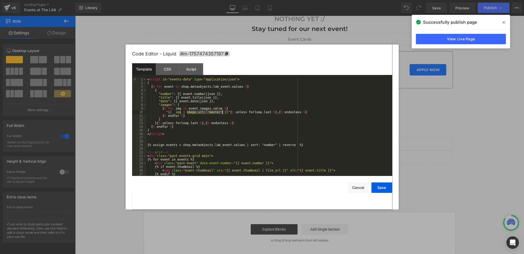
drag, startPoint x: 187, startPoint y: 113, endPoint x: 223, endPoint y: 112, distance: 35.6
click at [223, 112] on div "< script id = "events-data" type = "application/json" > [ { % for event in shop…" at bounding box center [268, 131] width 244 height 106
click at [375, 187] on button "Save" at bounding box center [381, 187] width 21 height 10
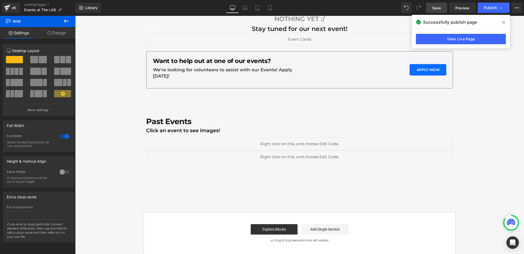
click at [431, 5] on link "Save" at bounding box center [436, 8] width 21 height 10
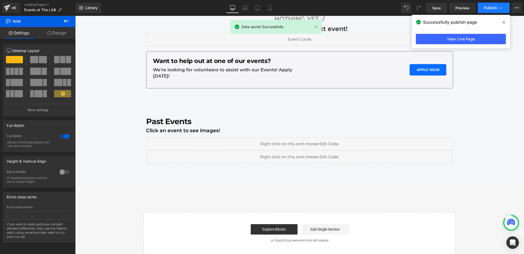
click at [493, 9] on span "Publish" at bounding box center [490, 8] width 13 height 4
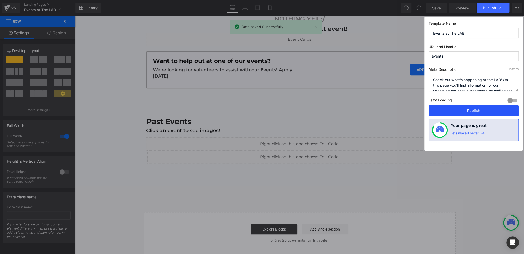
click at [466, 110] on button "Publish" at bounding box center [474, 110] width 90 height 10
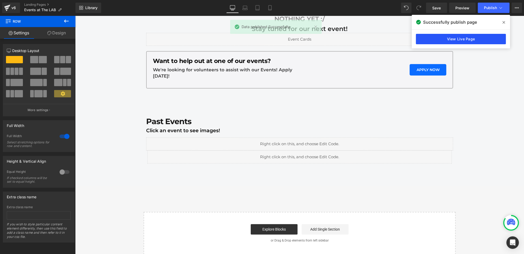
click at [441, 38] on link "View Live Page" at bounding box center [461, 39] width 90 height 10
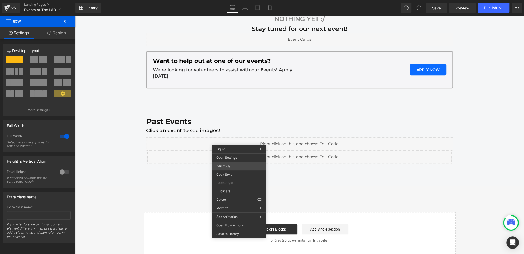
click at [228, 0] on div "You are previewing how the will restyle your page. You can not edit Elements in…" at bounding box center [262, 0] width 524 height 0
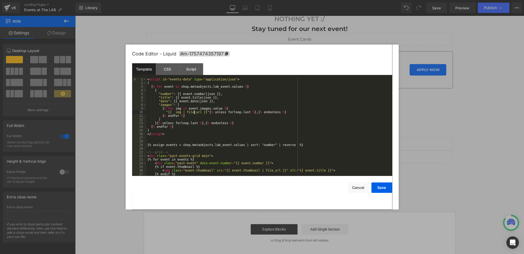
drag, startPoint x: 195, startPoint y: 112, endPoint x: 190, endPoint y: 112, distance: 4.7
click at [190, 112] on div "< script id = "events-data" type = "application/json" > [ { % for event in shop…" at bounding box center [268, 131] width 244 height 106
click at [384, 188] on button "Save" at bounding box center [381, 187] width 21 height 10
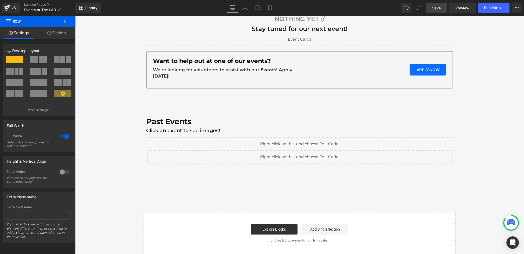
click at [442, 5] on link "Save" at bounding box center [436, 8] width 21 height 10
click at [489, 9] on span "Publish" at bounding box center [490, 8] width 13 height 4
click at [485, 10] on button "Publish" at bounding box center [494, 8] width 32 height 10
click at [487, 7] on span "Publish" at bounding box center [490, 8] width 13 height 4
click at [484, 12] on button "Publish" at bounding box center [494, 8] width 32 height 10
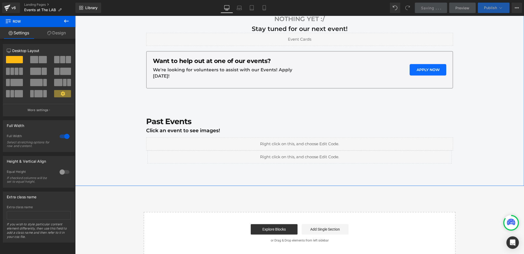
click at [486, 7] on span "Publish" at bounding box center [490, 8] width 13 height 4
click at [487, 4] on button "Publish" at bounding box center [494, 8] width 32 height 10
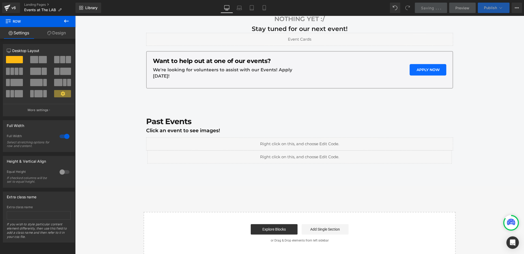
click at [487, 6] on span "Publish" at bounding box center [490, 8] width 13 height 4
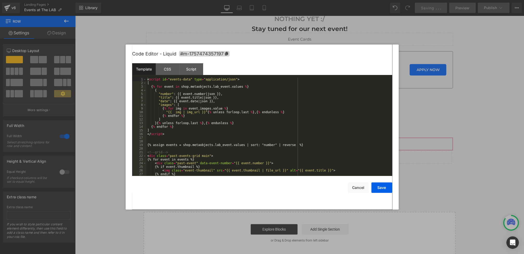
click at [159, 0] on div "You are previewing how the will restyle your page. You can not edit Elements in…" at bounding box center [262, 0] width 524 height 0
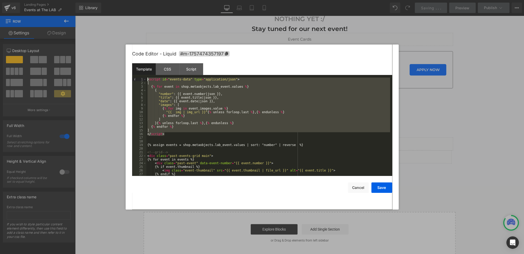
drag, startPoint x: 170, startPoint y: 134, endPoint x: 92, endPoint y: 17, distance: 140.4
click at [92, 17] on body "You are previewing how the will restyle your page. You can not edit Elements in…" at bounding box center [262, 127] width 524 height 254
click at [360, 191] on button "Cancel" at bounding box center [358, 187] width 21 height 10
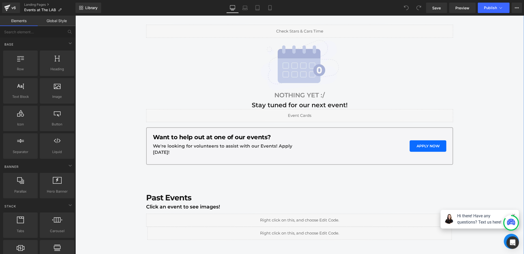
scroll to position [218, 0]
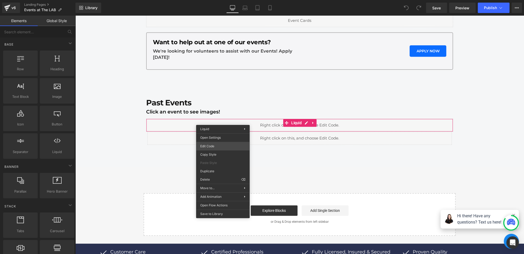
click at [211, 0] on div "You are previewing how the will restyle your page. You can not edit Elements in…" at bounding box center [262, 0] width 524 height 0
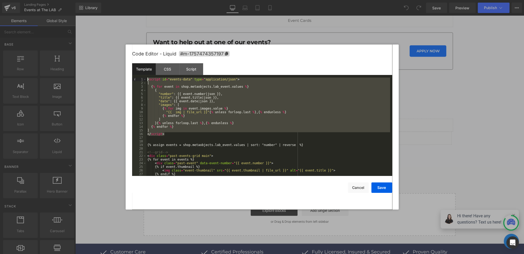
drag, startPoint x: 169, startPoint y: 133, endPoint x: 123, endPoint y: 51, distance: 93.9
click at [123, 51] on body "You are previewing how the will restyle your page. You can not edit Elements in…" at bounding box center [262, 127] width 524 height 254
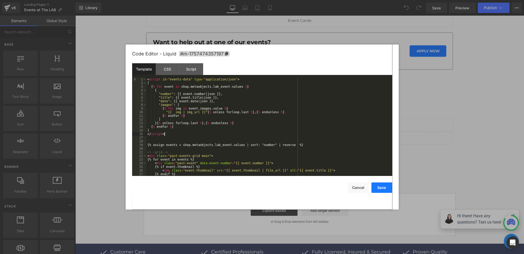
click at [377, 188] on button "Save" at bounding box center [381, 187] width 21 height 10
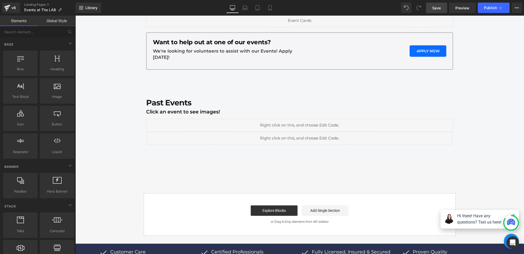
click at [440, 10] on span "Save" at bounding box center [436, 7] width 9 height 5
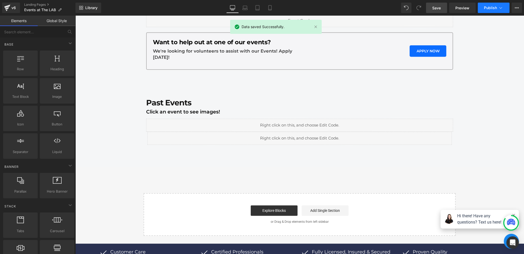
click at [492, 9] on span "Publish" at bounding box center [490, 8] width 13 height 4
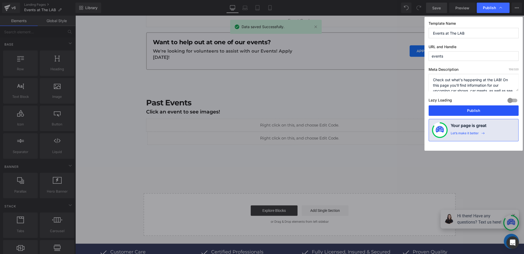
click at [461, 110] on button "Publish" at bounding box center [474, 110] width 90 height 10
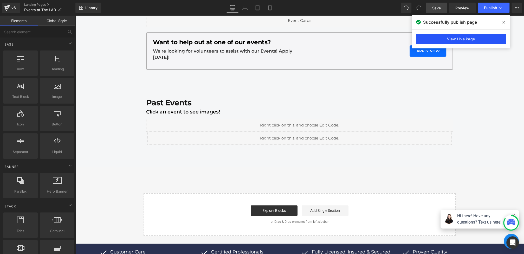
click at [436, 39] on link "View Live Page" at bounding box center [461, 39] width 90 height 10
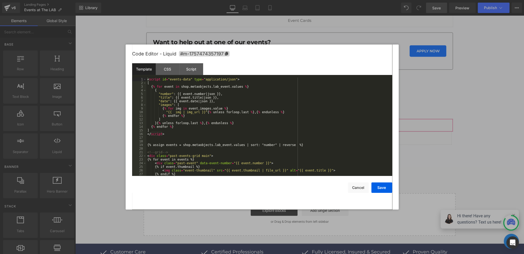
click at [200, 0] on div "You are previewing how the will restyle your page. You can not edit Elements in…" at bounding box center [262, 0] width 524 height 0
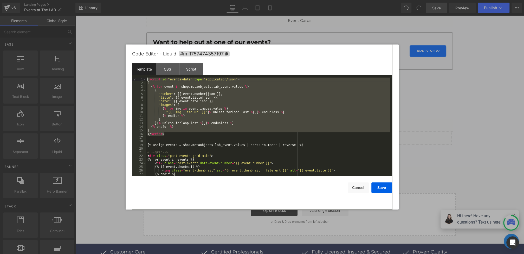
drag, startPoint x: 170, startPoint y: 135, endPoint x: 120, endPoint y: 69, distance: 82.2
click at [120, 69] on body "You are previewing how the will restyle your page. You can not edit Elements in…" at bounding box center [262, 127] width 524 height 254
click at [195, 113] on div "< script id = "events-data" type = "application/json" > [ { % for event in shop…" at bounding box center [268, 131] width 244 height 106
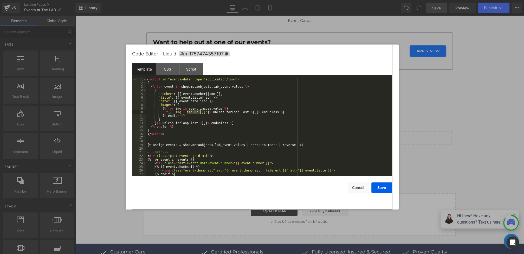
drag, startPoint x: 187, startPoint y: 113, endPoint x: 201, endPoint y: 112, distance: 13.6
click at [201, 112] on div "< script id = "events-data" type = "application/json" > [ { % for event in shop…" at bounding box center [268, 131] width 244 height 106
click at [378, 189] on button "Save" at bounding box center [381, 187] width 21 height 10
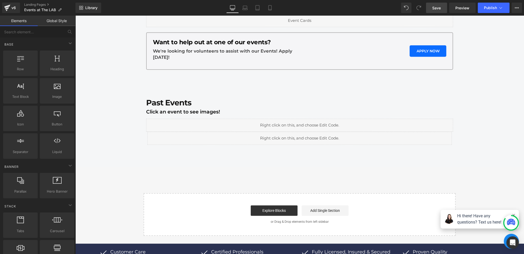
click at [441, 9] on link "Save" at bounding box center [436, 8] width 21 height 10
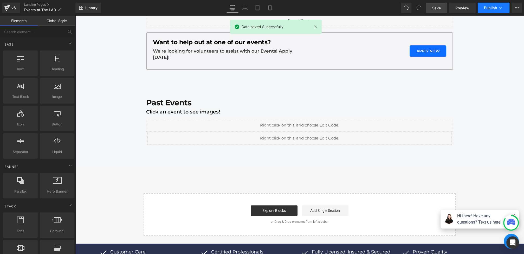
click at [486, 9] on span "Publish" at bounding box center [490, 8] width 13 height 4
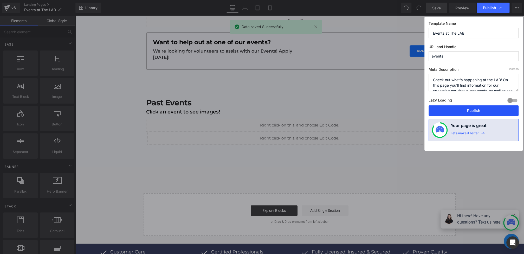
click at [465, 105] on button "Publish" at bounding box center [474, 110] width 90 height 10
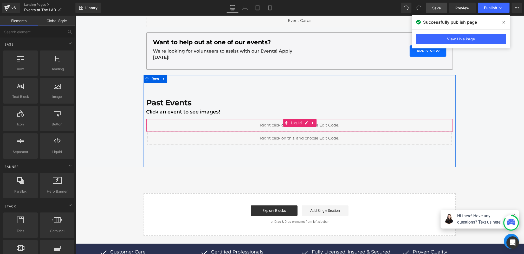
click at [218, 122] on div "Liquid" at bounding box center [299, 125] width 307 height 13
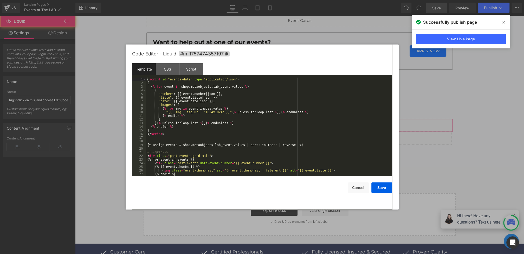
click at [203, 0] on div "You are previewing how the will restyle your page. You can not edit Elements in…" at bounding box center [262, 0] width 524 height 0
drag, startPoint x: 206, startPoint y: 113, endPoint x: 222, endPoint y: 112, distance: 16.4
click at [222, 112] on div "< script id = "events-data" type = "application/json" > [ { % for event in shop…" at bounding box center [268, 131] width 244 height 106
click at [375, 186] on button "Save" at bounding box center [381, 187] width 21 height 10
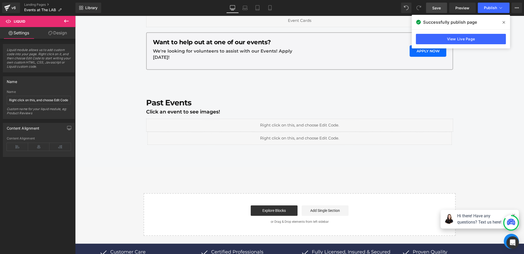
click at [436, 9] on span "Save" at bounding box center [436, 7] width 9 height 5
click at [485, 5] on button "Publish" at bounding box center [494, 8] width 32 height 10
click at [488, 10] on button "Publish" at bounding box center [494, 8] width 32 height 10
click at [503, 21] on icon at bounding box center [504, 22] width 3 height 4
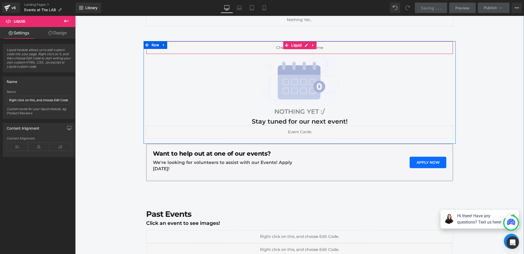
scroll to position [171, 0]
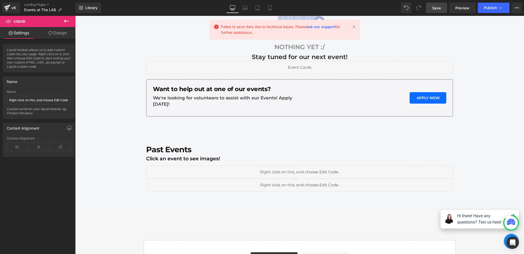
click at [436, 4] on link "Save" at bounding box center [436, 8] width 21 height 10
click at [356, 27] on link at bounding box center [354, 27] width 6 height 6
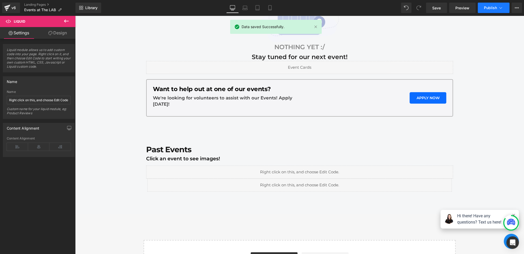
click at [499, 4] on button "Publish" at bounding box center [494, 8] width 32 height 10
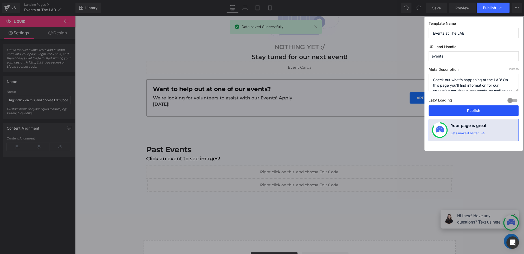
click at [456, 112] on button "Publish" at bounding box center [474, 110] width 90 height 10
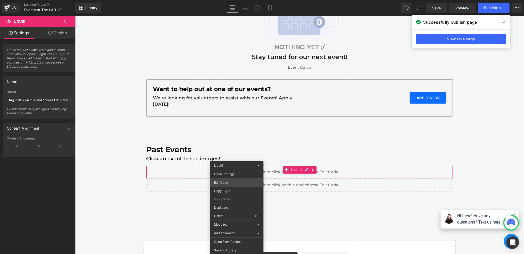
click at [219, 0] on div "You are previewing how the will restyle your page. You can not edit Elements in…" at bounding box center [262, 0] width 524 height 0
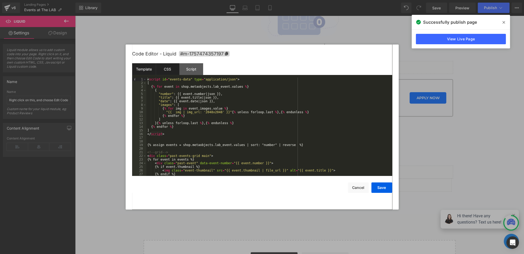
click at [169, 70] on div "CSS" at bounding box center [168, 69] width 24 height 12
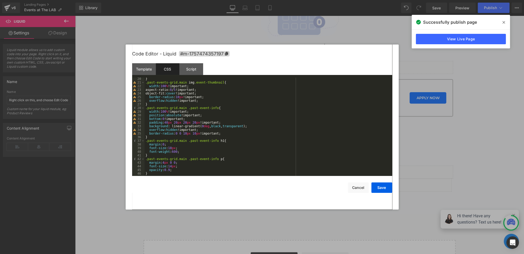
scroll to position [73, 0]
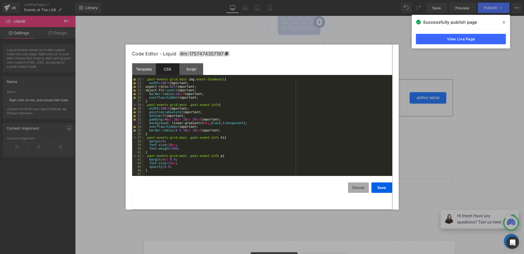
click at [351, 188] on button "Cancel" at bounding box center [358, 187] width 21 height 10
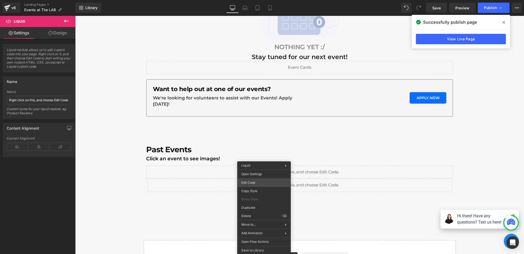
click at [247, 0] on div "You are previewing how the will restyle your page. You can not edit Elements in…" at bounding box center [262, 0] width 524 height 0
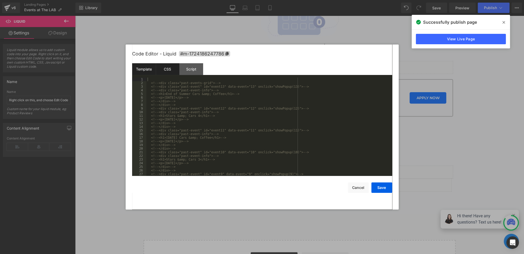
click at [172, 67] on div "CSS" at bounding box center [168, 69] width 24 height 12
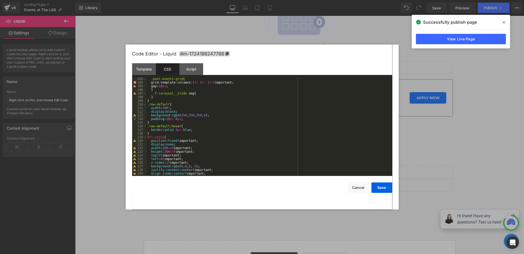
scroll to position [430, 0]
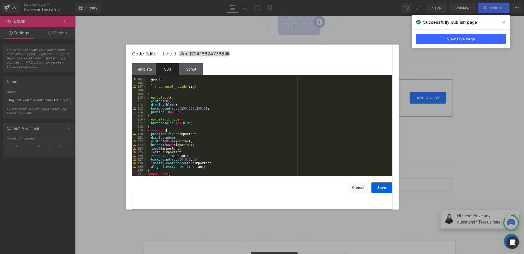
click at [172, 131] on div "gap: 10 px ; } .f-carousel__slide img { } } .row-default { width : 100 % ; disp…" at bounding box center [268, 131] width 244 height 106
click at [377, 189] on button "Save" at bounding box center [381, 187] width 21 height 10
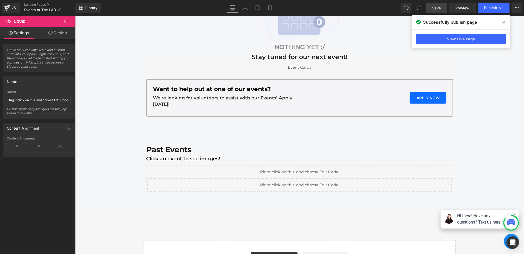
click at [440, 5] on link "Save" at bounding box center [436, 8] width 21 height 10
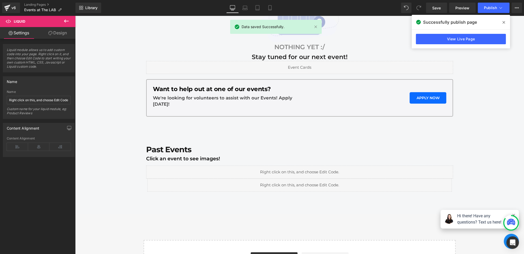
click at [505, 21] on span at bounding box center [504, 22] width 8 height 8
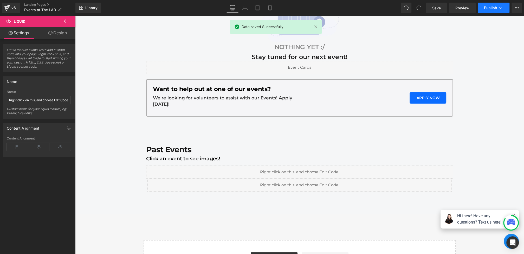
click at [500, 9] on icon at bounding box center [500, 7] width 5 height 5
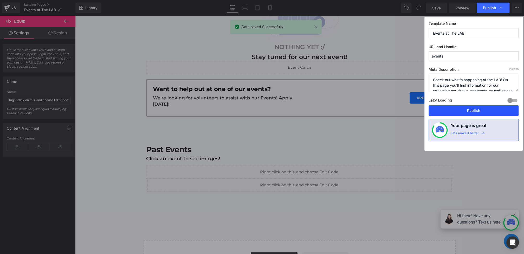
click at [477, 111] on button "Publish" at bounding box center [474, 110] width 90 height 10
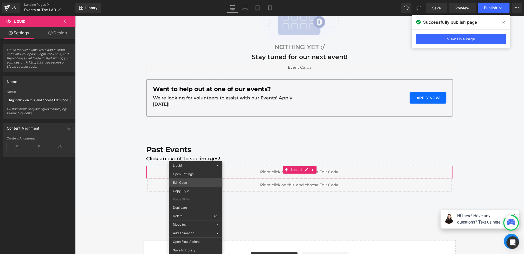
click at [182, 0] on div "You are previewing how the will restyle your page. You can not edit Elements in…" at bounding box center [262, 0] width 524 height 0
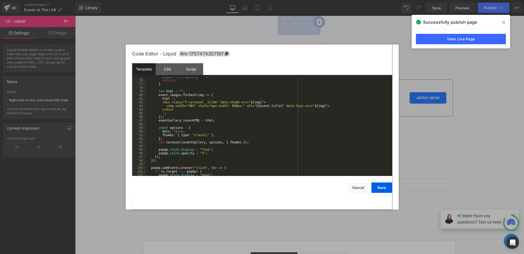
scroll to position [272, 0]
drag, startPoint x: 217, startPoint y: 155, endPoint x: 158, endPoint y: 151, distance: 59.4
click at [158, 151] on div "popUp . style . opacity = "1" ; return ; } let html = "" ; event . images . for…" at bounding box center [268, 128] width 244 height 106
drag, startPoint x: 253, startPoint y: 143, endPoint x: 159, endPoint y: 145, distance: 94.2
click at [159, 145] on div "popUp . style . opacity = "1" ; return ; } let html = "" ; event . images . for…" at bounding box center [268, 128] width 244 height 106
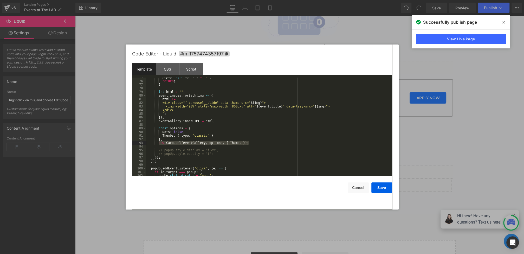
click at [219, 147] on div "popUp . style . opacity = "1" ; return ; } let html = "" ; event . images . for…" at bounding box center [268, 128] width 244 height 106
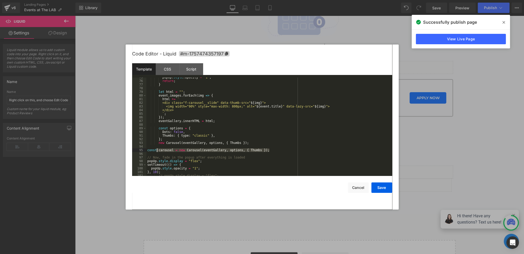
drag, startPoint x: 285, startPoint y: 150, endPoint x: 125, endPoint y: 150, distance: 160.2
click at [125, 150] on body "You are previewing how the will restyle your page. You can not edit Elements in…" at bounding box center [262, 127] width 524 height 254
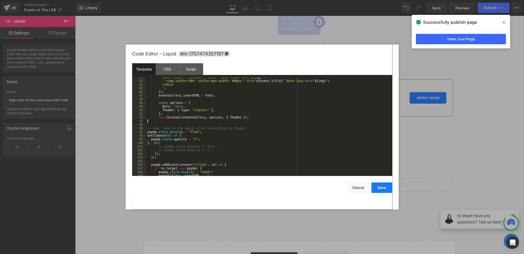
click at [385, 188] on button "Save" at bounding box center [381, 187] width 21 height 10
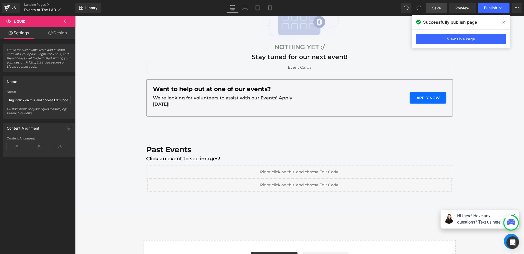
click at [438, 5] on span "Save" at bounding box center [436, 7] width 9 height 5
click at [489, 6] on span "Publish" at bounding box center [490, 8] width 13 height 4
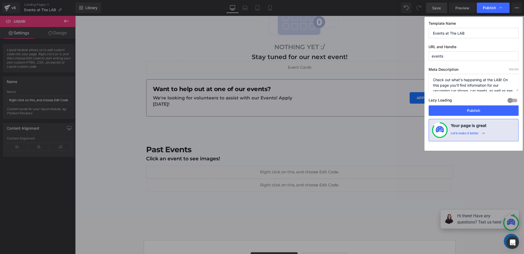
click at [468, 104] on div "Lazy Loading Build Upgrade plan to unlock" at bounding box center [474, 101] width 90 height 9
click at [466, 109] on button "Publish" at bounding box center [474, 110] width 90 height 10
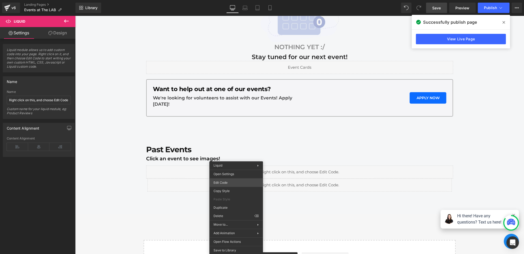
click at [233, 0] on div "You are previewing how the will restyle your page. You can not edit Elements in…" at bounding box center [262, 0] width 524 height 0
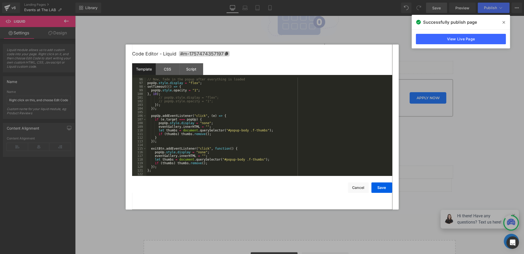
scroll to position [323, 0]
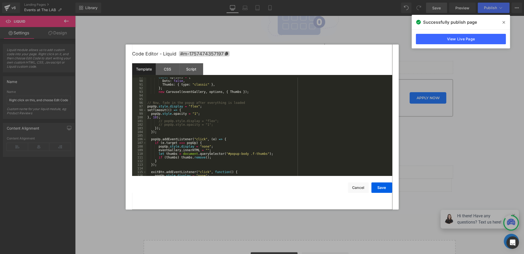
click at [167, 118] on div "const options = { Dots : false , Thumbs : { type : "classic" } , } ; new Carous…" at bounding box center [268, 128] width 244 height 106
drag, startPoint x: 242, startPoint y: 103, endPoint x: 109, endPoint y: 103, distance: 133.2
click at [109, 103] on body "You are previewing how the will restyle your page. You can not edit Elements in…" at bounding box center [262, 127] width 524 height 254
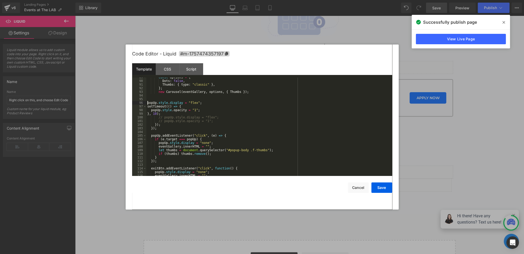
click at [147, 102] on div "const options = { Dots : false , Thumbs : { type : "classic" } , } ; new Carous…" at bounding box center [268, 128] width 244 height 106
click at [170, 101] on div "const options = { Dots : false , Thumbs : { type : "classic" } , } ; new Carous…" at bounding box center [268, 128] width 244 height 106
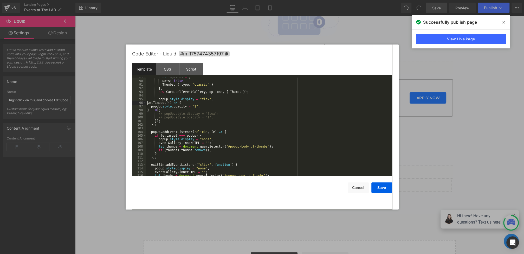
click at [148, 103] on div "const options = { Dots : false , Thumbs : { type : "classic" } , } ; new Carous…" at bounding box center [268, 128] width 244 height 106
click at [151, 107] on div "const options = { Dots : false , Thumbs : { type : "classic" } , } ; new Carous…" at bounding box center [268, 128] width 244 height 106
click at [147, 111] on div "const options = { Dots : false , Thumbs : { type : "classic" } , } ; new Carous…" at bounding box center [268, 128] width 244 height 106
click at [175, 108] on div "const options = { Dots : false , Thumbs : { type : "classic" } , } ; new Carous…" at bounding box center [268, 128] width 244 height 106
click at [214, 104] on div "const options = { Dots : false , Thumbs : { type : "classic" } , } ; new Carous…" at bounding box center [268, 128] width 244 height 106
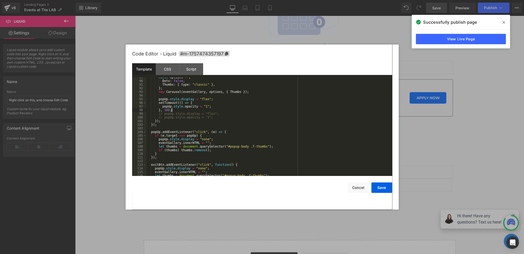
click at [181, 110] on div "const options = { Dots : false , Thumbs : { type : "classic" } , } ; new Carous…" at bounding box center [268, 128] width 244 height 106
click at [182, 104] on div "const options = { Dots : false , Thumbs : { type : "classic" } , } ; new Carous…" at bounding box center [268, 128] width 244 height 106
click at [179, 102] on div "const options = { Dots : false , Thumbs : { type : "classic" } , } ; new Carous…" at bounding box center [268, 128] width 244 height 106
click at [208, 110] on div "const options = { Dots : false , Thumbs : { type : "classic" } , } ; new Carous…" at bounding box center [268, 128] width 244 height 106
click at [232, 121] on div "const options = { Dots : false , Thumbs : { type : "classic" } , } ; new Carous…" at bounding box center [268, 128] width 244 height 106
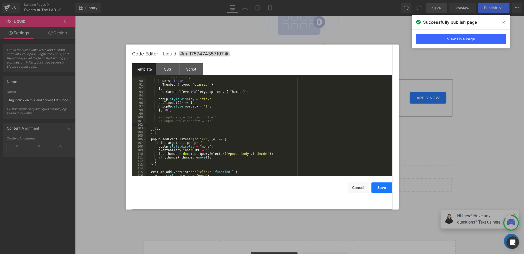
click at [378, 191] on button "Save" at bounding box center [381, 187] width 21 height 10
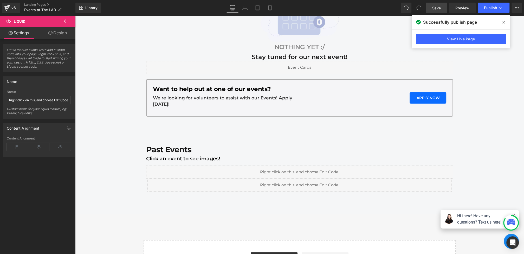
click at [434, 12] on link "Save" at bounding box center [436, 8] width 21 height 10
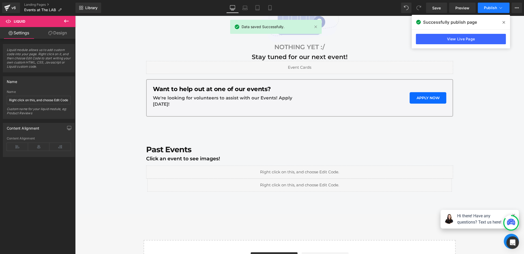
click at [488, 12] on button "Publish" at bounding box center [494, 8] width 32 height 10
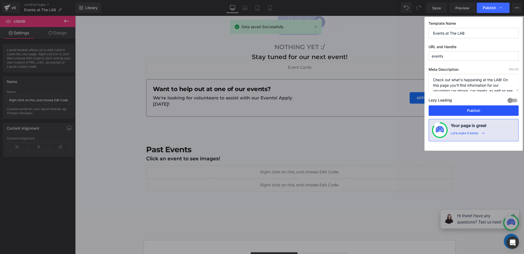
click at [457, 107] on button "Publish" at bounding box center [474, 110] width 90 height 10
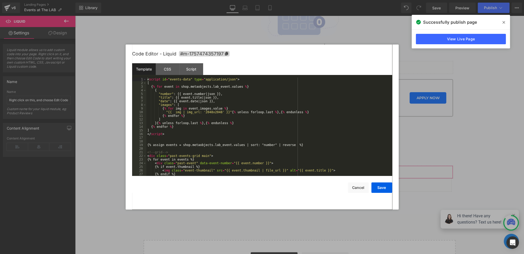
click at [191, 0] on div "You are previewing how the will restyle your page. You can not edit Elements in…" at bounding box center [262, 0] width 524 height 0
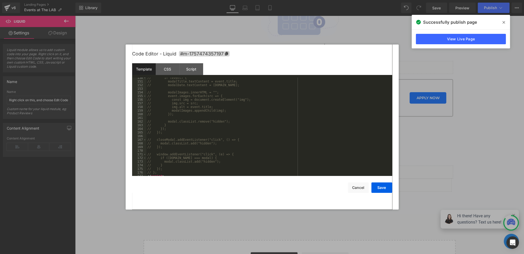
scroll to position [550, 0]
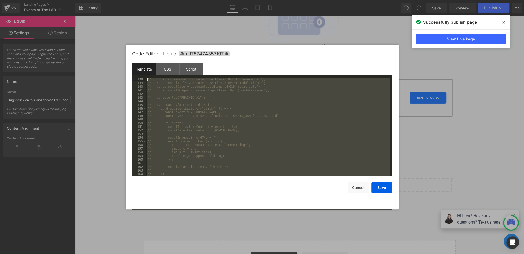
drag, startPoint x: 165, startPoint y: 167, endPoint x: 120, endPoint y: 55, distance: 121.1
click at [120, 55] on body "You are previewing how the will restyle your page. You can not edit Elements in…" at bounding box center [262, 127] width 524 height 254
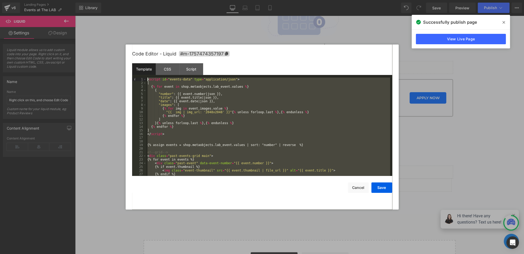
scroll to position [0, 0]
drag, startPoint x: 171, startPoint y: 170, endPoint x: 105, endPoint y: 10, distance: 172.6
click at [105, 10] on body "You are previewing how the will restyle your page. You can not edit Elements in…" at bounding box center [262, 127] width 524 height 254
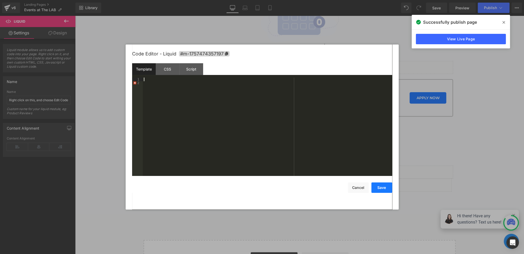
click at [385, 188] on button "Save" at bounding box center [381, 187] width 21 height 10
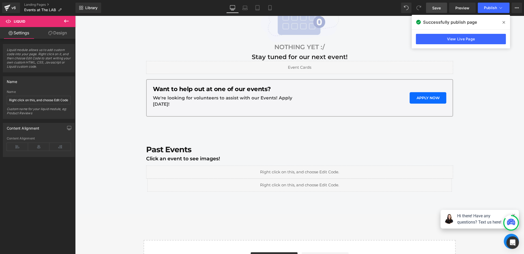
click at [438, 6] on span "Save" at bounding box center [436, 7] width 9 height 5
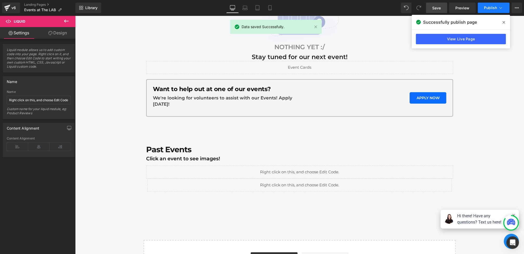
click at [490, 6] on span "Publish" at bounding box center [490, 8] width 13 height 4
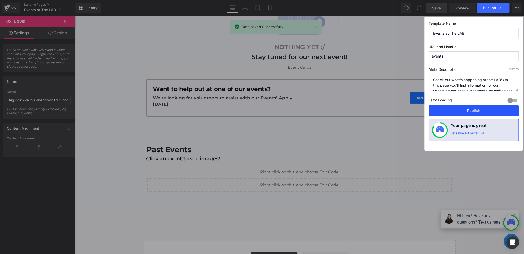
click at [468, 110] on button "Publish" at bounding box center [474, 110] width 90 height 10
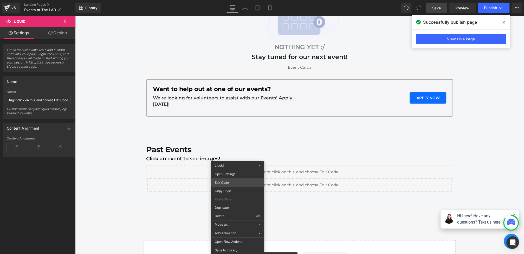
click at [226, 0] on div "You are previewing how the will restyle your page. You can not edit Elements in…" at bounding box center [262, 0] width 524 height 0
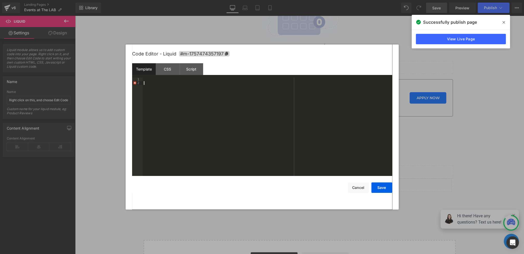
click at [183, 141] on div at bounding box center [267, 131] width 249 height 106
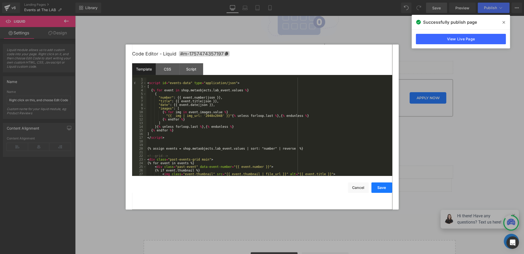
click at [384, 185] on button "Save" at bounding box center [381, 187] width 21 height 10
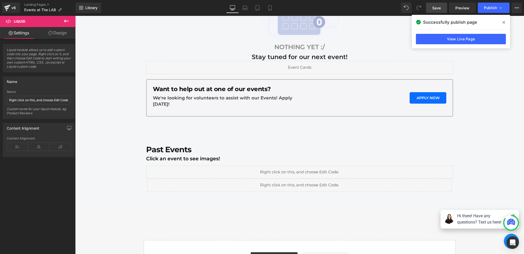
click at [436, 11] on link "Save" at bounding box center [436, 8] width 21 height 10
click at [504, 21] on icon at bounding box center [504, 22] width 3 height 4
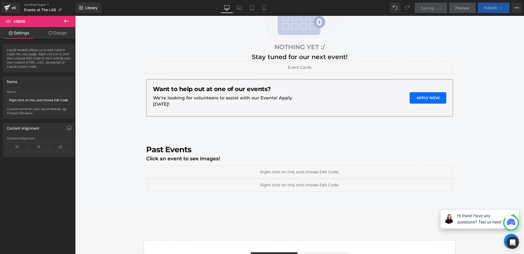
click at [498, 10] on button "Publish" at bounding box center [494, 8] width 32 height 10
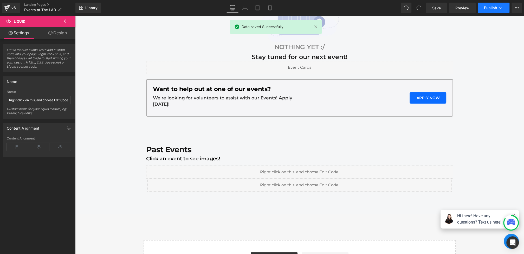
click at [496, 6] on span "Publish" at bounding box center [490, 8] width 13 height 4
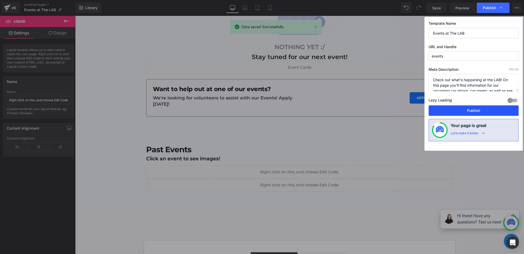
click at [469, 109] on button "Publish" at bounding box center [474, 110] width 90 height 10
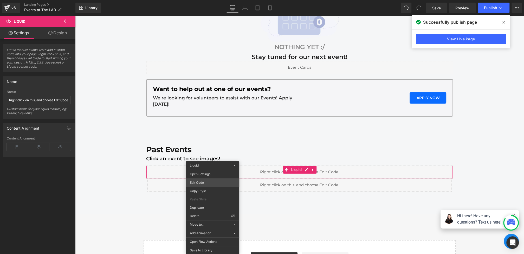
click at [203, 0] on div "You are previewing how the will restyle your page. You can not edit Elements in…" at bounding box center [262, 0] width 524 height 0
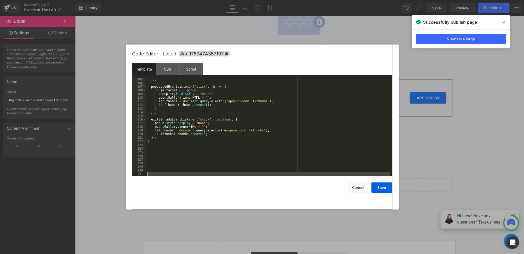
scroll to position [404, 0]
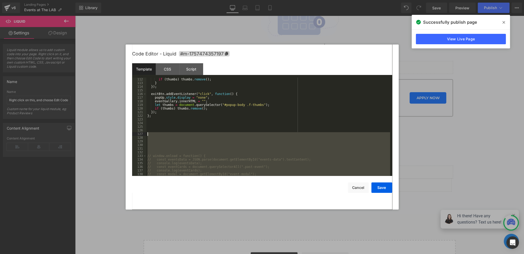
drag, startPoint x: 170, startPoint y: 169, endPoint x: 146, endPoint y: 131, distance: 45.3
click at [146, 131] on pre "112 113 114 115 116 117 118 119 120 121 122 123 124 125 126 127 128 129 130 131…" at bounding box center [262, 127] width 260 height 98
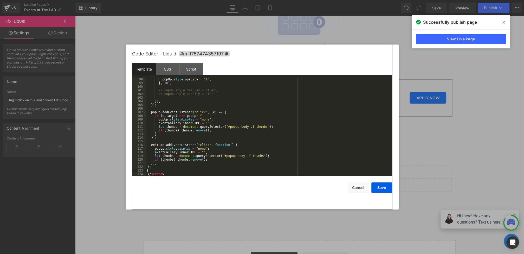
scroll to position [353, 0]
click at [384, 188] on button "Save" at bounding box center [381, 187] width 21 height 10
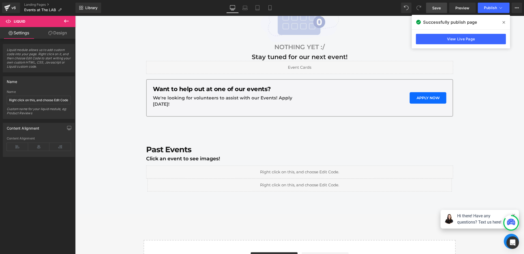
click at [439, 7] on span "Save" at bounding box center [436, 7] width 9 height 5
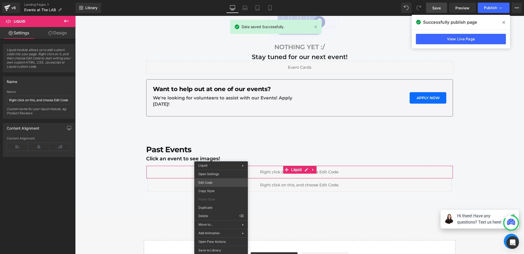
click at [207, 0] on div "You are previewing how the will restyle your page. You can not edit Elements in…" at bounding box center [262, 0] width 524 height 0
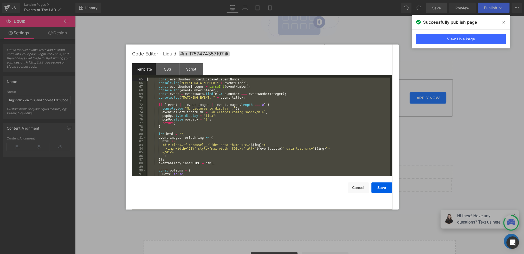
scroll to position [200, 0]
drag, startPoint x: 153, startPoint y: 169, endPoint x: 148, endPoint y: 99, distance: 70.2
click at [148, 99] on div "const eventNumber = card . dataset . eventNumber ; console . log ( "EVENT DATA …" at bounding box center [268, 131] width 244 height 106
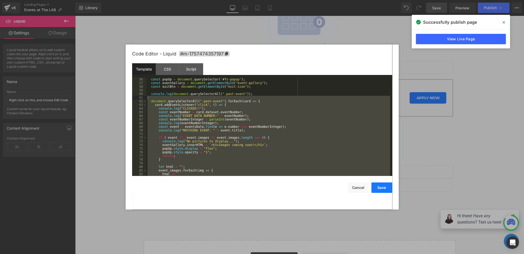
click at [384, 191] on button "Save" at bounding box center [381, 187] width 21 height 10
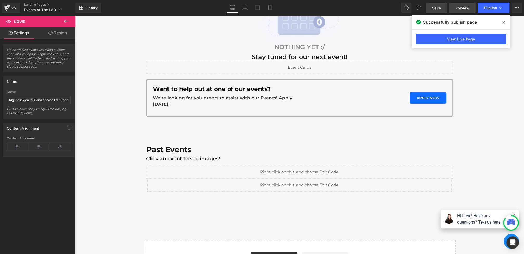
click at [460, 5] on span "Preview" at bounding box center [462, 7] width 14 height 5
click at [497, 8] on span "Publish" at bounding box center [490, 8] width 13 height 4
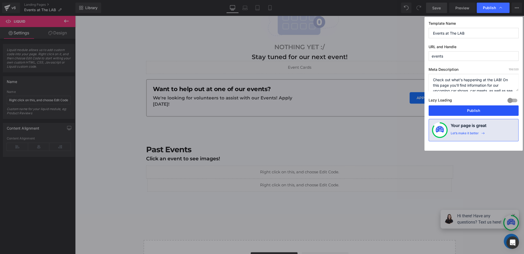
click at [474, 108] on button "Publish" at bounding box center [474, 110] width 90 height 10
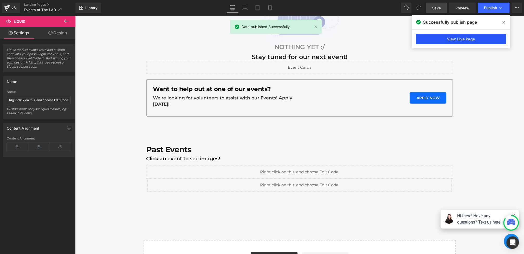
click at [459, 39] on link "View Live Page" at bounding box center [461, 39] width 90 height 10
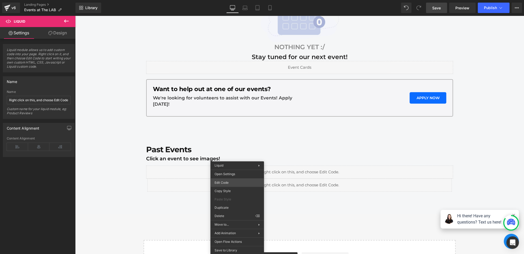
click at [232, 0] on div "You are previewing how the will restyle your page. You can not edit Elements in…" at bounding box center [262, 0] width 524 height 0
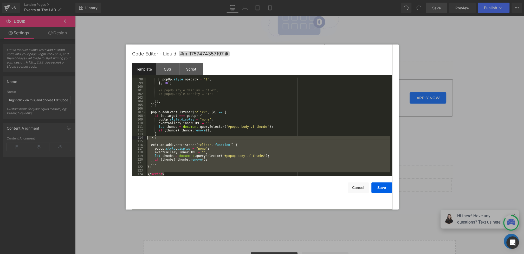
scroll to position [0, 0]
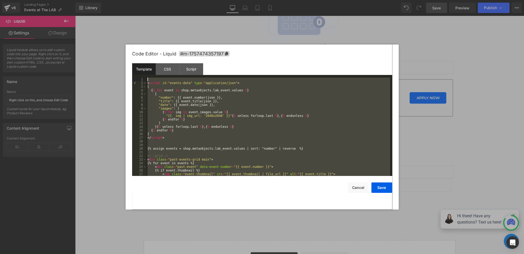
drag, startPoint x: 168, startPoint y: 173, endPoint x: 106, endPoint y: -14, distance: 196.7
click at [106, 0] on html "You are previewing how the will restyle your page. You can not edit Elements in…" at bounding box center [262, 127] width 524 height 254
click at [431, 182] on div at bounding box center [262, 127] width 524 height 254
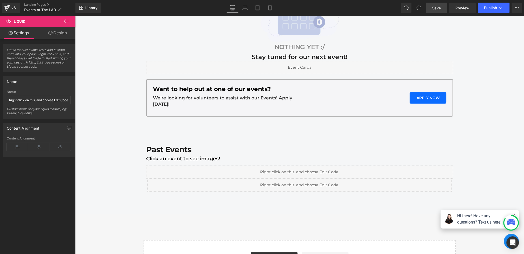
click at [70, 21] on button at bounding box center [66, 21] width 18 height 11
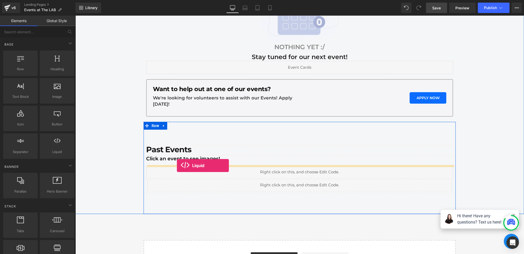
drag, startPoint x: 130, startPoint y: 158, endPoint x: 177, endPoint y: 165, distance: 47.5
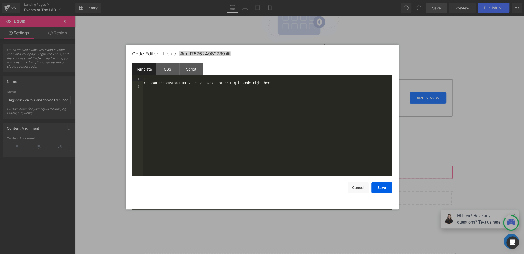
click at [164, 0] on div "Liquid You are previewing how the will restyle your page. You can not edit Elem…" at bounding box center [262, 0] width 524 height 0
drag, startPoint x: 184, startPoint y: 131, endPoint x: 118, endPoint y: 28, distance: 121.5
click at [118, 28] on body "Liquid You are previewing how the will restyle your page. You can not edit Elem…" at bounding box center [262, 127] width 524 height 254
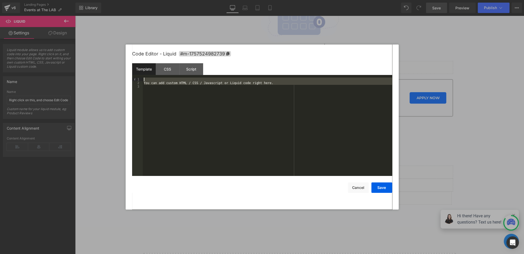
scroll to position [353, 0]
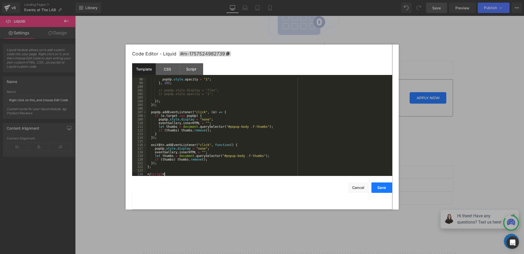
click at [382, 190] on button "Save" at bounding box center [381, 187] width 21 height 10
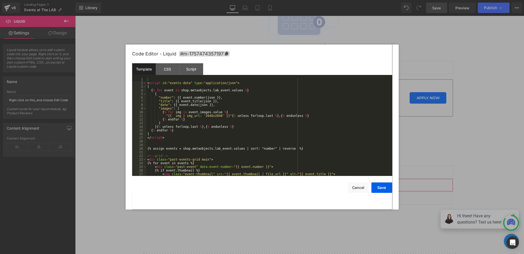
click at [235, 0] on div "Liquid You are previewing how the will restyle your page. You can not edit Elem…" at bounding box center [262, 0] width 524 height 0
click at [166, 66] on div "CSS" at bounding box center [168, 69] width 24 height 12
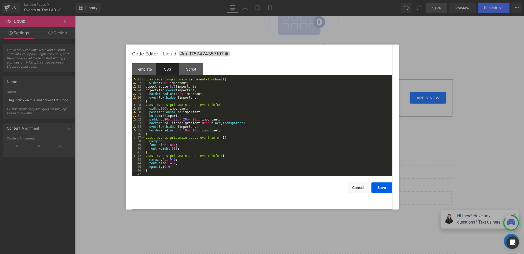
scroll to position [0, 0]
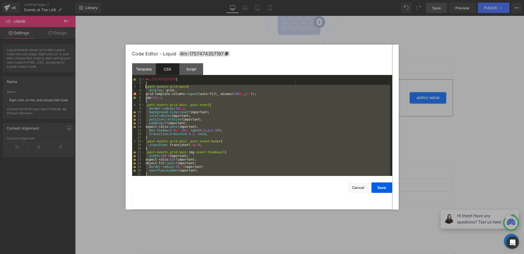
drag, startPoint x: 154, startPoint y: 174, endPoint x: 126, endPoint y: 86, distance: 92.1
click at [126, 86] on div "Code Editor - Liquid #m-1757474357197 Template CSS Script Data 1 2 3 4 5 6 7 8 …" at bounding box center [262, 126] width 273 height 165
click at [196, 66] on div "Script" at bounding box center [191, 69] width 24 height 12
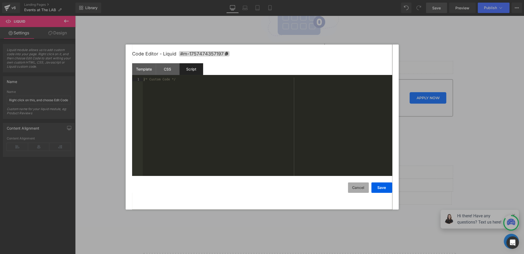
click at [355, 189] on button "Cancel" at bounding box center [358, 187] width 21 height 10
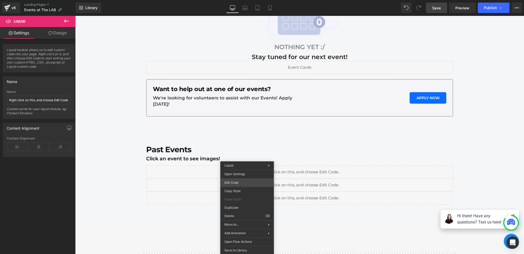
click at [233, 0] on div "Liquid You are previewing how the will restyle your page. You can not edit Elem…" at bounding box center [262, 0] width 524 height 0
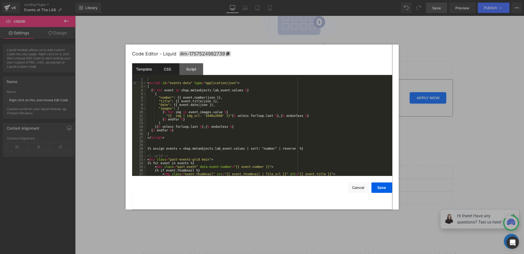
click at [167, 70] on div "CSS" at bounding box center [168, 69] width 24 height 12
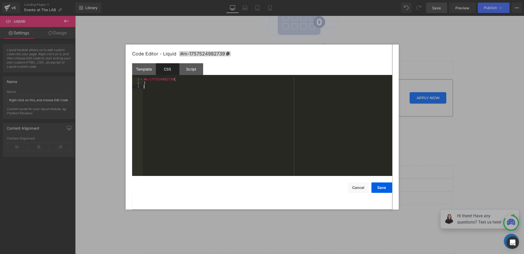
click at [175, 126] on div "#m-1757524982739 { }" at bounding box center [267, 131] width 249 height 106
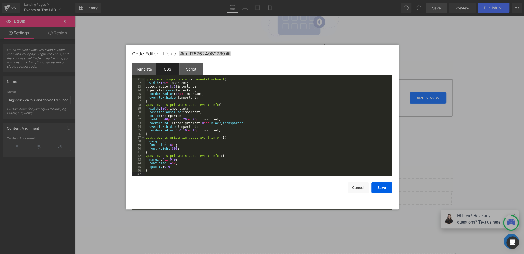
scroll to position [73, 0]
click at [387, 190] on button "Save" at bounding box center [381, 187] width 21 height 10
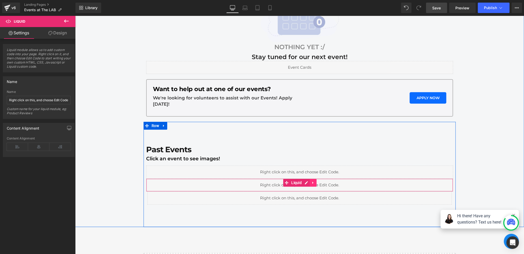
click at [314, 183] on icon at bounding box center [313, 183] width 4 height 4
click at [317, 183] on icon at bounding box center [317, 183] width 4 height 4
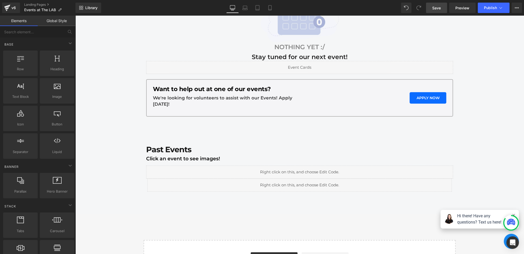
click at [442, 10] on link "Save" at bounding box center [436, 8] width 21 height 10
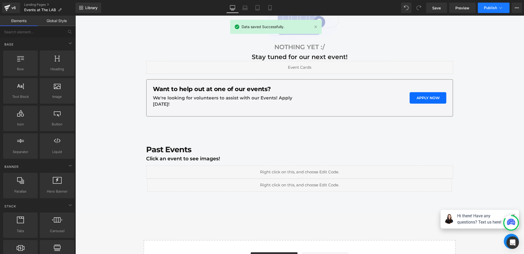
click at [490, 5] on button "Publish" at bounding box center [494, 8] width 32 height 10
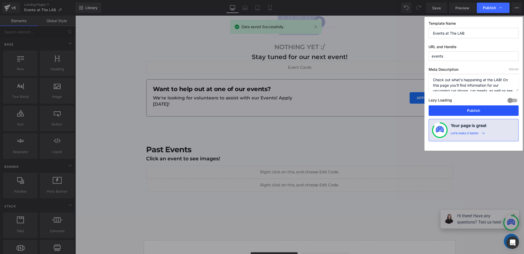
click at [463, 105] on button "Publish" at bounding box center [474, 110] width 90 height 10
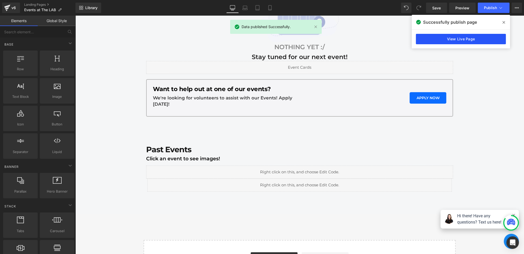
click at [433, 36] on link "View Live Page" at bounding box center [461, 39] width 90 height 10
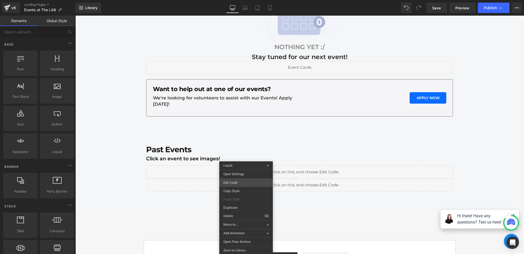
click at [242, 0] on div "Liquid You are previewing how the will restyle your page. You can not edit Elem…" at bounding box center [262, 0] width 524 height 0
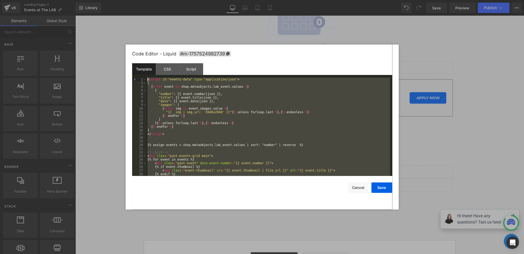
scroll to position [0, 0]
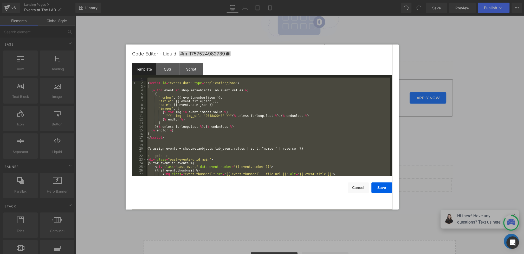
drag, startPoint x: 172, startPoint y: 174, endPoint x: 124, endPoint y: 68, distance: 115.5
click at [124, 68] on body "Liquid You are previewing how the will restyle your page. You can not edit Elem…" at bounding box center [262, 127] width 524 height 254
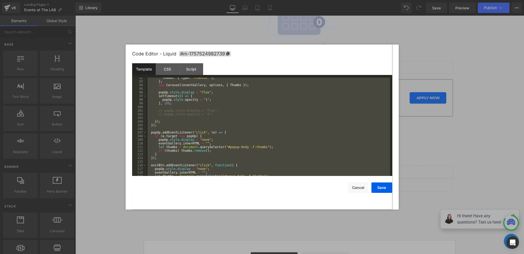
scroll to position [316, 0]
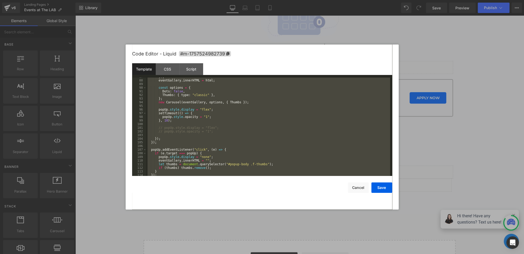
click at [254, 137] on div "}) ; eventGallery . innerHTML = html ; const options = { Dots : false , Thumbs …" at bounding box center [268, 128] width 244 height 106
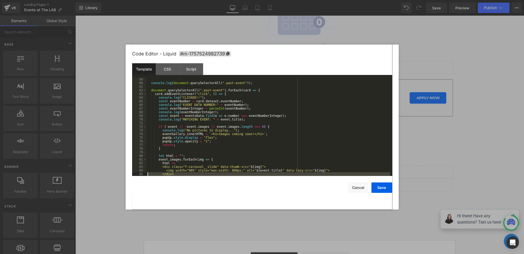
scroll to position [353, 0]
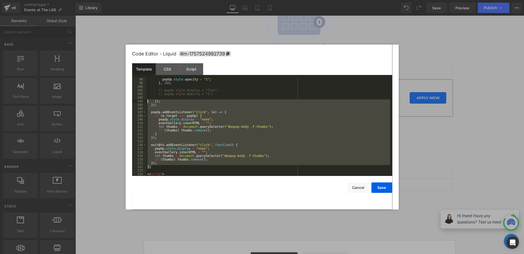
drag, startPoint x: 159, startPoint y: 168, endPoint x: 135, endPoint y: 99, distance: 73.1
click at [135, 99] on pre "98 99 100 101 102 103 104 105 106 107 108 109 110 111 112 113 114 115 116 117 1…" at bounding box center [262, 127] width 260 height 98
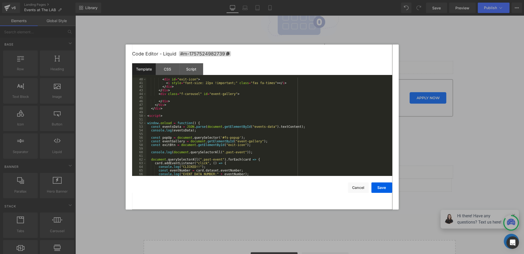
scroll to position [142, 0]
click at [435, 115] on div at bounding box center [262, 127] width 524 height 254
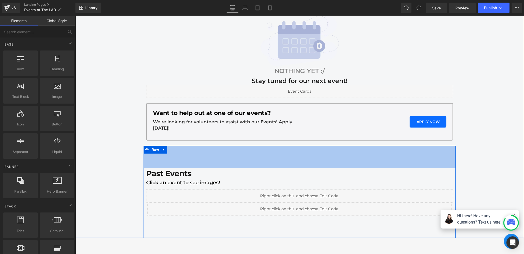
scroll to position [147, 0]
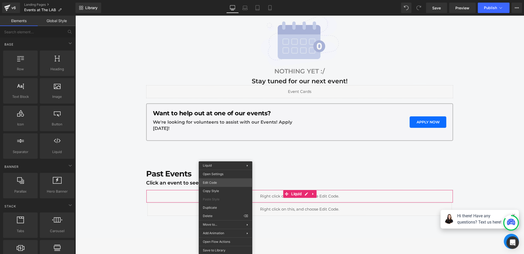
click at [213, 0] on div "Liquid You are previewing how the will restyle your page. You can not edit Elem…" at bounding box center [262, 0] width 524 height 0
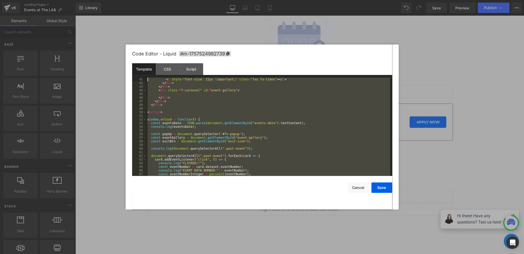
scroll to position [0, 0]
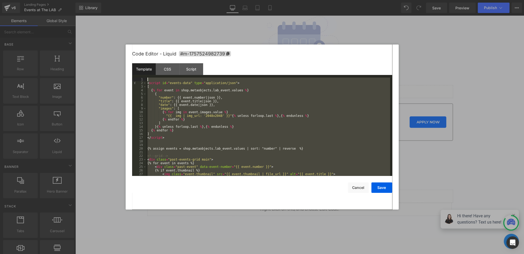
drag, startPoint x: 168, startPoint y: 175, endPoint x: 91, endPoint y: -18, distance: 207.6
click at [91, 0] on html "Liquid You are previewing how the will restyle your page. You can not edit Elem…" at bounding box center [262, 127] width 524 height 254
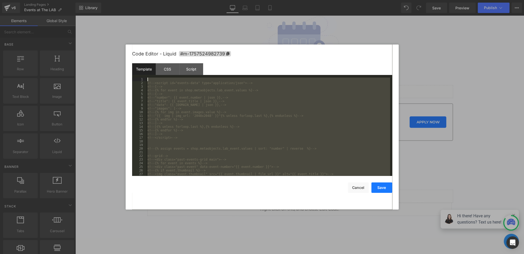
click at [382, 188] on button "Save" at bounding box center [381, 187] width 21 height 10
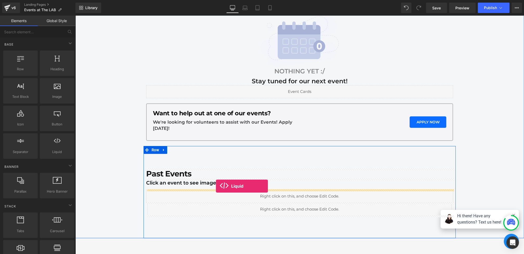
drag, startPoint x: 128, startPoint y: 162, endPoint x: 216, endPoint y: 186, distance: 91.2
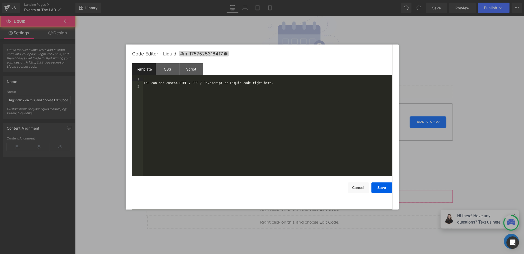
click at [191, 0] on div "Liquid You are previewing how the will restyle your page. You can not edit Elem…" at bounding box center [262, 0] width 524 height 0
drag, startPoint x: 198, startPoint y: 122, endPoint x: 94, endPoint y: 26, distance: 141.2
click at [94, 26] on body "Liquid You are previewing how the will restyle your page. You can not edit Elem…" at bounding box center [262, 127] width 524 height 254
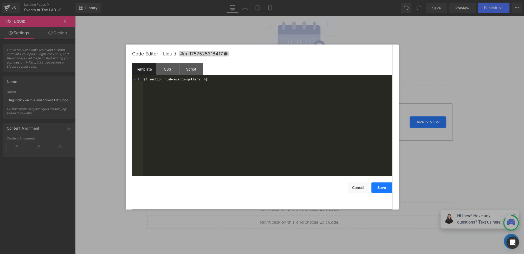
click at [387, 190] on button "Save" at bounding box center [381, 187] width 21 height 10
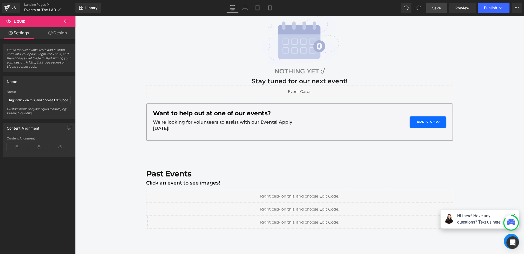
click at [427, 11] on link "Save" at bounding box center [436, 8] width 21 height 10
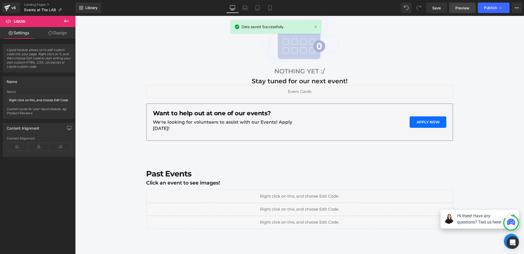
click at [462, 6] on span "Preview" at bounding box center [462, 7] width 14 height 5
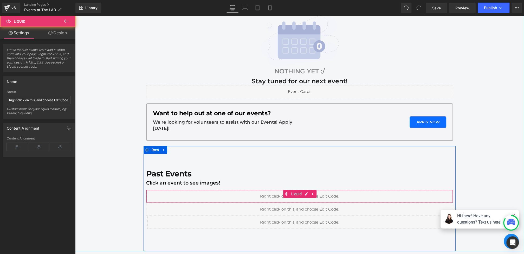
click at [213, 196] on div "Liquid" at bounding box center [299, 196] width 307 height 13
click at [211, 196] on div "Liquid" at bounding box center [299, 196] width 307 height 13
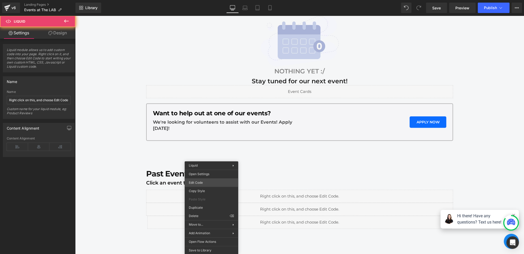
click at [199, 0] on div "Liquid You are previewing how the will restyle your page. You can not edit Elem…" at bounding box center [262, 0] width 524 height 0
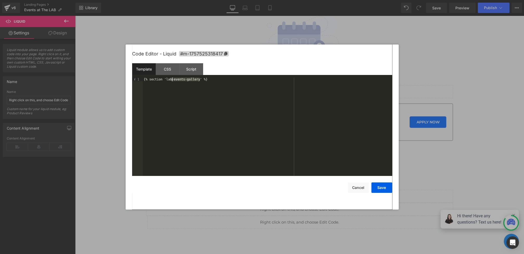
drag, startPoint x: 200, startPoint y: 80, endPoint x: 170, endPoint y: 80, distance: 30.2
click at [170, 80] on div "{% section 'lab-events-gallery' %}" at bounding box center [267, 131] width 249 height 106
click at [379, 191] on button "Save" at bounding box center [381, 187] width 21 height 10
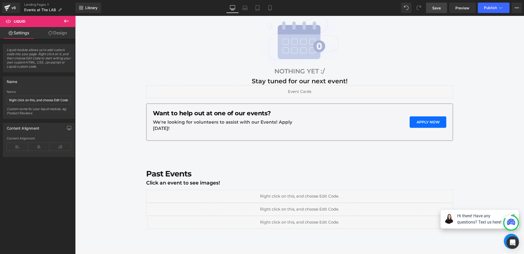
click at [435, 4] on link "Save" at bounding box center [436, 8] width 21 height 10
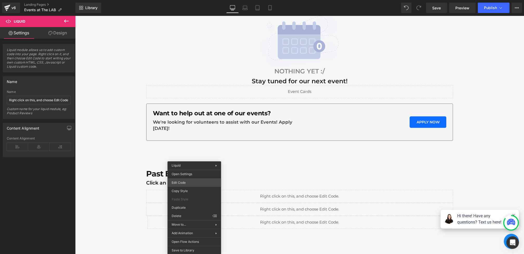
click at [181, 0] on div "Liquid You are previewing how the will restyle your page. You can not edit Elem…" at bounding box center [262, 0] width 524 height 0
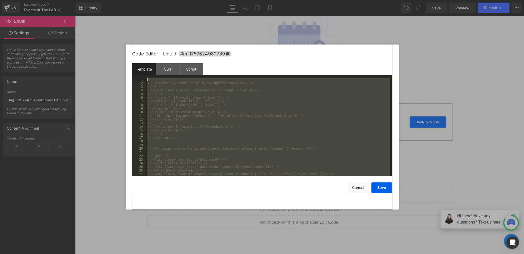
drag, startPoint x: 189, startPoint y: 175, endPoint x: 99, endPoint y: 12, distance: 186.6
click at [99, 12] on body "Liquid You are previewing how the will restyle your page. You can not edit Elem…" at bounding box center [262, 127] width 524 height 254
click at [147, 82] on div "<!-- <script id="events-data" type="application/json"> --> <!-- [ --> <!-- {% f…" at bounding box center [268, 131] width 244 height 106
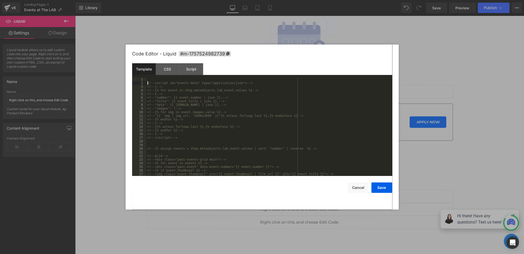
scroll to position [353, 0]
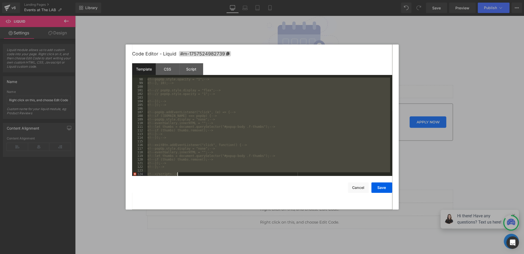
click at [184, 175] on div "<!-- popUp.style.opacity = "1"; --> <!-- }, 10); --> <!-- // popUp.style.displa…" at bounding box center [268, 131] width 244 height 106
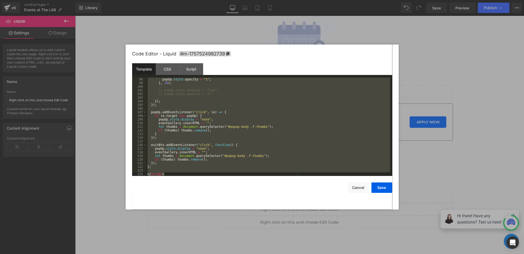
click at [160, 167] on div "popUp . style . opacity = "1" ; } , 10 ) ; // popUp.style.display = "flex"; // …" at bounding box center [268, 131] width 244 height 106
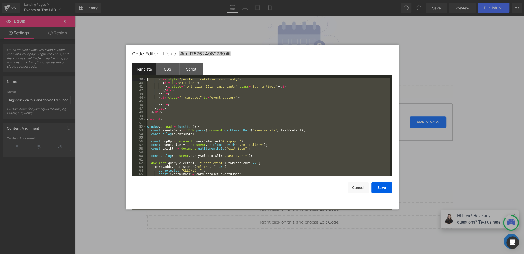
scroll to position [0, 0]
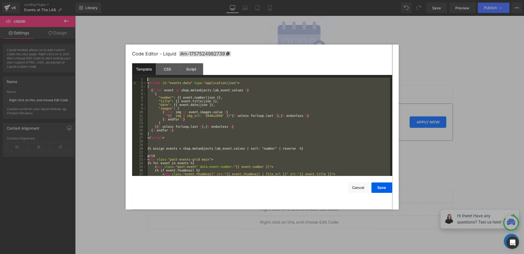
drag, startPoint x: 172, startPoint y: 174, endPoint x: 100, endPoint y: 27, distance: 164.2
click at [100, 27] on body "Liquid You are previewing how the will restyle your page. You can not edit Elem…" at bounding box center [262, 127] width 524 height 254
click at [167, 67] on div "CSS" at bounding box center [168, 69] width 24 height 12
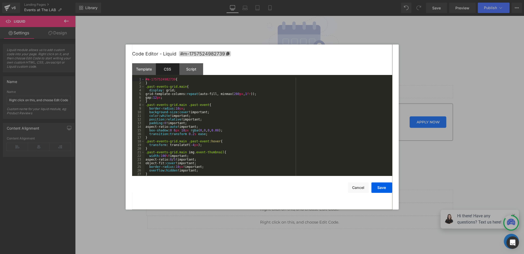
click at [196, 137] on div "#m-1757524982739 { } .past-events-grid.main { display : grid; grid-template-col…" at bounding box center [268, 131] width 246 height 106
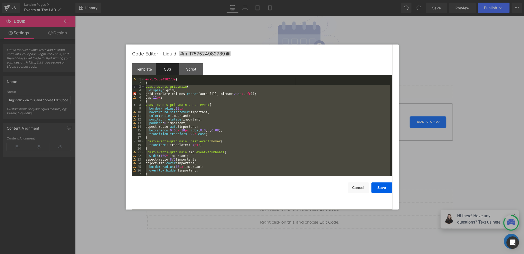
drag, startPoint x: 152, startPoint y: 170, endPoint x: 114, endPoint y: 87, distance: 90.3
click at [114, 87] on body "Liquid You are previewing how the will restyle your page. You can not edit Elem…" at bounding box center [262, 127] width 524 height 254
click at [417, 122] on div at bounding box center [262, 127] width 524 height 254
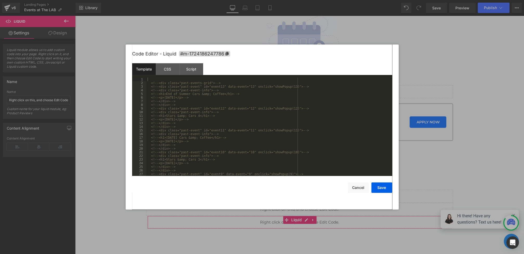
click at [195, 0] on div "Liquid You are previewing how the will restyle your page. You can not edit Elem…" at bounding box center [262, 0] width 524 height 0
click at [173, 72] on div "CSS" at bounding box center [168, 69] width 24 height 12
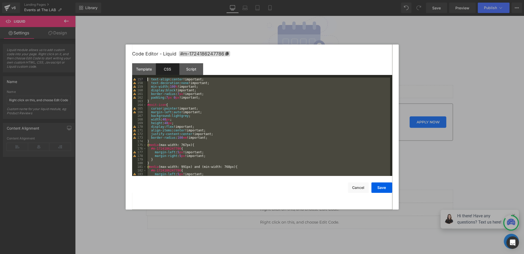
scroll to position [586, 0]
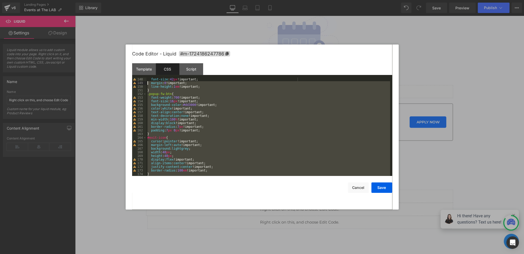
drag, startPoint x: 154, startPoint y: 171, endPoint x: 148, endPoint y: 84, distance: 87.1
click at [147, 84] on div "font-size : 42 px !important; margin : 0 !important; line-height : 1 em !import…" at bounding box center [268, 131] width 244 height 106
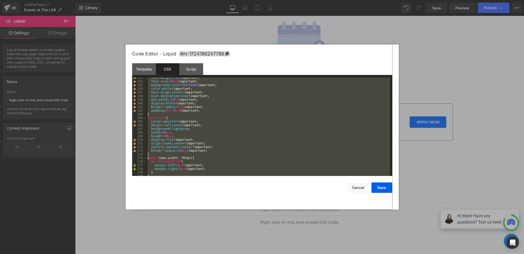
click at [153, 157] on div "font-weight : 700 !important; font-size : 16 px !important; background-color : …" at bounding box center [268, 129] width 244 height 106
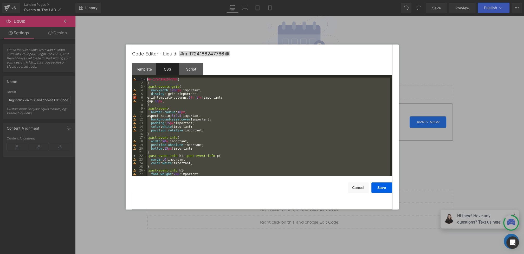
scroll to position [0, 0]
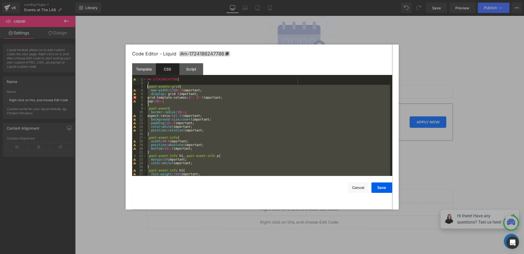
drag, startPoint x: 153, startPoint y: 155, endPoint x: 133, endPoint y: 87, distance: 71.1
click at [133, 87] on pre "1 2 3 4 5 6 7 8 9 10 11 12 13 14 15 16 17 18 19 20 21 22 23 24 25 26 27 28 #m-1…" at bounding box center [262, 127] width 260 height 98
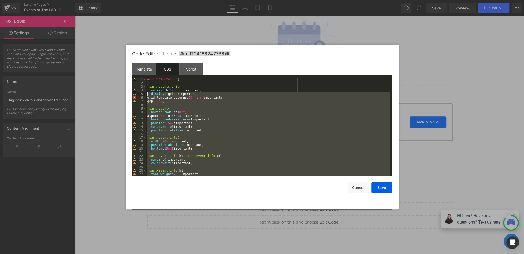
drag, startPoint x: 161, startPoint y: 174, endPoint x: 154, endPoint y: 101, distance: 72.6
click at [154, 101] on div "#m-1724186247786 { } .past-events-grid { max-width : 1200 px !important; displa…" at bounding box center [268, 131] width 244 height 106
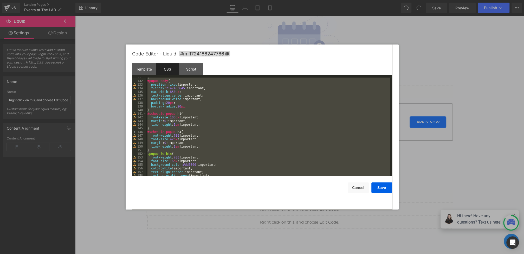
scroll to position [710, 0]
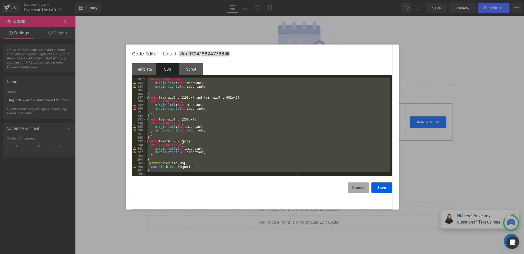
click at [356, 185] on button "Cancel" at bounding box center [358, 187] width 21 height 10
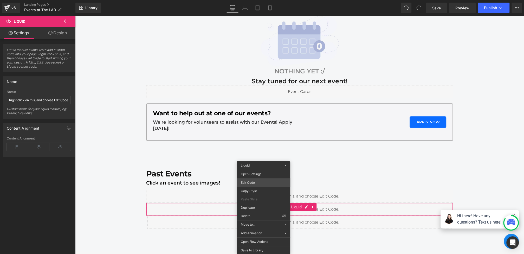
click at [250, 0] on div "Liquid You are previewing how the will restyle your page. You can not edit Elem…" at bounding box center [262, 0] width 524 height 0
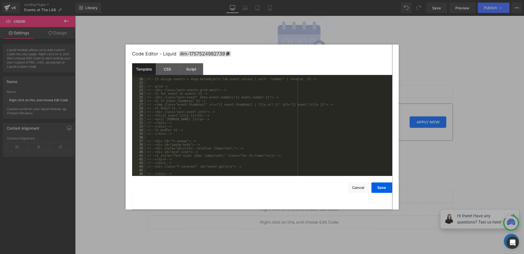
scroll to position [353, 0]
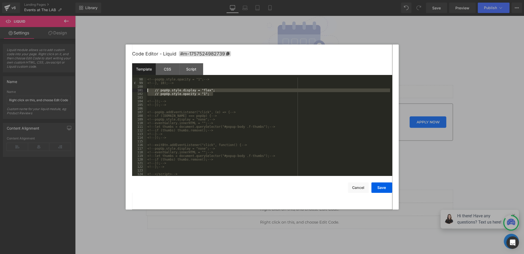
drag, startPoint x: 227, startPoint y: 95, endPoint x: 120, endPoint y: 91, distance: 107.0
click at [120, 91] on body "Liquid You are previewing how the will restyle your page. You can not edit Elem…" at bounding box center [262, 127] width 524 height 254
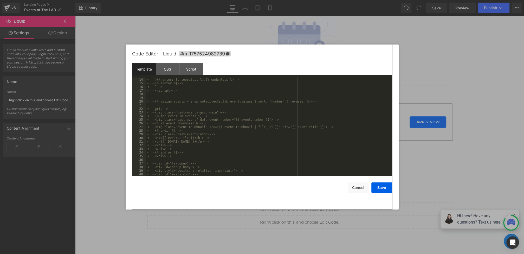
scroll to position [342, 0]
click at [379, 185] on button "Save" at bounding box center [381, 187] width 21 height 10
click at [247, 0] on div "Liquid You are previewing how the will restyle your page. You can not edit Elem…" at bounding box center [262, 0] width 524 height 0
click at [175, 70] on div "CSS" at bounding box center [168, 69] width 24 height 12
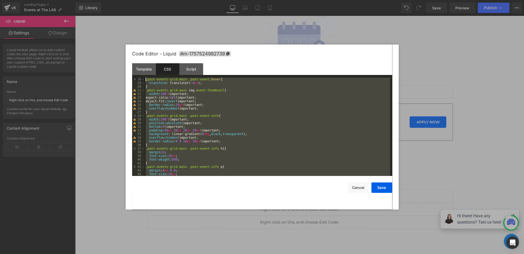
scroll to position [0, 0]
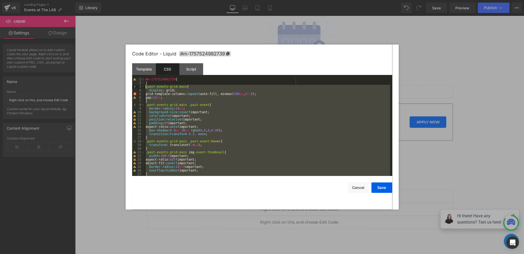
drag, startPoint x: 145, startPoint y: 164, endPoint x: 115, endPoint y: 87, distance: 82.9
click at [115, 87] on body "Liquid You are previewing how the will restyle your page. You can not edit Elem…" at bounding box center [262, 127] width 524 height 254
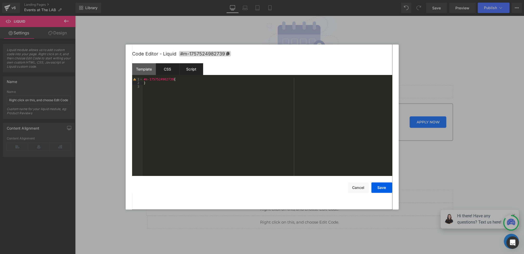
click at [194, 69] on div "Script" at bounding box center [191, 69] width 24 height 12
click at [165, 69] on div "CSS" at bounding box center [168, 69] width 24 height 12
click at [383, 185] on button "Save" at bounding box center [381, 187] width 21 height 10
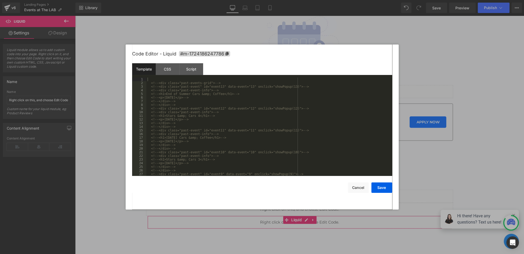
click at [240, 0] on div "Liquid You are previewing how the will restyle your page. You can not edit Elem…" at bounding box center [262, 0] width 524 height 0
click at [175, 66] on div "CSS" at bounding box center [168, 69] width 24 height 12
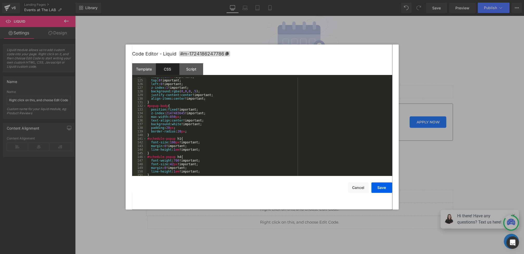
scroll to position [710, 0]
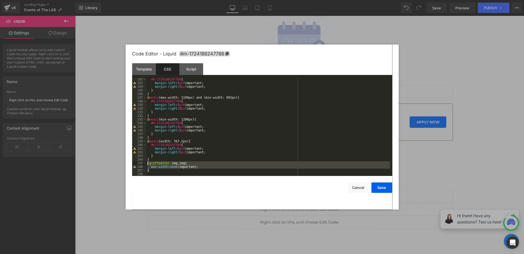
drag, startPoint x: 156, startPoint y: 171, endPoint x: 124, endPoint y: 163, distance: 33.5
click at [124, 163] on body "Liquid You are previewing how the will restyle your page. You can not edit Elem…" at bounding box center [262, 127] width 524 height 254
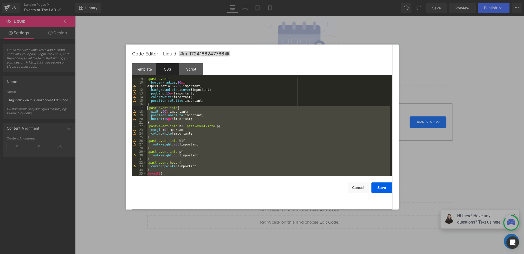
scroll to position [0, 0]
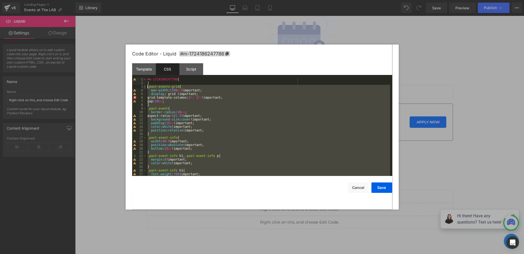
drag, startPoint x: 157, startPoint y: 144, endPoint x: 143, endPoint y: 87, distance: 58.9
click at [143, 87] on pre "1 2 3 4 5 6 7 8 9 10 11 12 13 14 15 16 17 18 19 20 21 22 23 24 25 26 27 28 #m-1…" at bounding box center [262, 127] width 260 height 98
click at [137, 69] on div "Template" at bounding box center [144, 69] width 24 height 12
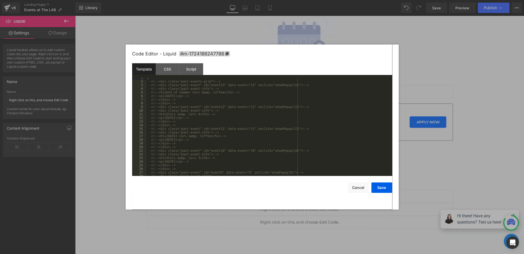
scroll to position [328, 0]
click at [163, 70] on div "CSS" at bounding box center [168, 69] width 24 height 12
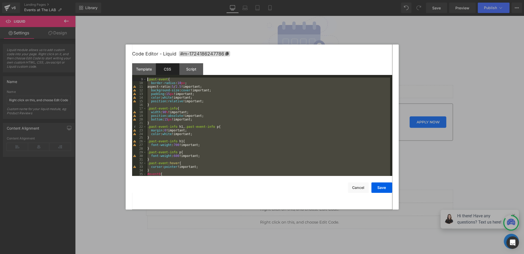
scroll to position [0, 0]
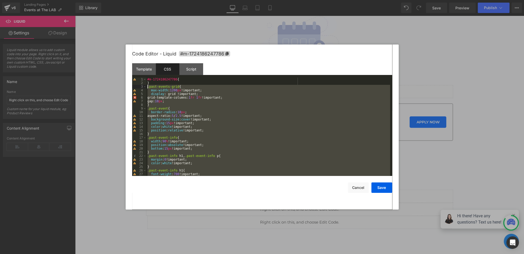
drag, startPoint x: 154, startPoint y: 172, endPoint x: 131, endPoint y: 87, distance: 88.7
click at [131, 87] on div "Code Editor - Liquid #m-1724186247786 Template CSS Script Data 91 92 93 94 95 9…" at bounding box center [262, 126] width 273 height 165
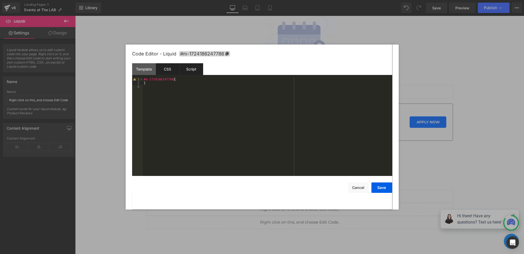
click at [186, 72] on div "Script" at bounding box center [191, 69] width 24 height 12
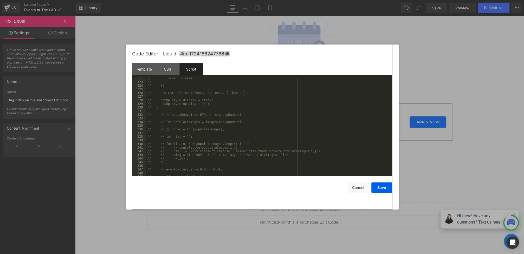
scroll to position [1428, 0]
click at [142, 69] on div "Template" at bounding box center [144, 69] width 24 height 12
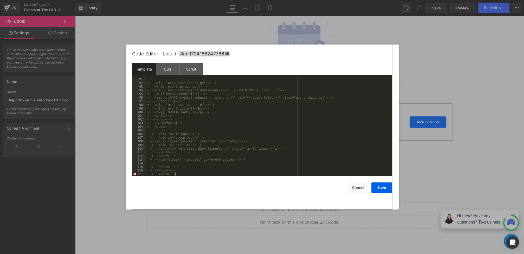
click at [181, 174] on div "<!-- <div class="past-events-grid"> --> <!-- {% for event in events %} --> <!--…" at bounding box center [268, 131] width 244 height 106
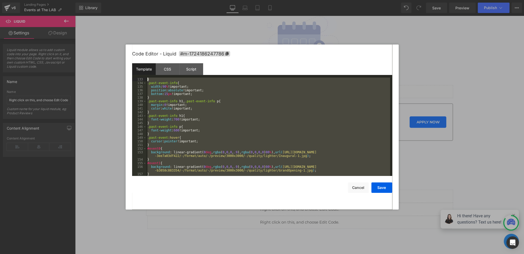
scroll to position [171, 0]
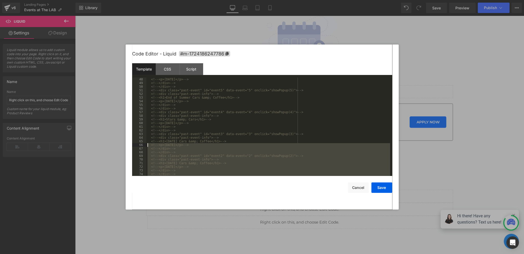
drag, startPoint x: 166, startPoint y: 164, endPoint x: 127, endPoint y: 158, distance: 40.3
click at [127, 147] on div "Code Editor - Liquid #m-1724186247786 Template CSS Script Data 48 49 50 51 52 5…" at bounding box center [262, 126] width 273 height 165
drag, startPoint x: 127, startPoint y: 158, endPoint x: 159, endPoint y: 168, distance: 33.7
click at [159, 168] on div "Code Editor - Liquid #m-1724186247786 Template CSS Script Data 48 49 50 51 52 5…" at bounding box center [262, 126] width 273 height 165
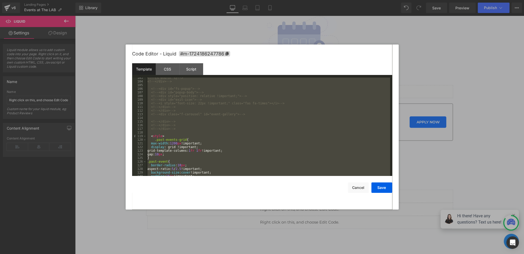
scroll to position [381, 0]
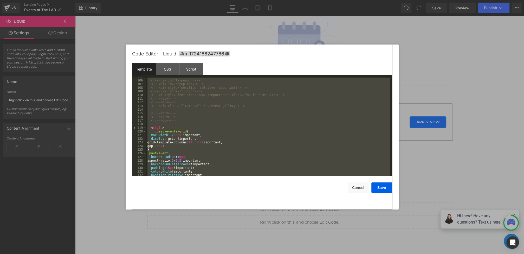
click at [152, 127] on div "<!-- <div id="fs-popup"> --> <!-- <div id="popup-body"> --> <!-- <div style="po…" at bounding box center [268, 128] width 244 height 106
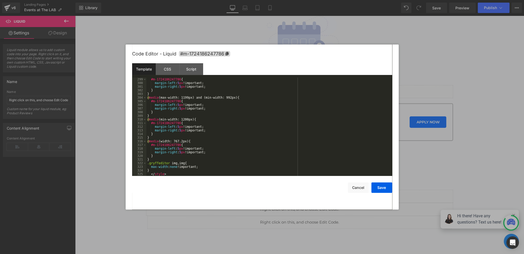
scroll to position [1136, 0]
click at [173, 176] on div "Code Editor - Liquid #m-1724186247786 Template CSS Script Data 299 300 301 302 …" at bounding box center [262, 126] width 260 height 165
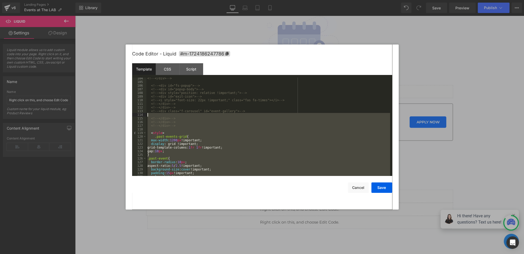
scroll to position [376, 0]
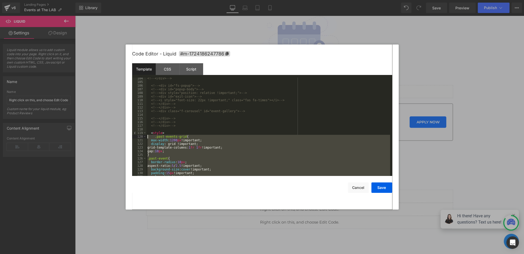
drag, startPoint x: 172, startPoint y: 169, endPoint x: 139, endPoint y: 137, distance: 46.0
click at [139, 137] on pre "104 105 106 107 108 109 110 111 112 113 114 115 116 117 118 119 120 121 122 123…" at bounding box center [262, 127] width 260 height 98
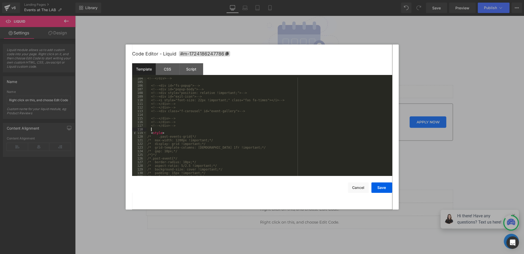
click at [178, 130] on div "<!-- </div> --> <!-- <div id="fs-popup"> --> <!-- <div id="popup-body"> --> <!-…" at bounding box center [268, 129] width 244 height 106
click at [181, 133] on div "<!-- </div> --> <!-- <div id="fs-popup"> --> <!-- <div id="popup-body"> --> <!-…" at bounding box center [268, 129] width 244 height 106
drag, startPoint x: 194, startPoint y: 133, endPoint x: 120, endPoint y: 133, distance: 73.9
click at [120, 133] on body "Liquid You are previewing how the will restyle your page. You can not edit Elem…" at bounding box center [262, 127] width 524 height 254
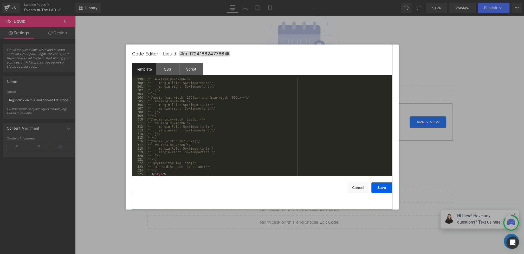
click at [170, 176] on div "Save Cancel" at bounding box center [262, 184] width 260 height 17
click at [170, 175] on div "/* #m-1724186247786{*/ /* margin-left: 5px!important;*/ /* margin-right: 5px!im…" at bounding box center [268, 131] width 244 height 106
click at [196, 69] on div "Script" at bounding box center [191, 69] width 24 height 12
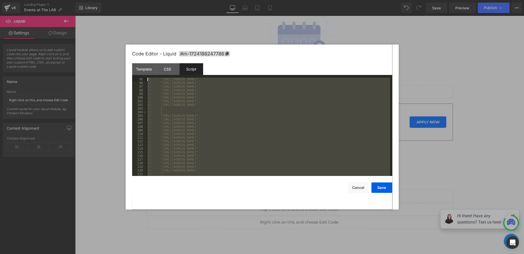
scroll to position [0, 0]
drag, startPoint x: 162, startPoint y: 174, endPoint x: 93, endPoint y: -14, distance: 200.1
click at [93, 0] on html "Liquid You are previewing how the will restyle your page. You can not edit Elem…" at bounding box center [262, 127] width 524 height 254
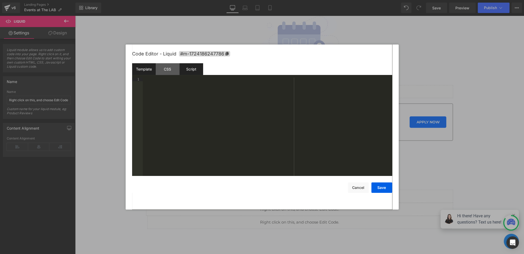
click at [148, 69] on div "Template" at bounding box center [144, 69] width 24 height 12
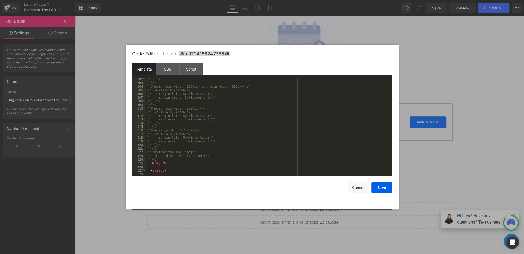
scroll to position [1151, 0]
click at [158, 170] on div "/*}*/ /*@media (max-width: 1199px) and (min-width: 992px){*/ /* #m-172418624778…" at bounding box center [268, 131] width 244 height 106
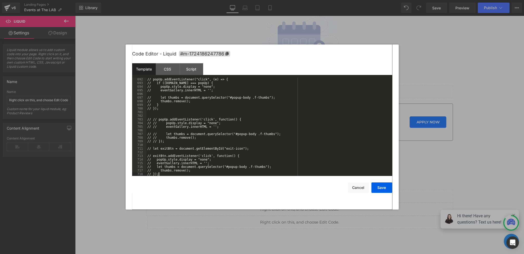
scroll to position [2673, 0]
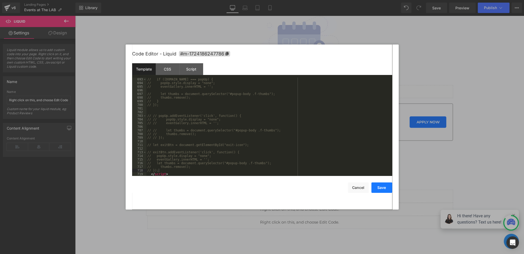
click at [378, 187] on button "Save" at bounding box center [381, 187] width 21 height 10
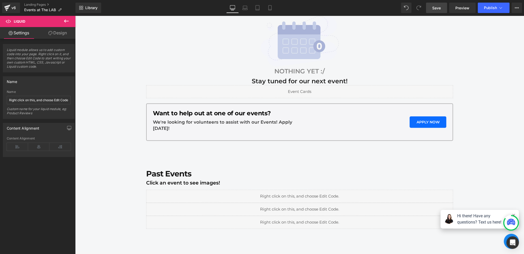
drag, startPoint x: 436, startPoint y: 9, endPoint x: 350, endPoint y: 6, distance: 86.1
click at [436, 9] on span "Save" at bounding box center [436, 7] width 9 height 5
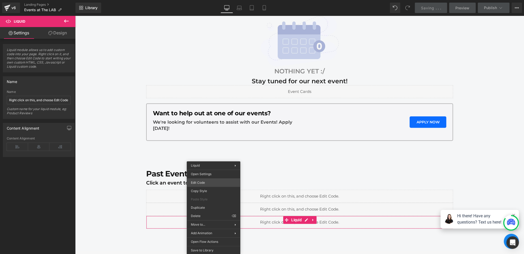
click at [207, 0] on div "Liquid You are previewing how the will restyle your page. You can not edit Elem…" at bounding box center [262, 0] width 524 height 0
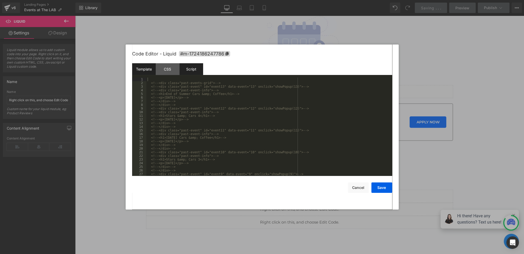
click at [190, 67] on div "Script" at bounding box center [191, 69] width 24 height 12
click at [189, 173] on div "// popUp.addEventListener("click", (e) => { // if (e.target === popUp) { // pop…" at bounding box center [268, 131] width 244 height 106
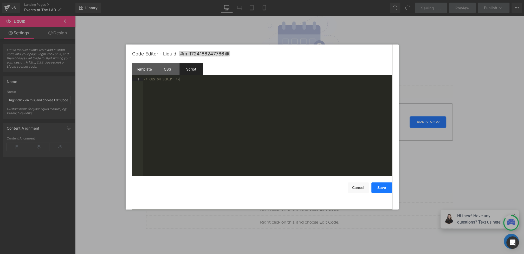
click at [381, 186] on button "Save" at bounding box center [381, 187] width 21 height 10
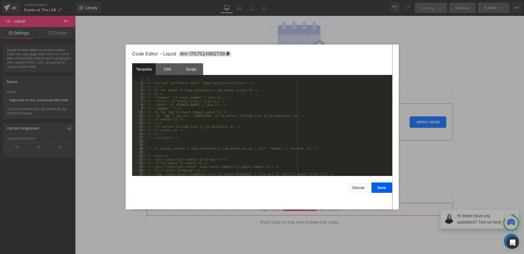
click at [259, 0] on div "Liquid You are previewing how the will restyle your page. You can not edit Elem…" at bounding box center [262, 0] width 524 height 0
click at [167, 68] on div "CSS" at bounding box center [168, 69] width 24 height 12
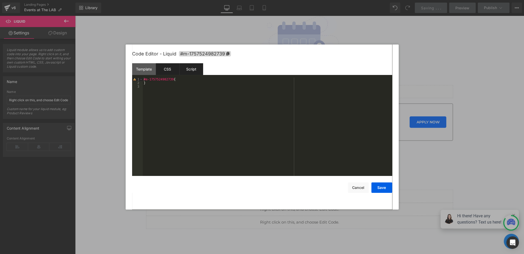
click at [191, 63] on div "Script" at bounding box center [191, 69] width 24 height 12
click at [146, 69] on div "Template" at bounding box center [144, 69] width 24 height 12
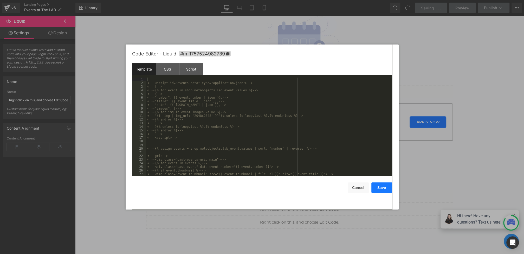
click at [383, 189] on button "Save" at bounding box center [381, 187] width 21 height 10
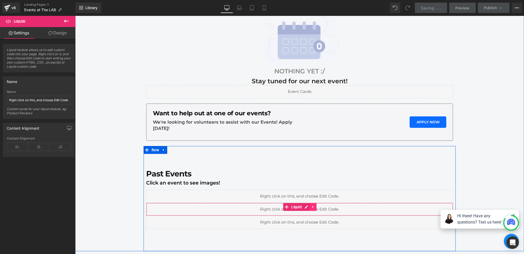
click at [313, 206] on icon at bounding box center [313, 207] width 4 height 4
click at [316, 206] on icon at bounding box center [317, 207] width 4 height 4
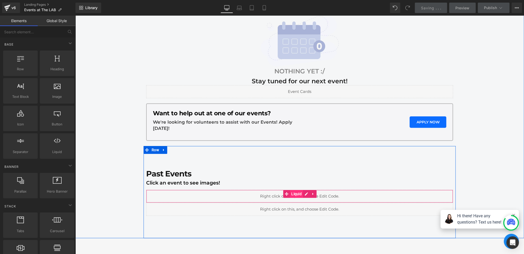
click at [292, 195] on span "Liquid" at bounding box center [296, 194] width 13 height 8
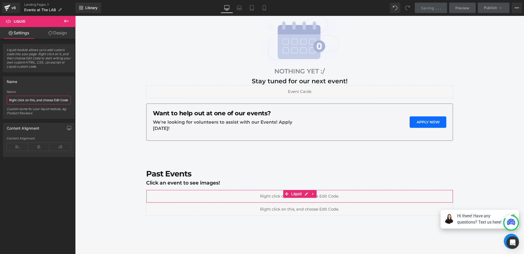
scroll to position [0, 3]
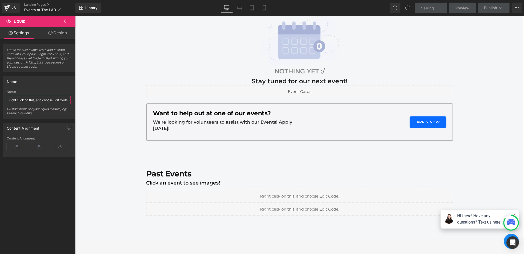
drag, startPoint x: 83, startPoint y: 114, endPoint x: 114, endPoint y: 106, distance: 32.4
type input "l"
type input "L"
type input "S"
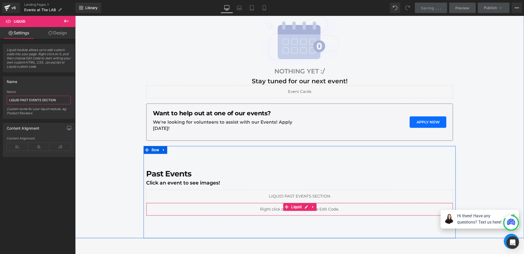
type input "LIQUID PAST EVENTS SECTION"
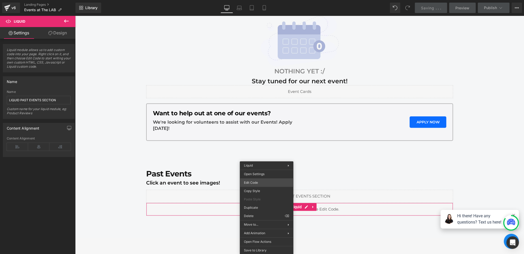
click at [249, 0] on div "Liquid You are previewing how the will restyle your page. You can not edit Elem…" at bounding box center [262, 0] width 524 height 0
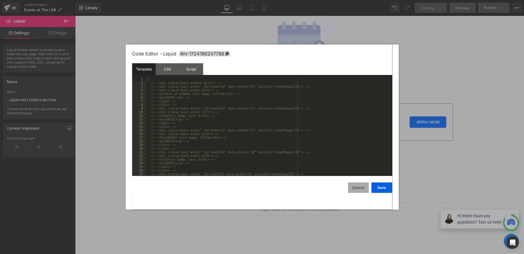
click at [358, 185] on button "Cancel" at bounding box center [358, 187] width 21 height 10
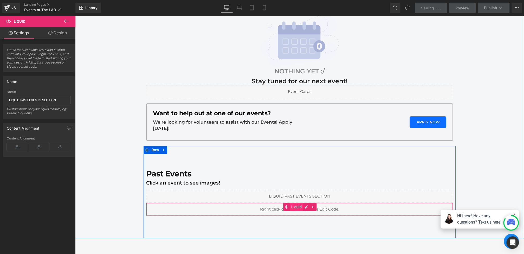
click at [300, 205] on span "Liquid" at bounding box center [296, 207] width 13 height 8
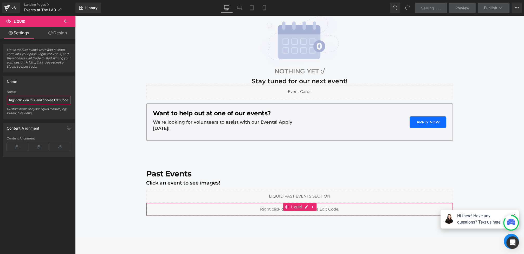
scroll to position [0, 3]
drag, startPoint x: 84, startPoint y: 114, endPoint x: 100, endPoint y: 105, distance: 18.8
type input "OLD VERSION"
click at [429, 10] on div "Saving . . ." at bounding box center [431, 7] width 20 height 5
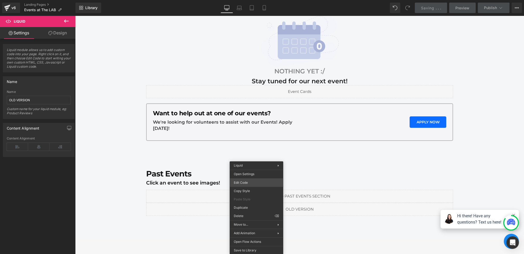
click at [249, 0] on div "Liquid You are previewing how the will restyle your page. You can not edit Elem…" at bounding box center [262, 0] width 524 height 0
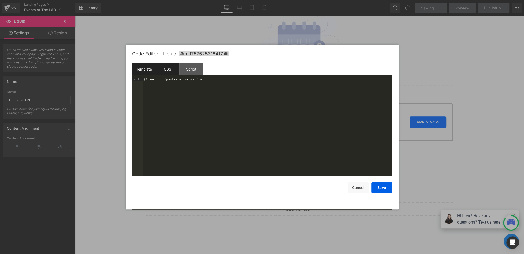
click at [171, 66] on div "CSS" at bounding box center [168, 69] width 24 height 12
click at [362, 191] on button "Cancel" at bounding box center [358, 187] width 21 height 10
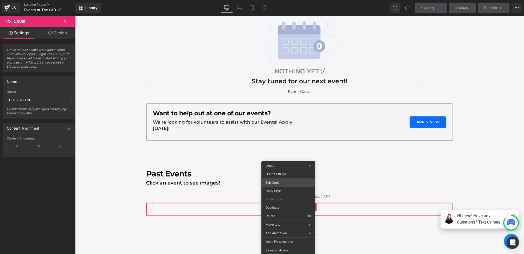
click at [278, 0] on div "Liquid You are previewing how the will restyle your page. You can not edit Elem…" at bounding box center [262, 0] width 524 height 0
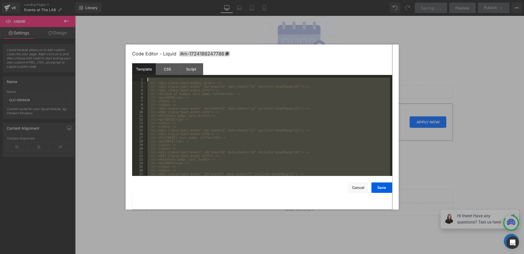
drag, startPoint x: 174, startPoint y: 173, endPoint x: 102, endPoint y: -20, distance: 206.2
click at [102, 0] on html "Liquid You are previewing how the will restyle your page. You can not edit Elem…" at bounding box center [262, 127] width 524 height 254
click at [359, 184] on button "Cancel" at bounding box center [358, 187] width 21 height 10
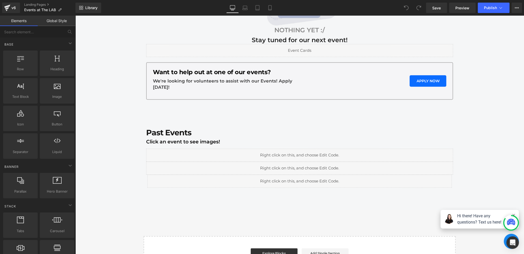
scroll to position [192, 0]
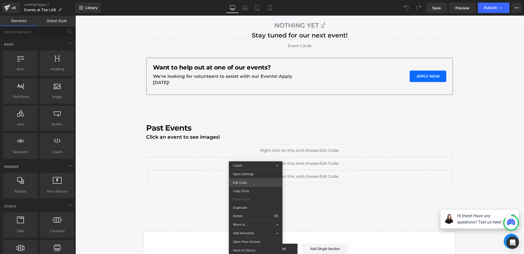
click at [244, 0] on div "You are previewing how the will restyle your page. You can not edit Elements in…" at bounding box center [262, 0] width 524 height 0
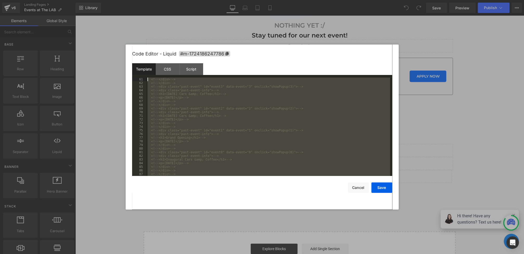
scroll to position [0, 0]
drag, startPoint x: 185, startPoint y: 174, endPoint x: 57, endPoint y: -55, distance: 262.2
click at [57, 0] on html "You are previewing how the will restyle your page. You can not edit Elements in…" at bounding box center [262, 127] width 524 height 254
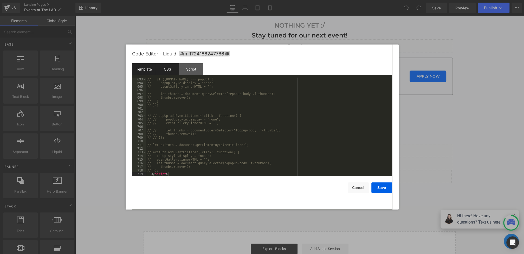
click at [169, 67] on div "CSS" at bounding box center [168, 69] width 24 height 12
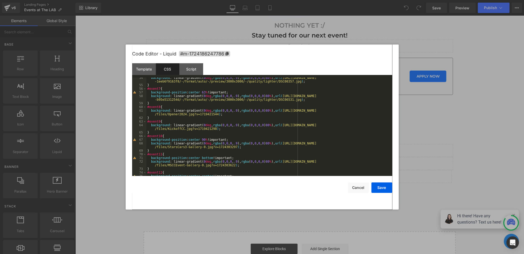
scroll to position [710, 0]
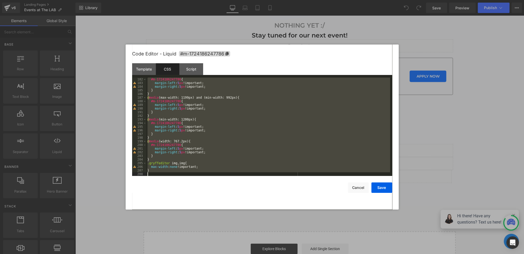
click at [164, 173] on div "#m-1724186247786 { margin-left : 5 px !important; margin-right : 5 px !importan…" at bounding box center [268, 131] width 244 height 106
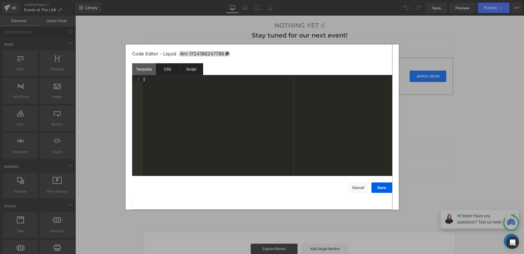
click at [189, 70] on div "Script" at bounding box center [191, 69] width 24 height 12
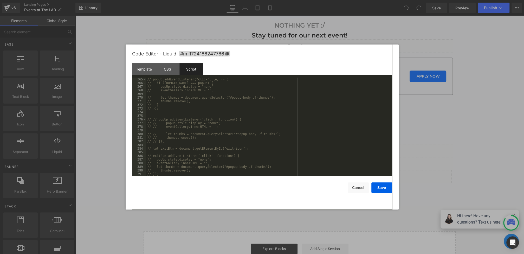
scroll to position [1428, 0]
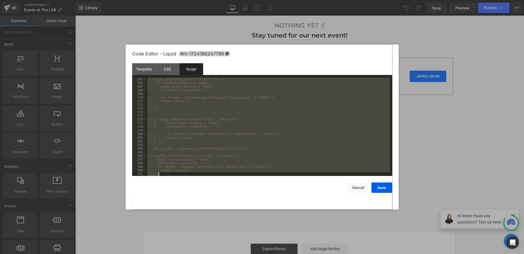
click at [164, 175] on div "// popUp.addEventListener("click", (e) => { // if (e.target === popUp) { // pop…" at bounding box center [268, 131] width 244 height 106
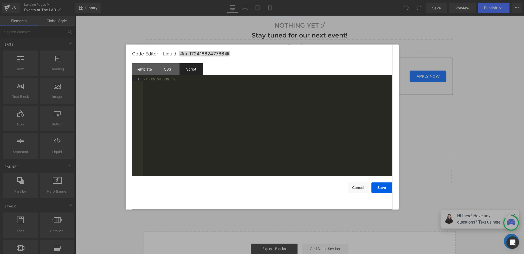
click at [146, 60] on div "Code Editor - Liquid #m-1724186247786" at bounding box center [262, 53] width 260 height 19
click at [147, 64] on div "Template" at bounding box center [144, 69] width 24 height 12
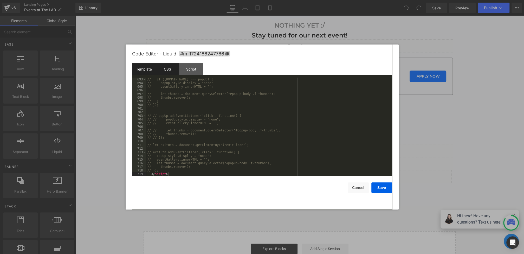
click at [163, 66] on div "CSS" at bounding box center [168, 69] width 24 height 12
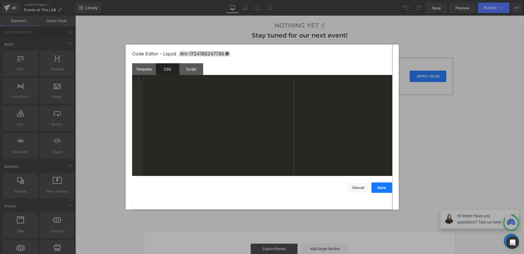
click at [378, 188] on button "Save" at bounding box center [381, 187] width 21 height 10
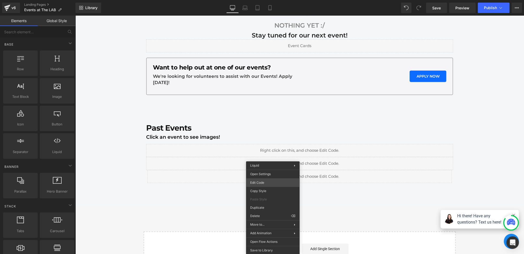
click at [261, 0] on div "You are previewing how the will restyle your page. You can not edit Elements in…" at bounding box center [262, 0] width 524 height 0
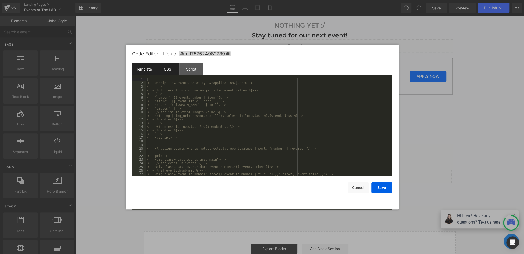
click at [173, 69] on div "CSS" at bounding box center [168, 69] width 24 height 12
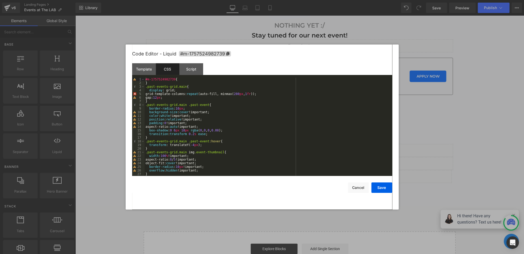
click at [371, 188] on div "Save Cancel" at bounding box center [262, 184] width 260 height 17
click at [363, 188] on button "Cancel" at bounding box center [358, 187] width 21 height 10
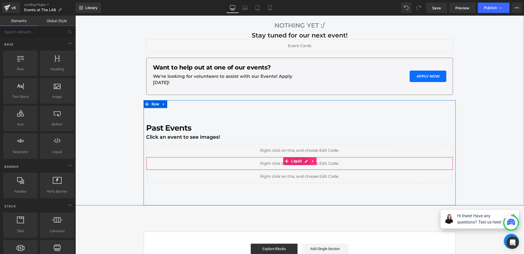
click at [316, 160] on link at bounding box center [313, 161] width 7 height 8
click at [317, 160] on icon at bounding box center [317, 161] width 4 height 4
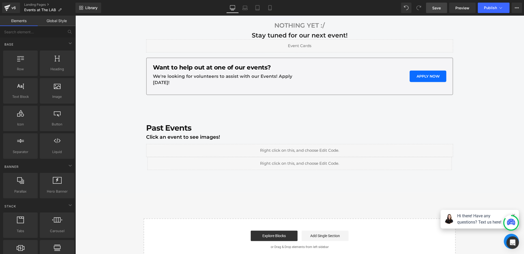
click at [430, 7] on link "Save" at bounding box center [436, 8] width 21 height 10
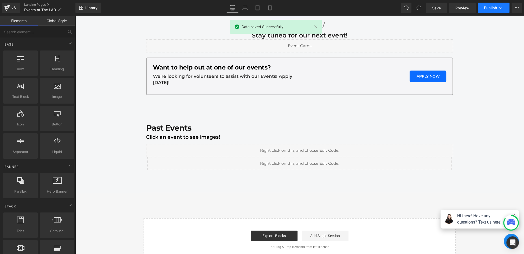
click at [491, 8] on span "Publish" at bounding box center [490, 8] width 13 height 4
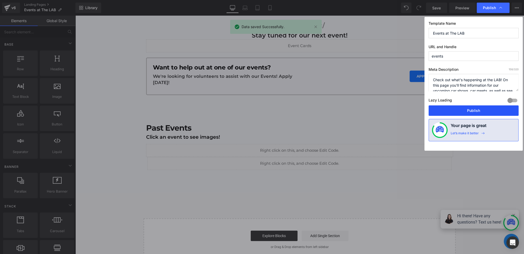
click at [462, 110] on button "Publish" at bounding box center [474, 110] width 90 height 10
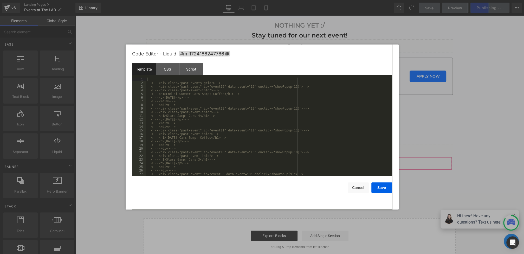
click at [225, 0] on div "You are previewing how the will restyle your page. You can not edit Elements in…" at bounding box center [262, 0] width 524 height 0
click at [168, 64] on div "CSS" at bounding box center [168, 69] width 24 height 12
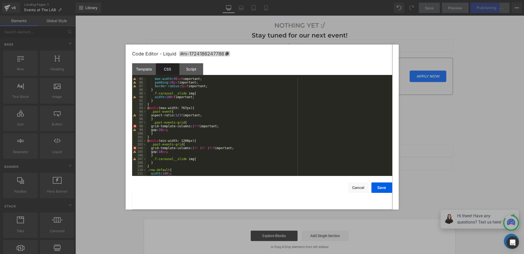
scroll to position [367, 0]
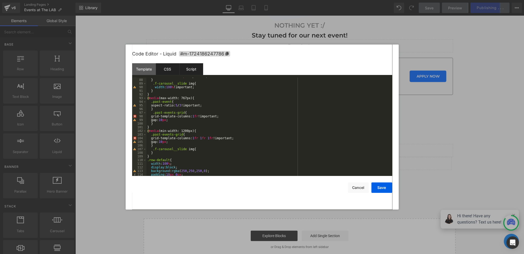
click at [191, 72] on div "Script" at bounding box center [191, 69] width 24 height 12
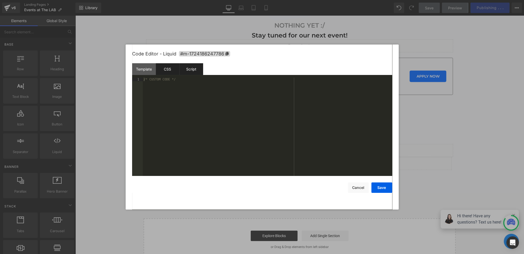
click at [167, 72] on div "CSS" at bounding box center [168, 69] width 24 height 12
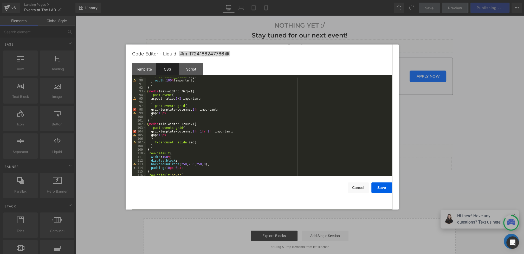
scroll to position [710, 0]
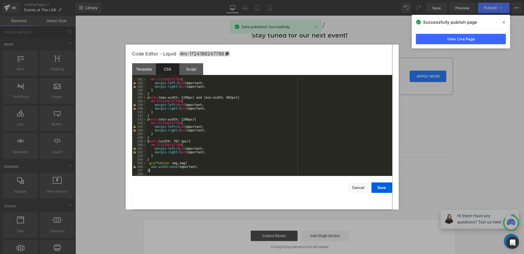
click at [155, 171] on div "#m-1724186247786 { margin-left : 5 px !important; margin-right : 5 px !importan…" at bounding box center [268, 131] width 244 height 106
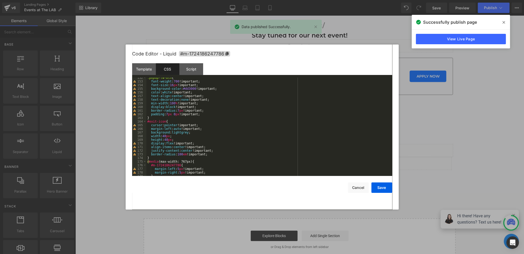
scroll to position [0, 0]
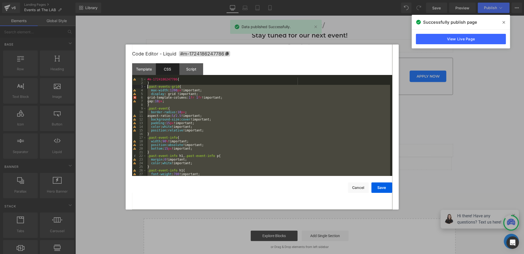
click at [147, 87] on div "#m-1724186247786 { } .past-events-grid { max-width : 1200 px !important; displa…" at bounding box center [268, 131] width 244 height 106
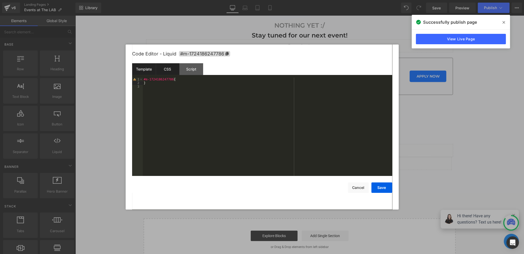
click at [146, 69] on div "Template" at bounding box center [144, 69] width 24 height 12
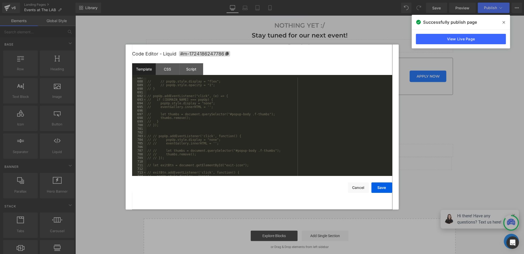
scroll to position [2673, 0]
click at [385, 186] on button "Save" at bounding box center [381, 187] width 21 height 10
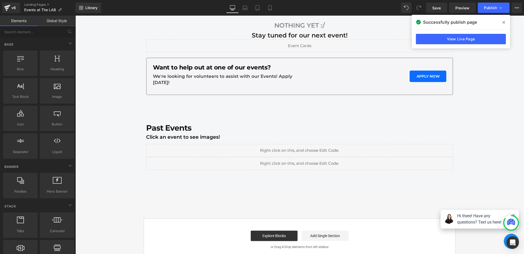
click at [438, 2] on div "Library Desktop Desktop Laptop Tablet Mobile Save Preview Publish Scheduled Vie…" at bounding box center [299, 8] width 449 height 16
click at [438, 7] on span "Save" at bounding box center [436, 7] width 9 height 5
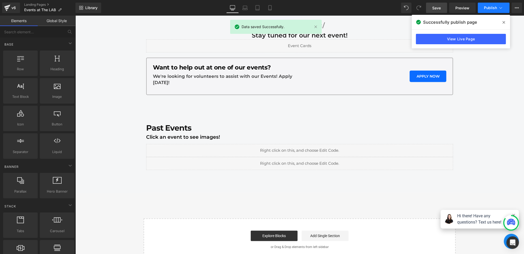
click at [487, 10] on button "Publish" at bounding box center [494, 8] width 32 height 10
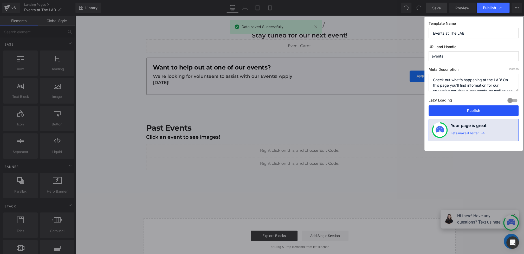
click at [470, 110] on button "Publish" at bounding box center [474, 110] width 90 height 10
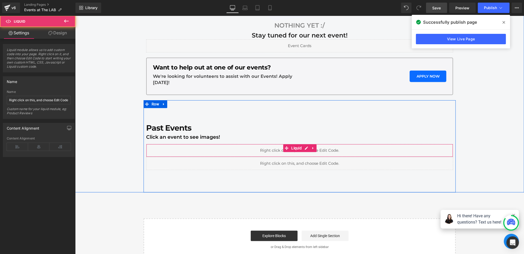
click at [237, 147] on div "Liquid" at bounding box center [299, 150] width 307 height 13
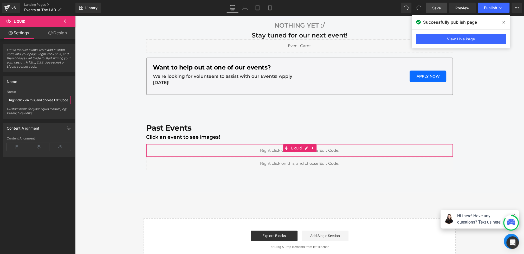
scroll to position [0, 3]
drag, startPoint x: 83, startPoint y: 114, endPoint x: 163, endPoint y: 102, distance: 80.5
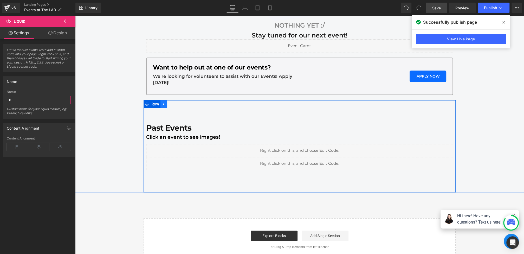
scroll to position [0, 0]
type input "PAST EVENTS GRID - LIQUID"
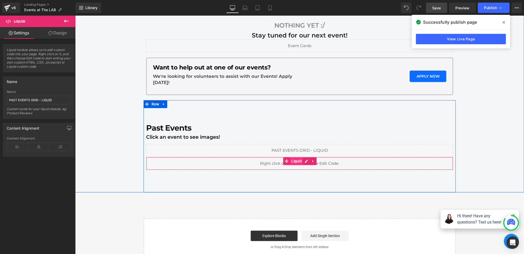
click at [290, 161] on span "Liquid" at bounding box center [296, 161] width 13 height 8
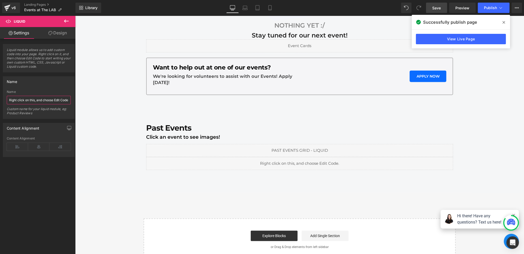
scroll to position [0, 3]
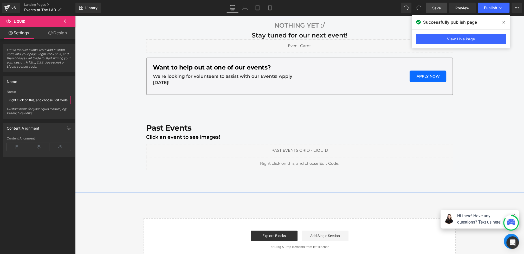
drag, startPoint x: 83, startPoint y: 114, endPoint x: 117, endPoint y: 102, distance: 35.9
type input "S"
type input "P"
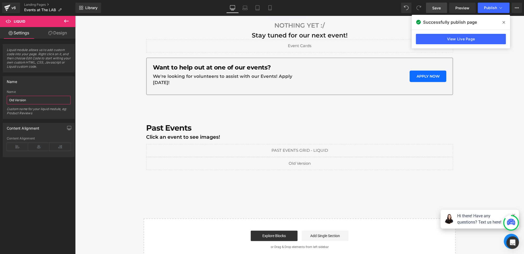
type input "Old Version"
click at [428, 8] on link "Save" at bounding box center [436, 8] width 21 height 10
click at [505, 21] on span at bounding box center [504, 22] width 8 height 8
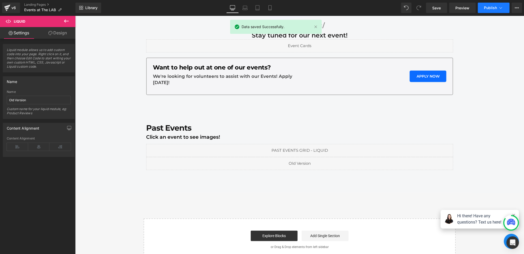
click at [500, 13] on div "Library Desktop Desktop Laptop Tablet Mobile Save Preview Publish Scheduled Vie…" at bounding box center [299, 8] width 449 height 16
click at [494, 9] on span "Publish" at bounding box center [490, 8] width 13 height 4
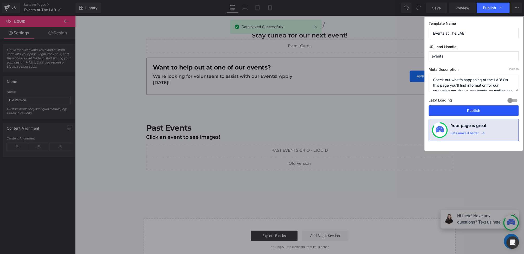
click at [455, 107] on button "Publish" at bounding box center [474, 110] width 90 height 10
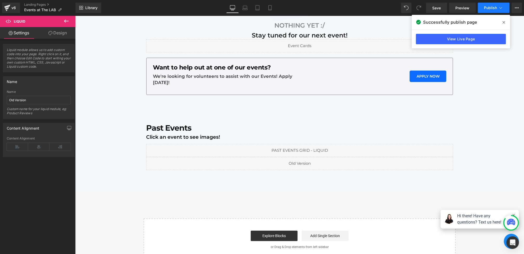
click at [501, 7] on icon at bounding box center [500, 7] width 5 height 5
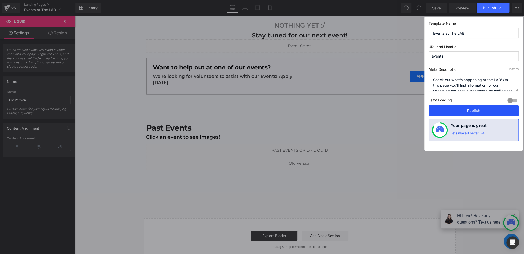
click at [470, 109] on button "Publish" at bounding box center [474, 110] width 90 height 10
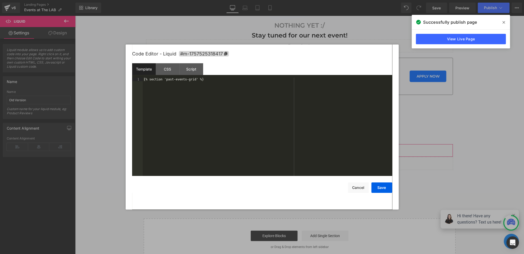
click at [238, 0] on div "Liquid You are previewing how the will restyle your page. You can not edit Elem…" at bounding box center [262, 0] width 524 height 0
click at [120, 154] on div at bounding box center [262, 127] width 524 height 254
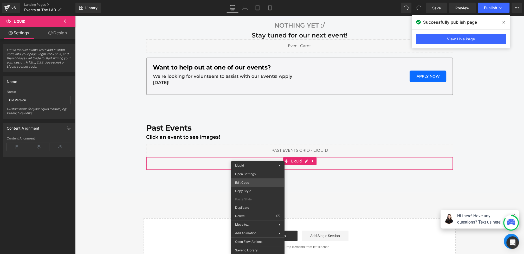
click at [242, 0] on div "Liquid You are previewing how the will restyle your page. You can not edit Elem…" at bounding box center [262, 0] width 524 height 0
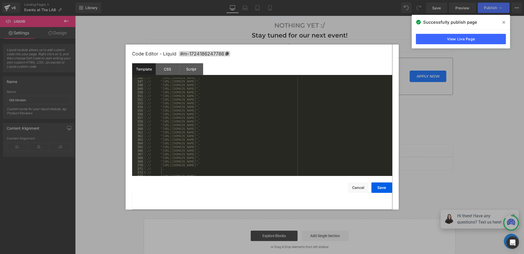
scroll to position [1321, 0]
click at [168, 74] on div "CSS" at bounding box center [168, 69] width 24 height 12
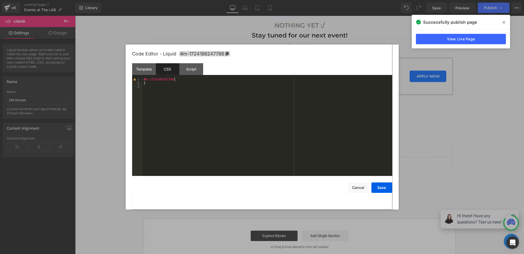
click at [519, 4] on div at bounding box center [262, 127] width 524 height 254
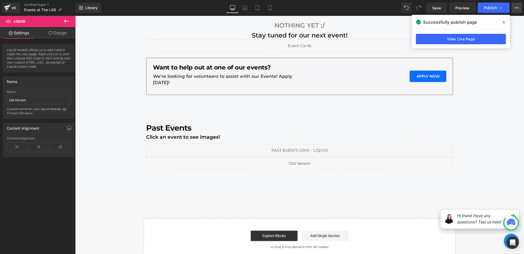
click at [519, 5] on button "View Live Page View with current Template Save Template to Library Schedule Pub…" at bounding box center [517, 8] width 10 height 10
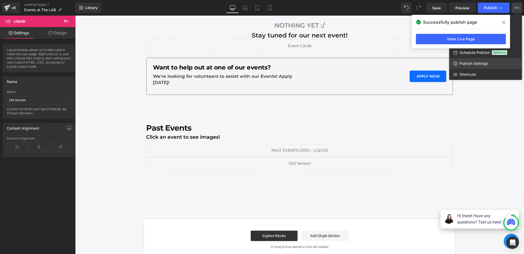
click at [469, 65] on span "Publish Settings" at bounding box center [474, 63] width 29 height 5
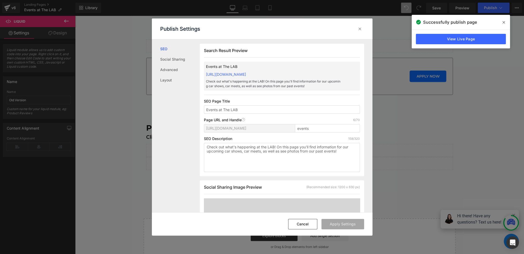
scroll to position [0, 0]
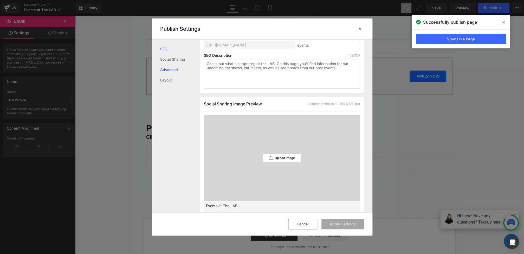
click at [171, 73] on link "Advanced" at bounding box center [180, 70] width 40 height 10
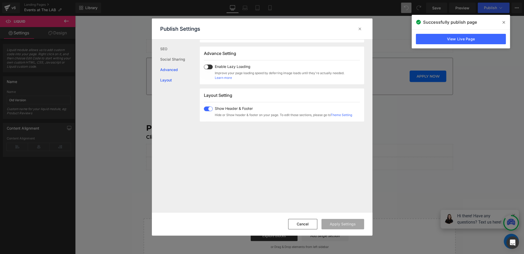
scroll to position [278, 0]
click at [349, 111] on link "Theme Setting" at bounding box center [342, 112] width 22 height 4
click at [361, 30] on icon at bounding box center [359, 28] width 5 height 5
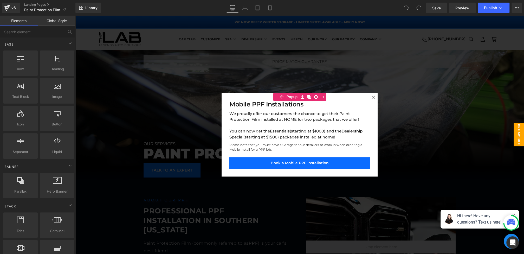
click at [173, 165] on div at bounding box center [299, 135] width 449 height 238
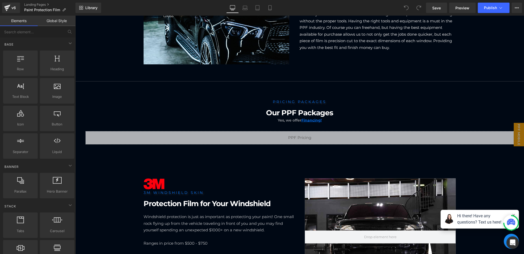
scroll to position [732, 0]
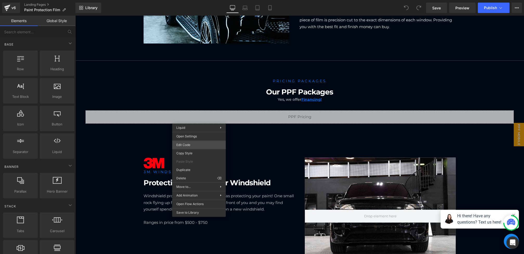
click at [189, 0] on div "You are previewing how the will restyle your page. You can not edit Elements in…" at bounding box center [262, 0] width 524 height 0
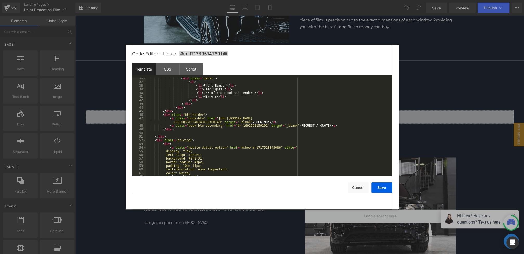
scroll to position [142, 0]
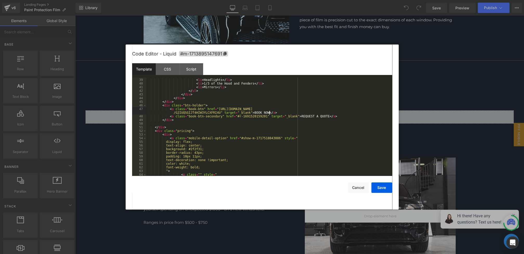
click at [270, 112] on div "< li > Front Bumper </ li > < li > Headlights </ li > < li > 1/3 of the Hood an…" at bounding box center [268, 127] width 244 height 106
click at [203, 108] on div "< li > Front Bumper </ li > < li > Headlights </ li > < li > 1/3 of the Hood an…" at bounding box center [268, 127] width 244 height 106
click at [172, 68] on div "CSS" at bounding box center [168, 69] width 24 height 12
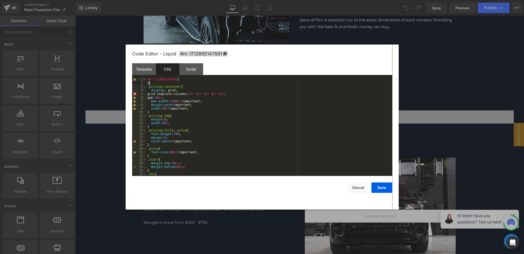
click at [162, 83] on div "#m-1713895147691 { } .pricing-container { display : grid; grid-template-columns…" at bounding box center [268, 131] width 244 height 106
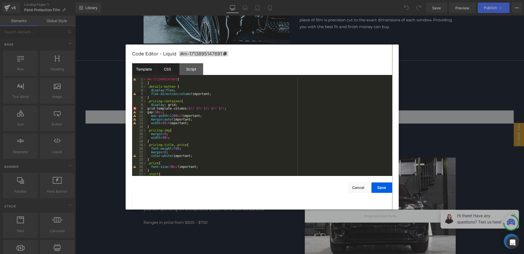
click at [144, 71] on div "Template" at bounding box center [144, 69] width 24 height 12
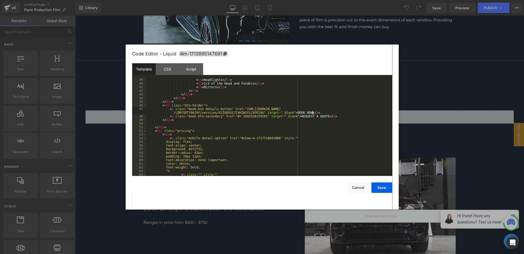
click at [312, 113] on div "< li > Front Bumper </ li > < li > Headlights </ li > < li > 1/3 of the Hood an…" at bounding box center [268, 127] width 244 height 106
click at [331, 116] on div "< li > Front Bumper </ li > < li > Headlights </ li > < li > 1/3 of the Hood an…" at bounding box center [268, 127] width 244 height 106
drag, startPoint x: 314, startPoint y: 113, endPoint x: 335, endPoint y: 113, distance: 21.1
click at [335, 113] on div "< li > Front Bumper </ li > < li > Headlights </ li > < li > 1/3 of the Hood an…" at bounding box center [268, 127] width 244 height 106
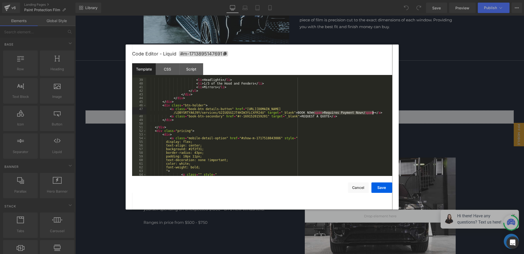
drag, startPoint x: 313, startPoint y: 113, endPoint x: 374, endPoint y: 113, distance: 60.6
click at [374, 113] on div "< li > Front Bumper </ li > < li > Headlights </ li > < li > 1/3 of the Hood an…" at bounding box center [268, 127] width 244 height 106
drag, startPoint x: 375, startPoint y: 114, endPoint x: 313, endPoint y: 113, distance: 61.9
click at [313, 113] on div "< li > Front Bumper </ li > < li > Headlights </ li > < li > 1/3 of the Hood an…" at bounding box center [268, 127] width 244 height 106
click at [330, 117] on div "< li > Front Bumper </ li > < li > Headlights </ li > < li > 1/3 of the Hood an…" at bounding box center [268, 127] width 244 height 106
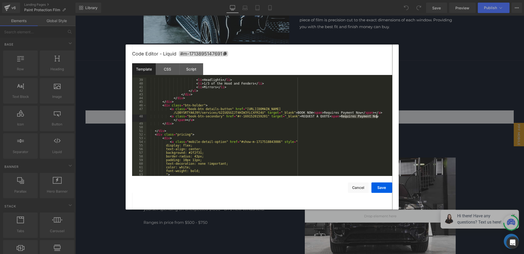
drag, startPoint x: 341, startPoint y: 117, endPoint x: 380, endPoint y: 116, distance: 39.5
click at [380, 116] on div "< li > Front Bumper </ li > < li > Headlights </ li > < li > 1/3 of the Hood an…" at bounding box center [268, 127] width 244 height 106
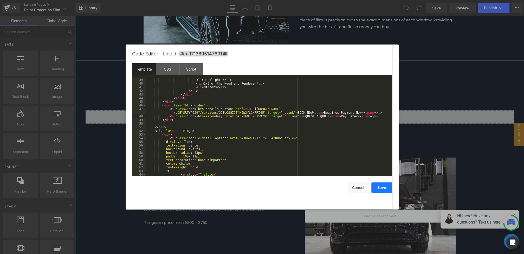
click at [382, 187] on button "Save" at bounding box center [381, 187] width 21 height 10
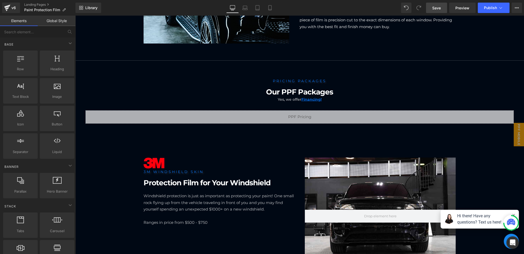
click at [445, 11] on link "Save" at bounding box center [436, 8] width 21 height 10
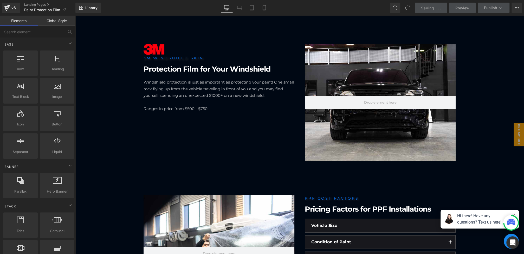
scroll to position [843, 0]
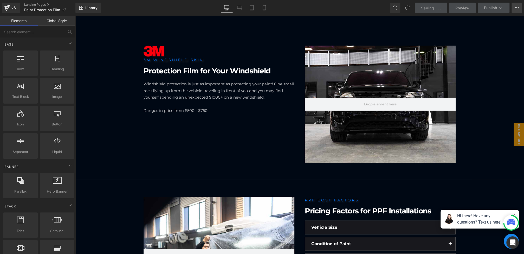
click at [520, 8] on button "View Live Page View with current Template Save Template to Library Schedule Pub…" at bounding box center [517, 8] width 10 height 10
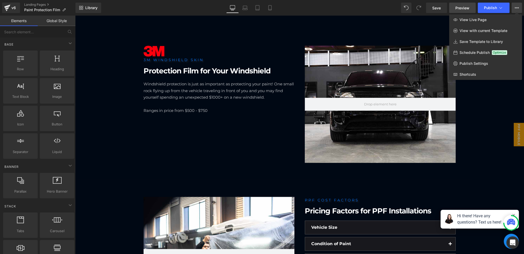
click at [454, 7] on link "Preview" at bounding box center [462, 8] width 27 height 10
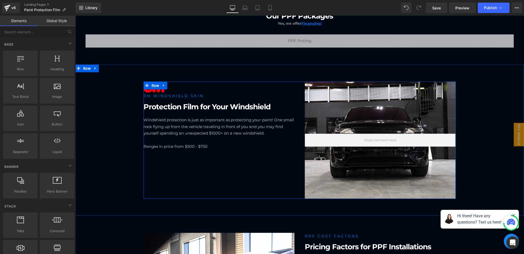
scroll to position [797, 0]
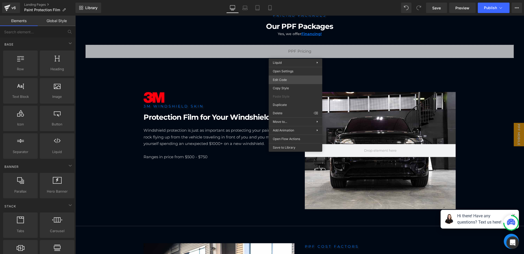
click at [289, 0] on div "You are previewing how the will restyle your page. You can not edit Elements in…" at bounding box center [262, 0] width 524 height 0
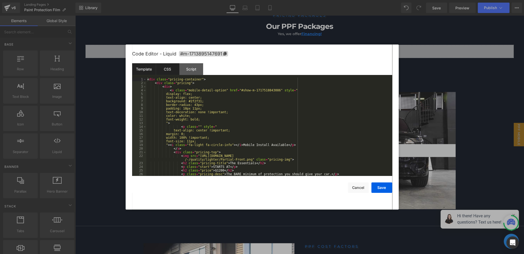
click at [169, 69] on div "CSS" at bounding box center [168, 69] width 24 height 12
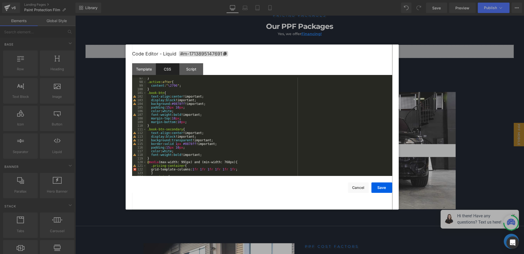
scroll to position [357, 0]
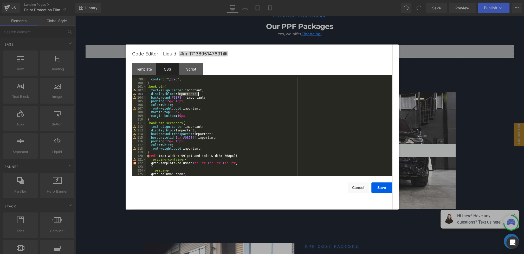
drag, startPoint x: 179, startPoint y: 94, endPoint x: 198, endPoint y: 95, distance: 18.7
click at [198, 95] on div "content : " \2796 " ; } .book-btn { text-align : center !important; display : b…" at bounding box center [268, 131] width 244 height 106
click at [378, 185] on button "Save" at bounding box center [381, 187] width 21 height 10
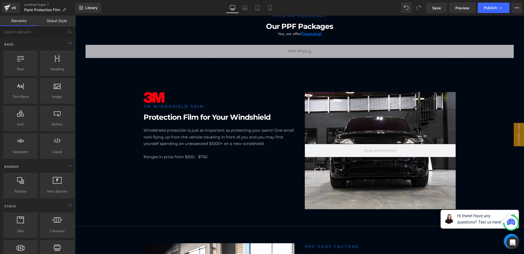
click at [432, 13] on div "Library Desktop Desktop Laptop Tablet Mobile Save Preview Publish Scheduled Vie…" at bounding box center [299, 8] width 449 height 16
click at [433, 10] on span "Save" at bounding box center [436, 7] width 9 height 5
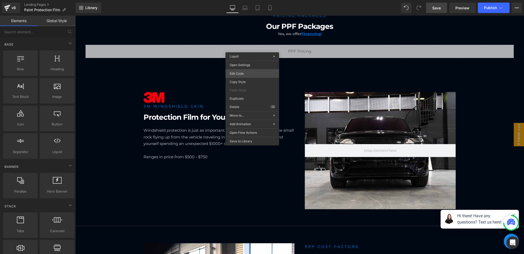
click at [239, 0] on div "You are previewing how the will restyle your page. You can not edit Elements in…" at bounding box center [262, 0] width 524 height 0
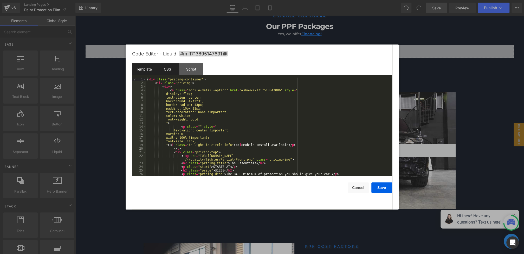
click at [166, 70] on div "CSS" at bounding box center [168, 69] width 24 height 12
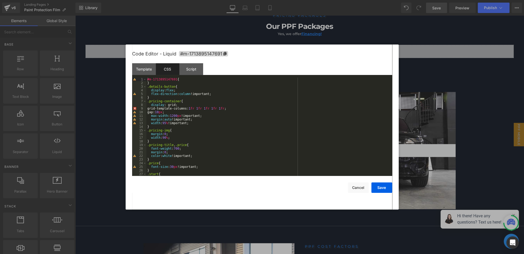
click at [181, 87] on div "#m-1713895147691 { } .details-button { display : flex ; flex-direction : column…" at bounding box center [268, 131] width 244 height 106
drag, startPoint x: 222, startPoint y: 94, endPoint x: 152, endPoint y: 90, distance: 70.4
click at [152, 90] on div "#m-1713895147691 { } .details-button { display : flex ; flex-direction : column…" at bounding box center [268, 131] width 244 height 106
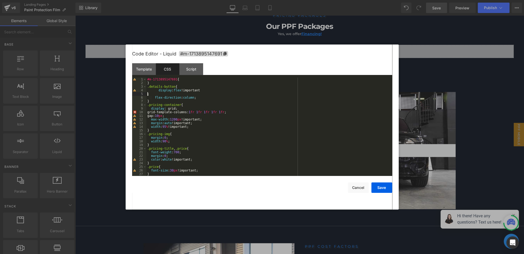
click at [148, 93] on div "#m-1713895147691 { } .details-button { display : flex !important ; flex-directi…" at bounding box center [268, 131] width 244 height 106
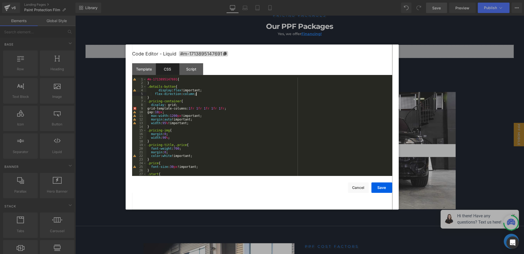
click at [197, 94] on div "#m-1713895147691 { } .details-button { display : flex !important; flex-directio…" at bounding box center [268, 131] width 244 height 106
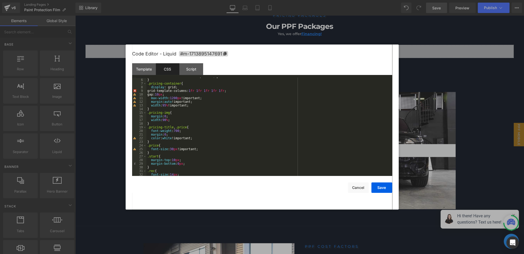
scroll to position [0, 0]
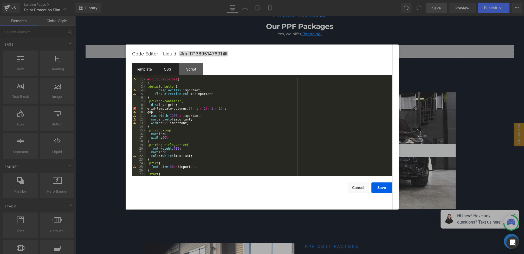
click at [150, 68] on div "Template" at bounding box center [144, 69] width 24 height 12
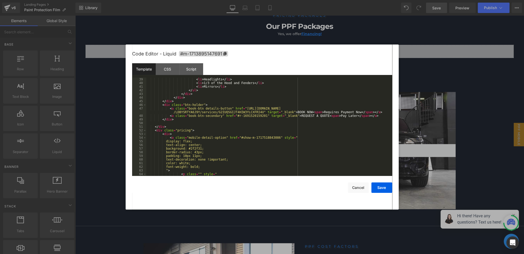
scroll to position [155, 0]
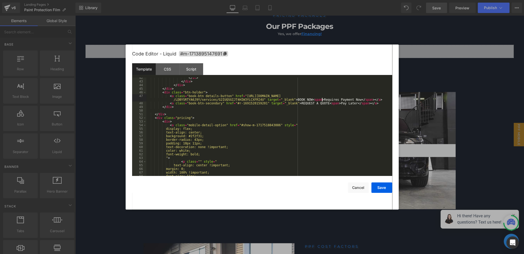
click at [323, 100] on div "</ ul > </ div > </ div > </ div > < div class = "btn-holder" > < a class = "bo…" at bounding box center [268, 129] width 244 height 106
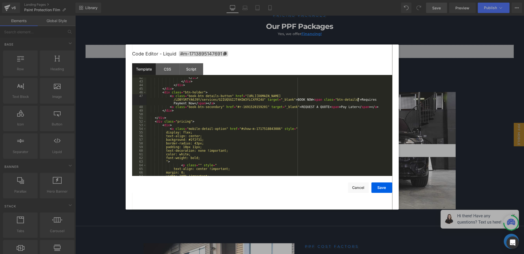
click at [344, 101] on div "</ ul > </ div > </ div > </ div > < div class = "btn-holder" > < a class = "bo…" at bounding box center [268, 129] width 244 height 106
drag, startPoint x: 350, startPoint y: 99, endPoint x: 338, endPoint y: 100, distance: 12.8
click at [338, 100] on div "</ ul > </ div > </ div > </ div > < div class = "btn-holder" > < a class = "bo…" at bounding box center [268, 129] width 244 height 106
click at [173, 69] on div "CSS" at bounding box center [168, 69] width 24 height 12
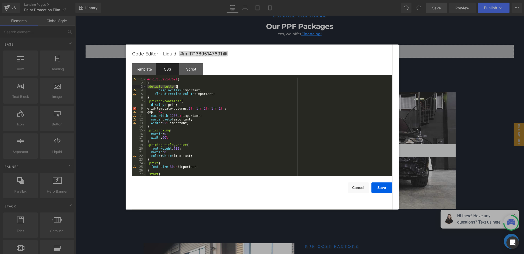
drag, startPoint x: 147, startPoint y: 87, endPoint x: 197, endPoint y: 87, distance: 50.2
click at [197, 87] on div "#m-1713895147691 { } .details-button { display : flex !important; flex-directio…" at bounding box center [268, 131] width 244 height 106
click at [156, 98] on div "#m-1713895147691 { } .details-button { display : flex !important; flex-directio…" at bounding box center [268, 131] width 244 height 106
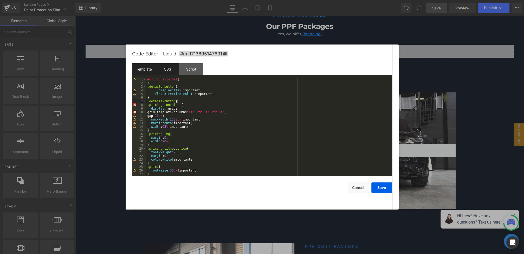
click at [145, 69] on div "Template" at bounding box center [144, 69] width 24 height 12
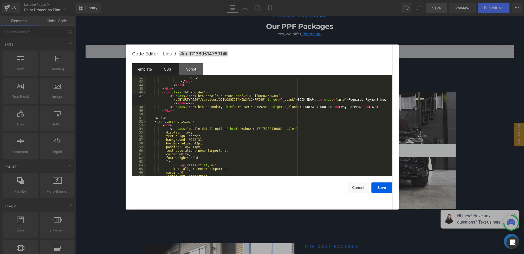
click at [166, 70] on div "CSS" at bounding box center [168, 69] width 24 height 12
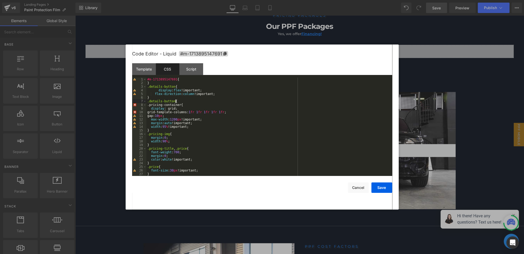
click at [176, 100] on div "#m-1713895147691 { } .details-button { display : flex !important; flex-directio…" at bounding box center [268, 131] width 244 height 106
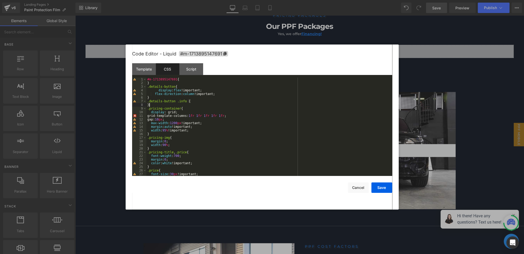
click at [196, 102] on div "#m-1713895147691 { } .details-button { display : flex !important; flex-directio…" at bounding box center [268, 131] width 244 height 106
click at [221, 103] on div "#m-1713895147691 { } .details-button { display : flex !important; flex-directio…" at bounding box center [268, 131] width 244 height 106
click at [213, 106] on div "#m-1713895147691 { } .details-button { display : flex !important; flex-directio…" at bounding box center [268, 131] width 244 height 106
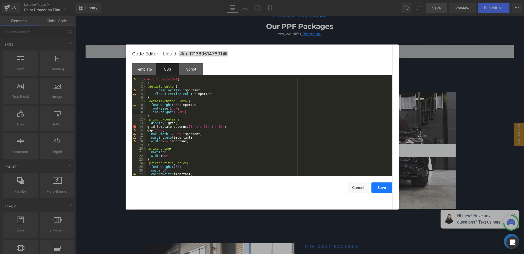
click at [382, 184] on button "Save" at bounding box center [381, 187] width 21 height 10
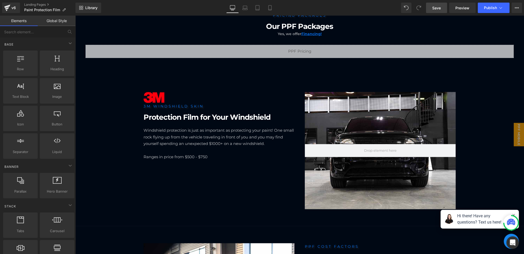
click at [439, 7] on span "Save" at bounding box center [436, 7] width 9 height 5
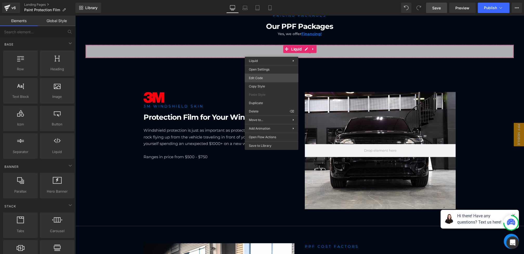
click at [262, 0] on div "You are previewing how the will restyle your page. You can not edit Elements in…" at bounding box center [262, 0] width 524 height 0
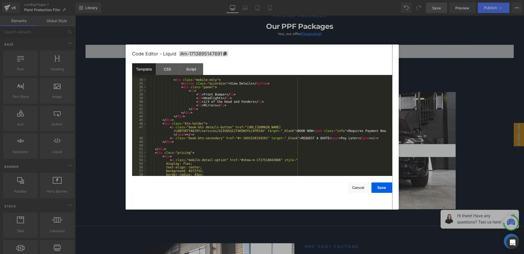
scroll to position [130, 0]
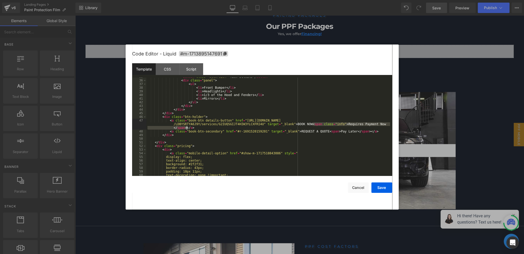
drag, startPoint x: 313, startPoint y: 124, endPoint x: 186, endPoint y: 129, distance: 127.5
click at [186, 129] on div "< button class = "accordion" > View Details </ button > < div class = "panel" >…" at bounding box center [268, 128] width 244 height 106
drag, startPoint x: 330, startPoint y: 132, endPoint x: 372, endPoint y: 131, distance: 41.9
click at [372, 131] on div "< button class = "accordion" > View Details </ button > < div class = "panel" >…" at bounding box center [268, 128] width 244 height 106
click at [365, 126] on div "< button class = "accordion" > View Details </ button > < div class = "panel" >…" at bounding box center [268, 128] width 244 height 106
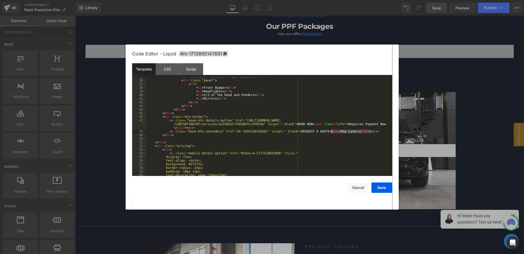
drag, startPoint x: 371, startPoint y: 132, endPoint x: 330, endPoint y: 132, distance: 40.8
click at [330, 132] on div "< button class = "accordion" > View Details </ button > < div class = "panel" >…" at bounding box center [268, 128] width 244 height 106
drag, startPoint x: 194, startPoint y: 136, endPoint x: 366, endPoint y: 132, distance: 171.5
click at [366, 132] on div "< button class = "accordion" > View Details </ button > < div class = "panel" >…" at bounding box center [268, 128] width 244 height 106
click at [381, 188] on button "Save" at bounding box center [381, 187] width 21 height 10
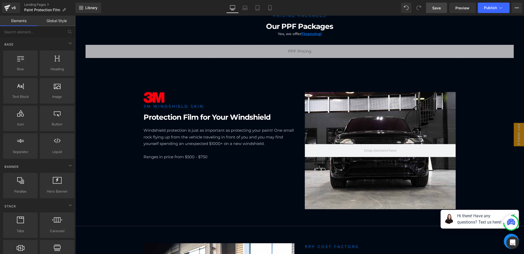
click at [446, 10] on link "Save" at bounding box center [436, 8] width 21 height 10
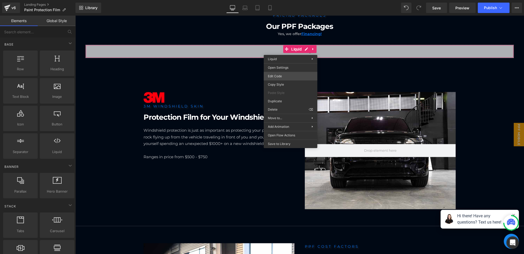
click at [278, 0] on div "You are previewing how the will restyle your page. You can not edit Elements in…" at bounding box center [262, 0] width 524 height 0
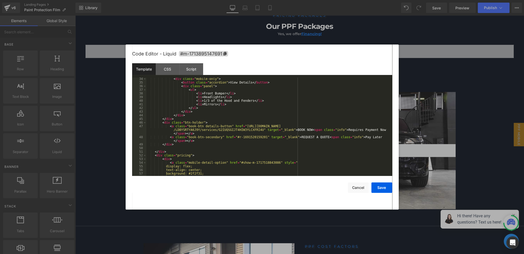
scroll to position [125, 0]
drag, startPoint x: 205, startPoint y: 126, endPoint x: 233, endPoint y: 126, distance: 27.6
click at [233, 126] on div "< div class = "mobile-only" > < button class = "accordion" > View Details </ bu…" at bounding box center [268, 129] width 244 height 106
drag, startPoint x: 189, startPoint y: 137, endPoint x: 222, endPoint y: 137, distance: 33.8
click at [222, 137] on div "< div class = "mobile-only" > < button class = "accordion" > View Details </ bu…" at bounding box center [268, 129] width 244 height 106
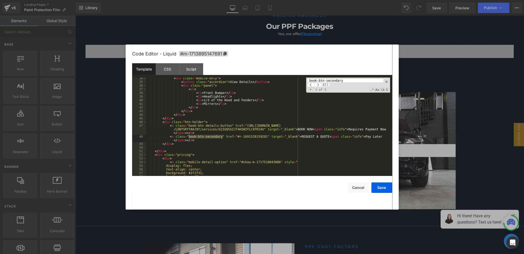
click at [328, 85] on span "All" at bounding box center [325, 85] width 9 height 4
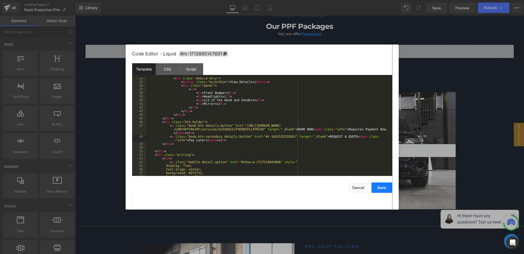
click at [380, 188] on button "Save" at bounding box center [381, 187] width 21 height 10
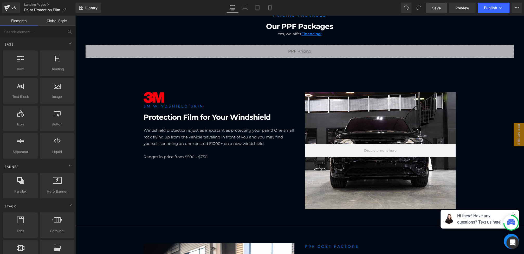
click at [438, 6] on span "Save" at bounding box center [436, 7] width 9 height 5
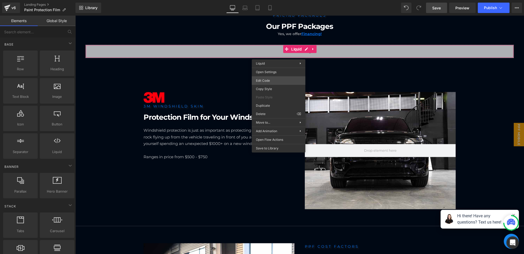
click at [271, 0] on div "You are previewing how the will restyle your page. You can not edit Elements in…" at bounding box center [262, 0] width 524 height 0
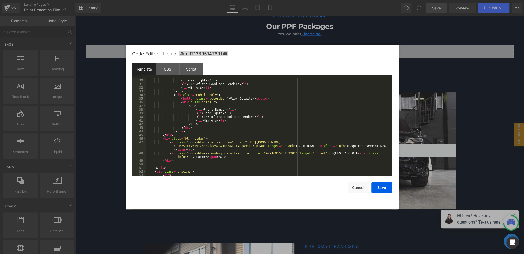
scroll to position [135, 0]
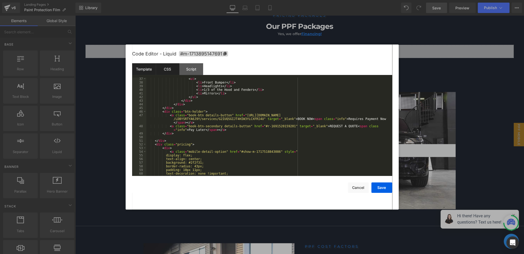
click at [170, 71] on div "CSS" at bounding box center [168, 69] width 24 height 12
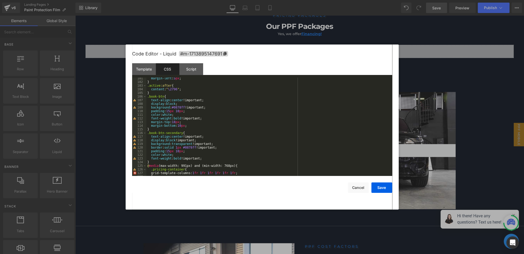
scroll to position [393, 0]
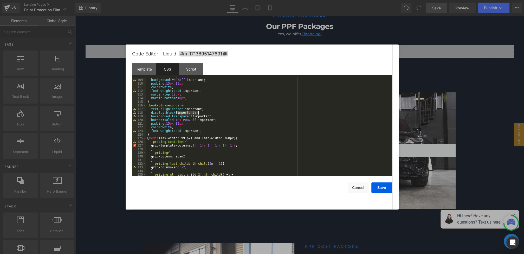
drag, startPoint x: 178, startPoint y: 112, endPoint x: 198, endPoint y: 112, distance: 19.8
click at [198, 112] on div "display : block ; background : #0878ff !important; padding : 15 px 10 px ; colo…" at bounding box center [268, 127] width 244 height 106
click at [379, 189] on button "Save" at bounding box center [381, 187] width 21 height 10
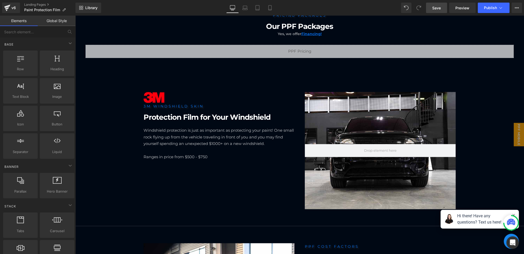
click at [436, 10] on span "Save" at bounding box center [436, 7] width 9 height 5
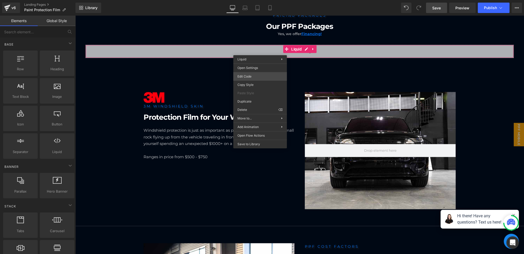
click at [251, 0] on div "You are previewing how the will restyle your page. You can not edit Elements in…" at bounding box center [262, 0] width 524 height 0
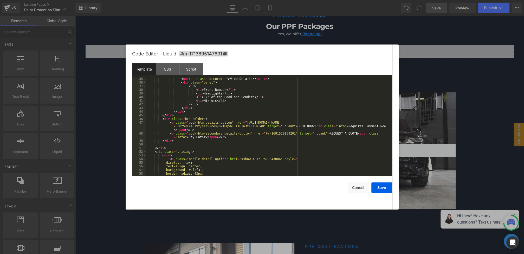
scroll to position [136, 0]
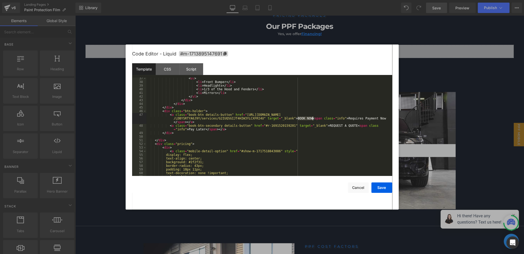
drag, startPoint x: 297, startPoint y: 119, endPoint x: 313, endPoint y: 119, distance: 15.6
click at [313, 119] on div "< ul > < li > Front Bumper </ li > < li > Headlights </ li > < li > 1/3 of the …" at bounding box center [268, 129] width 244 height 106
drag, startPoint x: 313, startPoint y: 119, endPoint x: 300, endPoint y: 119, distance: 12.7
click at [300, 119] on div "< ul > < li > Front Bumper </ li > < li > Headlights </ li > < li > 1/3 of the …" at bounding box center [268, 129] width 244 height 106
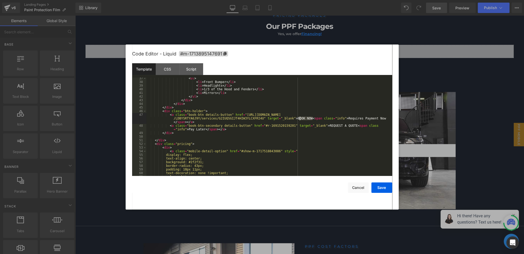
click at [316, 119] on div "< ul > < li > Front Bumper </ li > < li > Headlights </ li > < li > 1/3 of the …" at bounding box center [268, 129] width 244 height 106
drag, startPoint x: 313, startPoint y: 119, endPoint x: 187, endPoint y: 123, distance: 126.2
click at [187, 123] on div "< ul > < li > Front Bumper </ li > < li > Headlights </ li > < li > 1/3 of the …" at bounding box center [268, 129] width 244 height 106
click at [318, 119] on div "< ul > < li > Front Bumper </ li > < li > Headlights </ li > < li > 1/3 of the …" at bounding box center [268, 129] width 244 height 106
drag, startPoint x: 298, startPoint y: 118, endPoint x: 313, endPoint y: 119, distance: 15.6
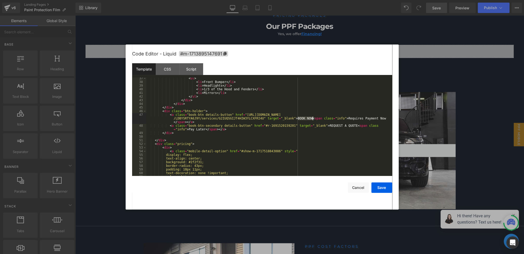
click at [313, 119] on div "< ul > < li > Front Bumper </ li > < li > Headlights </ li > < li > 1/3 of the …" at bounding box center [268, 129] width 244 height 106
click at [315, 120] on div "< ul > < li > Front Bumper </ li > < li > Headlights </ li > < li > 1/3 of the …" at bounding box center [268, 129] width 244 height 106
drag, startPoint x: 313, startPoint y: 119, endPoint x: 187, endPoint y: 121, distance: 126.2
click at [187, 121] on div "< ul > < li > Front Bumper </ li > < li > Headlights </ li > < li > 1/3 of the …" at bounding box center [268, 129] width 244 height 106
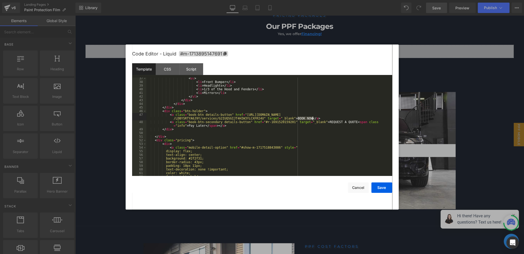
drag, startPoint x: 298, startPoint y: 119, endPoint x: 312, endPoint y: 119, distance: 14.8
click at [312, 119] on div "< ul > < li > Front Bumper </ li > < li > Headlights </ li > < li > 1/3 of the …" at bounding box center [268, 129] width 244 height 106
click at [326, 84] on span "All" at bounding box center [325, 85] width 9 height 4
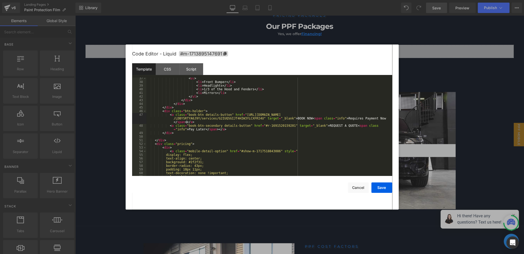
click at [330, 126] on div "< ul > < li > Front Bumper </ li > < li > Headlights </ li > < li > 1/3 of the …" at bounding box center [268, 129] width 244 height 106
drag, startPoint x: 358, startPoint y: 126, endPoint x: 218, endPoint y: 130, distance: 139.7
click at [218, 130] on div "< ul > < li > Front Bumper </ li > < li > Headlights </ li > < li > 1/3 of the …" at bounding box center [268, 129] width 244 height 106
drag, startPoint x: 330, startPoint y: 127, endPoint x: 358, endPoint y: 127, distance: 28.1
click at [358, 127] on div "< ul > < li > Front Bumper </ li > < li > Headlights </ li > < li > 1/3 of the …" at bounding box center [268, 129] width 244 height 106
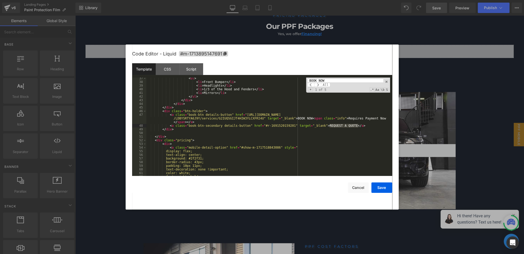
type input "REQUEST A QUOTE"
click at [325, 83] on span "All" at bounding box center [325, 85] width 9 height 4
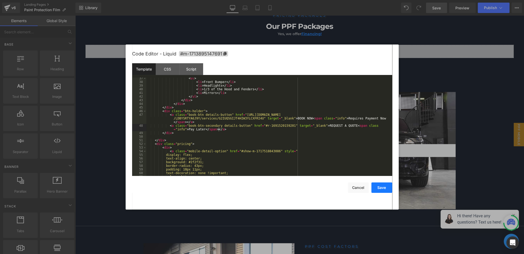
click at [383, 189] on button "Save" at bounding box center [381, 187] width 21 height 10
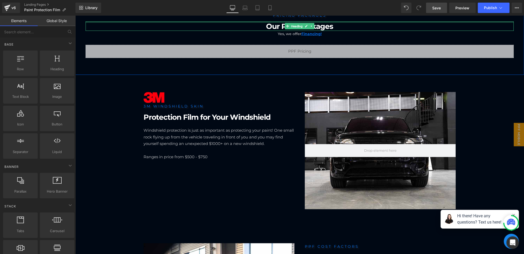
click at [438, 9] on span "Save" at bounding box center [436, 7] width 9 height 5
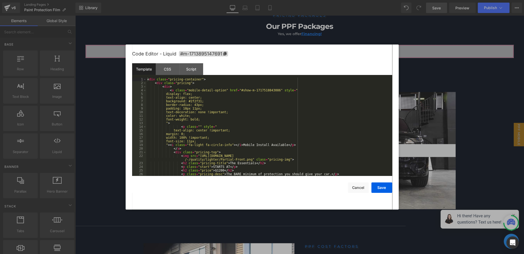
click at [286, 0] on div "You are previewing how the will restyle your page. You can not edit Elements in…" at bounding box center [262, 0] width 524 height 0
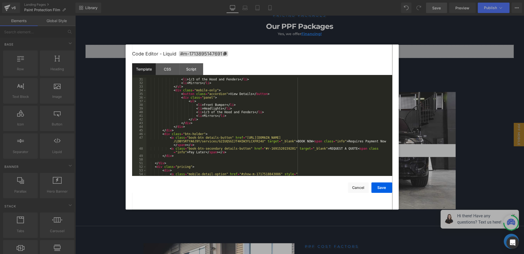
scroll to position [113, 0]
drag, startPoint x: 188, startPoint y: 138, endPoint x: 204, endPoint y: 138, distance: 15.9
click at [204, 138] on div "< li > 1/3 of the Hood and Fenders </ li > < li > Mirrors </ li > </ ul > < div…" at bounding box center [268, 131] width 244 height 106
click at [215, 139] on div "< li > 1/3 of the Hood and Fenders </ li > < li > Mirrors </ li > </ ul > < div…" at bounding box center [268, 131] width 244 height 106
drag, startPoint x: 204, startPoint y: 138, endPoint x: 232, endPoint y: 138, distance: 28.1
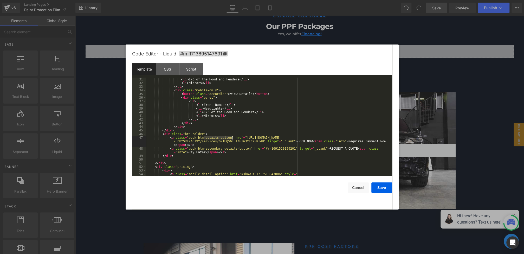
click at [232, 138] on div "< li > 1/3 of the Hood and Fenders </ li > < li > Mirrors </ li > </ ul > < div…" at bounding box center [268, 131] width 244 height 106
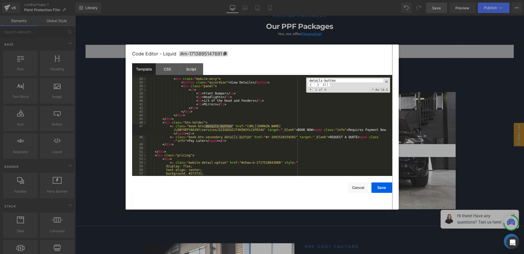
scroll to position [136, 0]
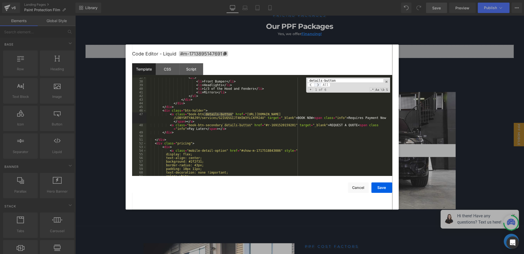
click at [318, 85] on span at bounding box center [317, 85] width 7 height 4
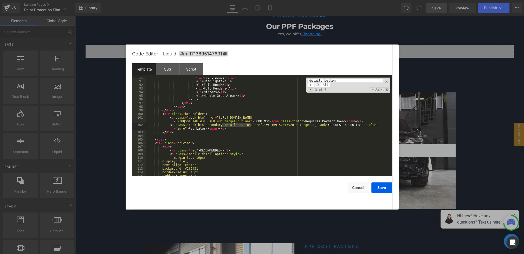
scroll to position [344, 0]
click at [318, 85] on span at bounding box center [317, 85] width 7 height 4
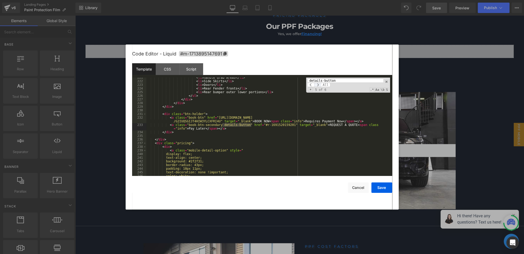
click at [318, 85] on span at bounding box center [317, 85] width 7 height 4
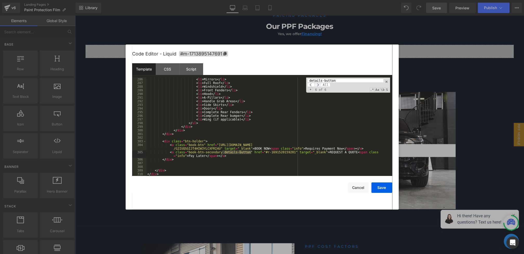
click at [319, 84] on span at bounding box center [317, 85] width 7 height 4
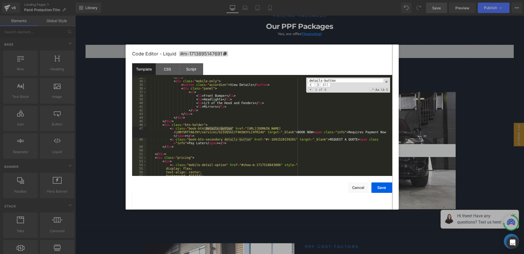
scroll to position [122, 0]
click at [211, 143] on div "</ ul > < div class = "mobile-only" > < button class = "accordion" > View Detai…" at bounding box center [268, 129] width 244 height 106
drag, startPoint x: 189, startPoint y: 129, endPoint x: 206, endPoint y: 129, distance: 17.4
click at [206, 129] on div "</ ul > < div class = "mobile-only" > < button class = "accordion" > View Detai…" at bounding box center [268, 129] width 244 height 106
click at [207, 128] on div "</ ul > < div class = "mobile-only" > < button class = "accordion" > View Detai…" at bounding box center [268, 129] width 244 height 106
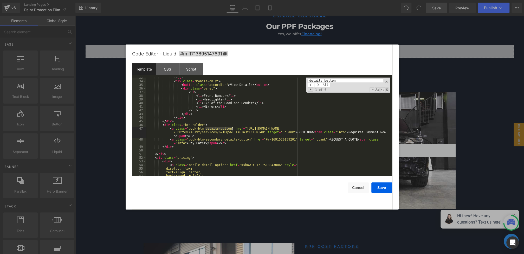
drag, startPoint x: 206, startPoint y: 128, endPoint x: 232, endPoint y: 129, distance: 26.6
click at [232, 129] on div "</ ul > < div class = "mobile-only" > < button class = "accordion" > View Detai…" at bounding box center [268, 129] width 244 height 106
click at [204, 128] on div "</ ul > < div class = "mobile-only" > < button class = "accordion" > View Detai…" at bounding box center [268, 129] width 244 height 106
drag, startPoint x: 205, startPoint y: 128, endPoint x: 230, endPoint y: 129, distance: 25.5
click at [230, 129] on div "</ ul > < div class = "mobile-only" > < button class = "accordion" > View Detai…" at bounding box center [268, 129] width 244 height 106
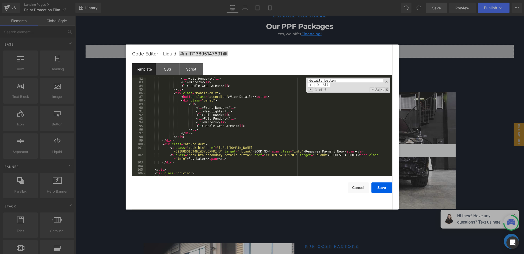
scroll to position [317, 0]
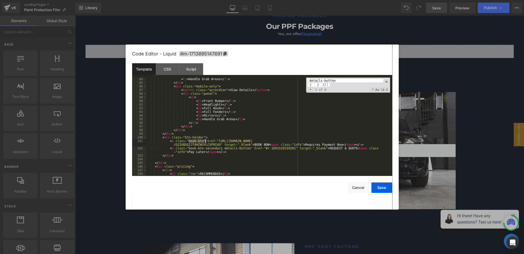
drag, startPoint x: 188, startPoint y: 141, endPoint x: 205, endPoint y: 142, distance: 17.2
click at [205, 142] on div "< li > Handle Grab Areas </ li > </ ul > < div class = "mobile-only" > < button…" at bounding box center [268, 130] width 244 height 106
type input "book-btn""
click at [324, 86] on span "All" at bounding box center [325, 85] width 9 height 4
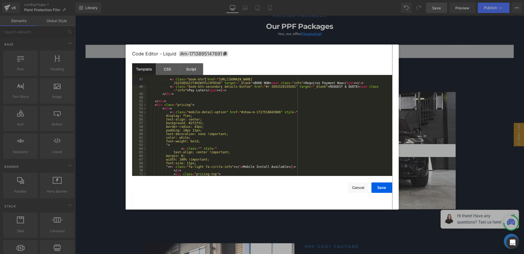
scroll to position [171, 0]
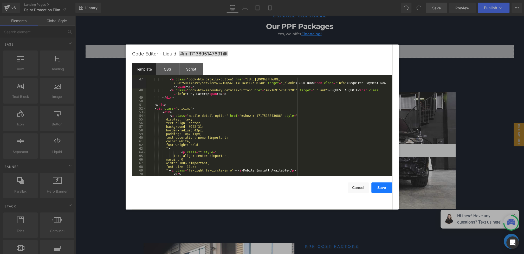
click at [376, 189] on button "Save" at bounding box center [381, 187] width 21 height 10
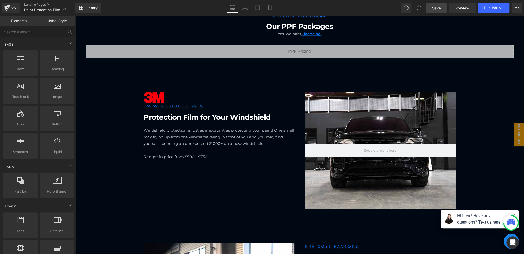
click at [433, 9] on span "Save" at bounding box center [436, 7] width 9 height 5
click at [441, 8] on span "Save" at bounding box center [436, 7] width 9 height 5
